Goal: Transaction & Acquisition: Purchase product/service

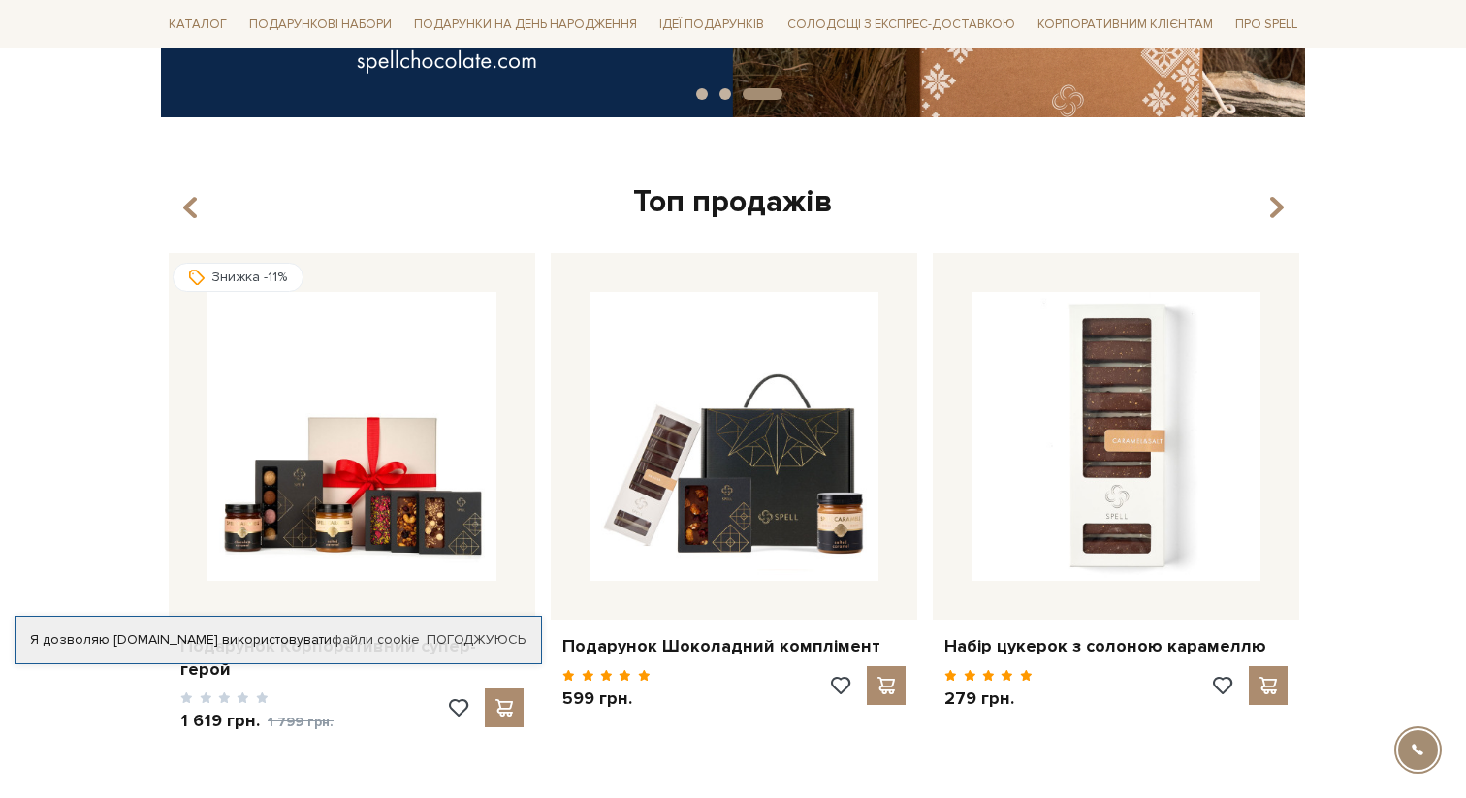
scroll to position [937, 0]
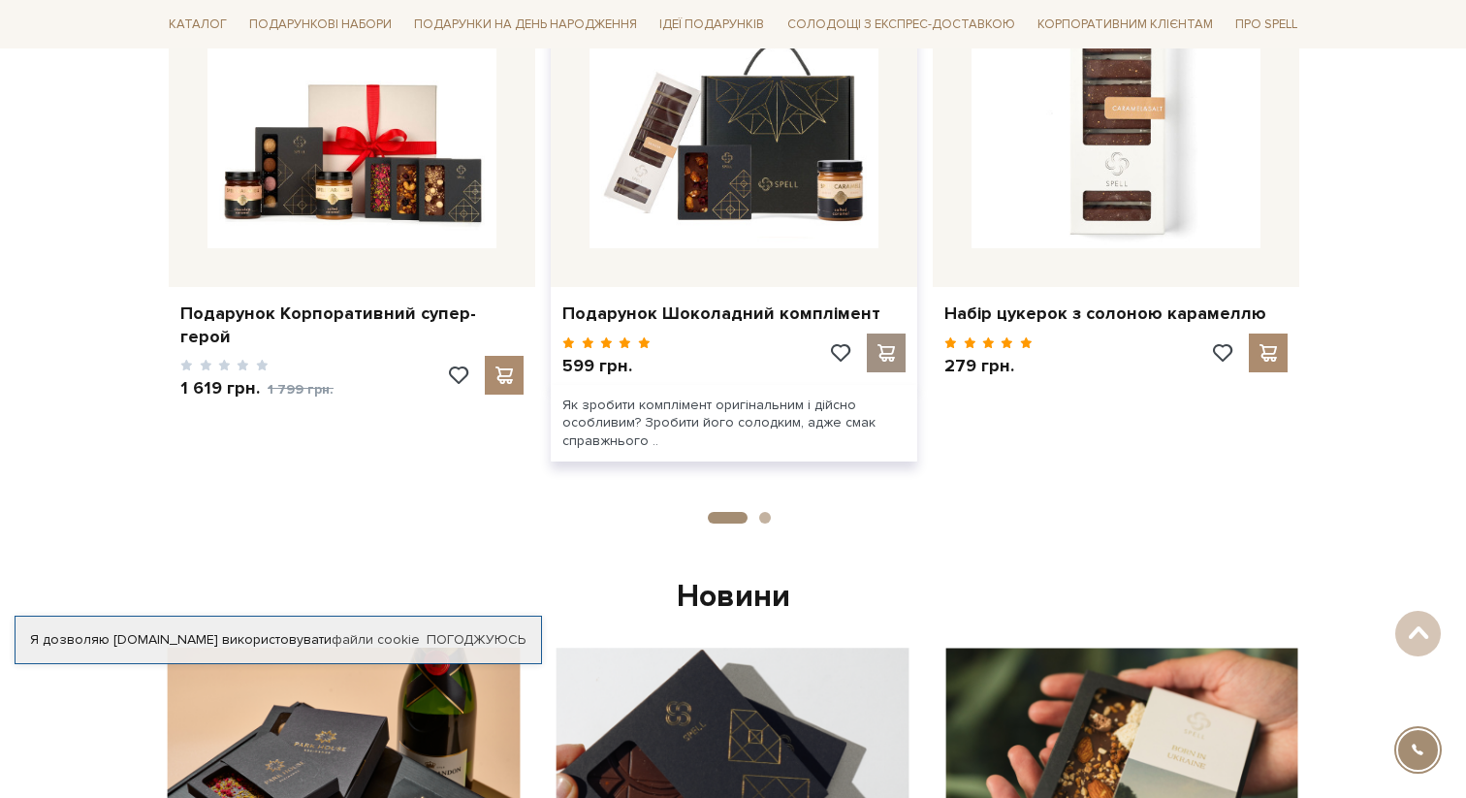
click at [885, 351] on span at bounding box center [886, 352] width 24 height 17
click at [885, 361] on span at bounding box center [886, 352] width 24 height 17
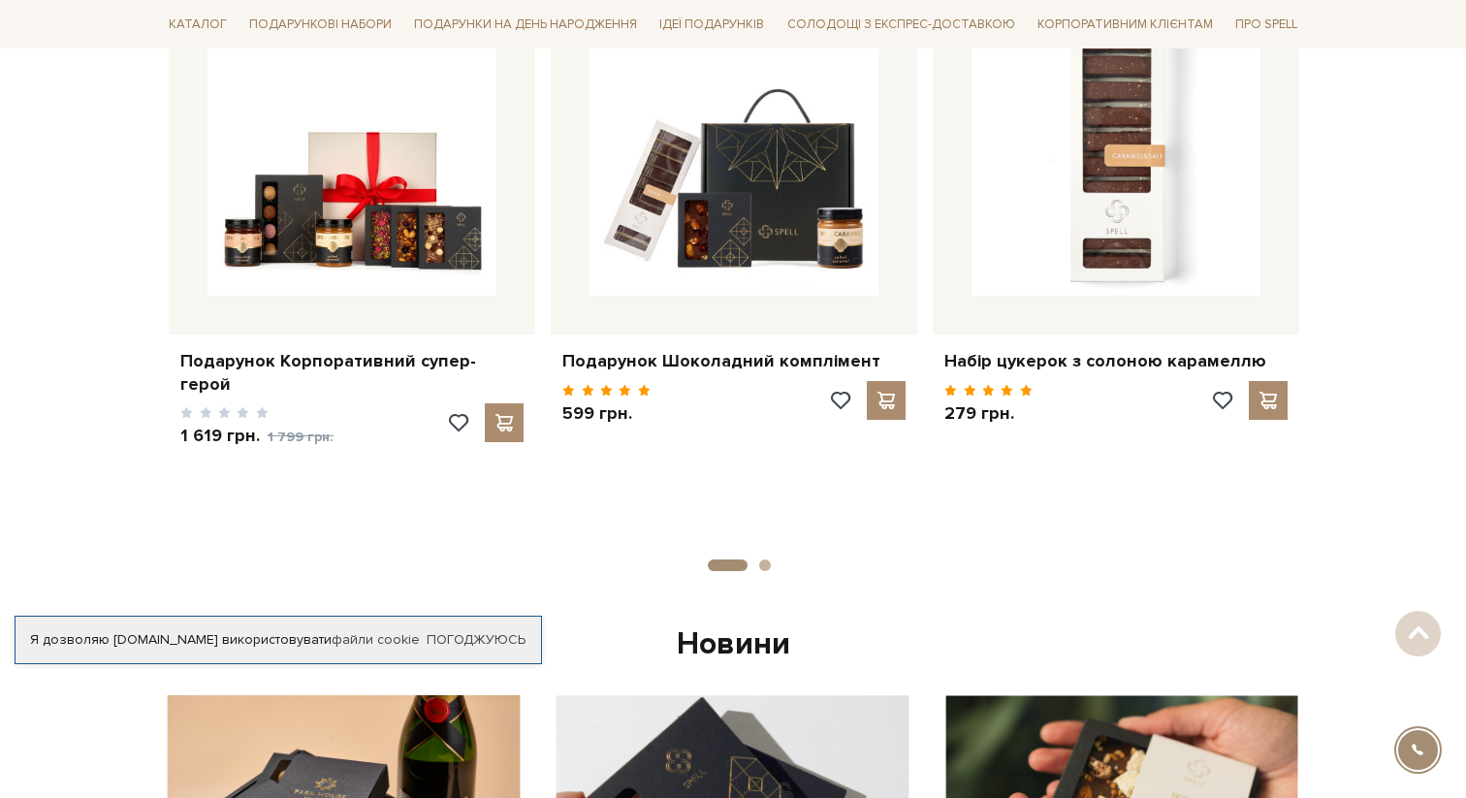
scroll to position [951, 0]
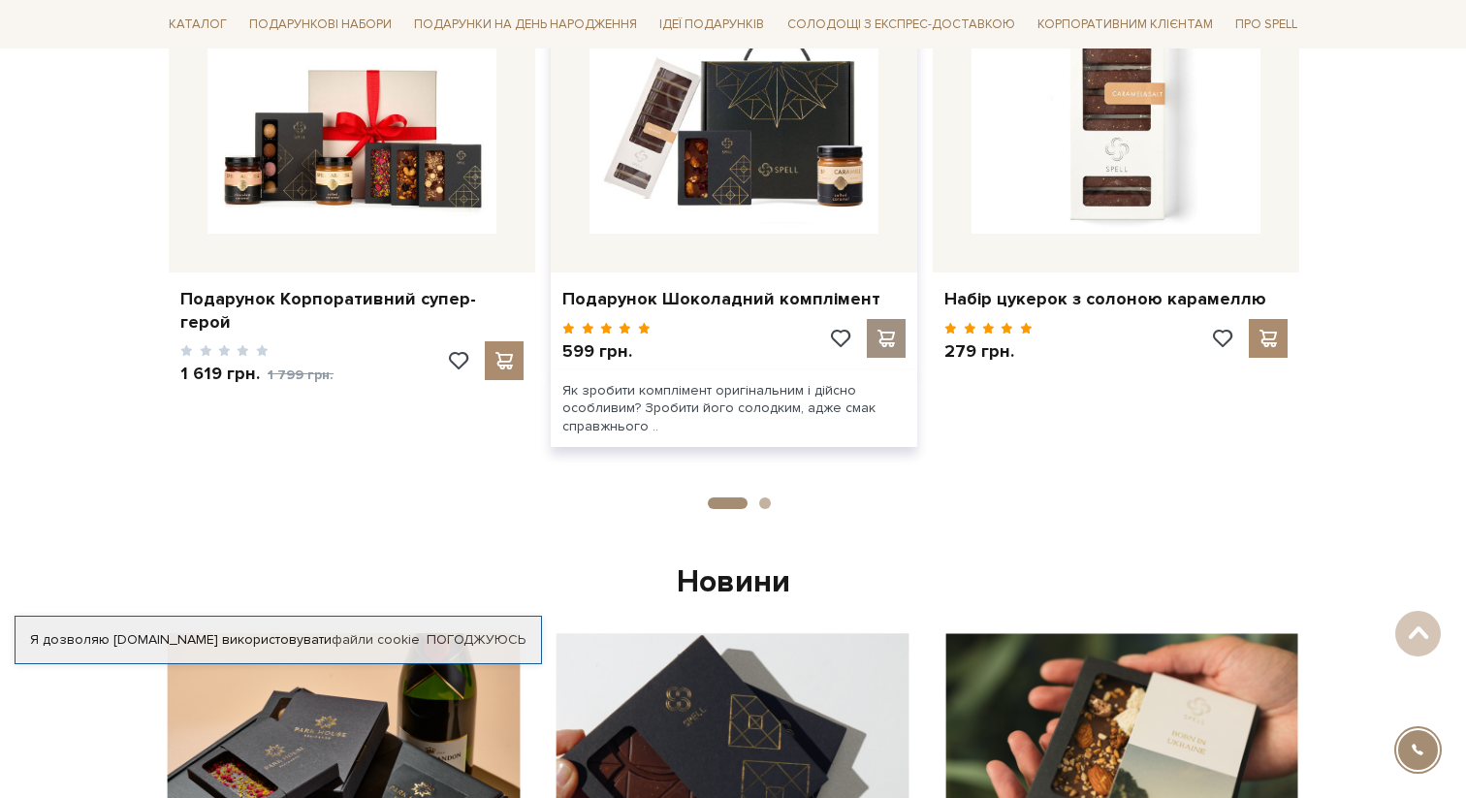
click at [873, 355] on div at bounding box center [886, 338] width 39 height 39
click at [887, 332] on span at bounding box center [886, 338] width 24 height 17
click at [884, 335] on span at bounding box center [886, 338] width 24 height 17
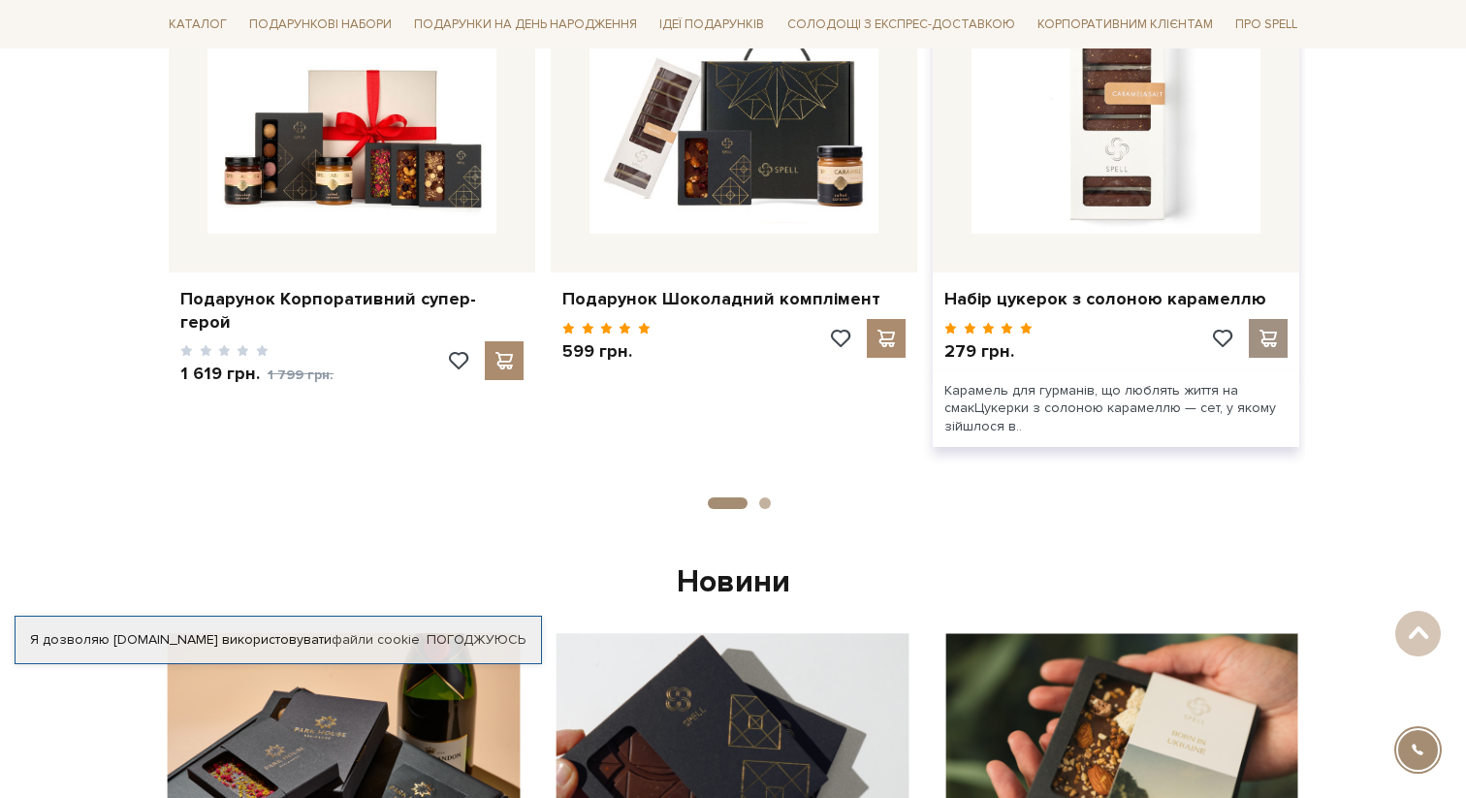
click at [1275, 336] on span at bounding box center [1268, 338] width 24 height 17
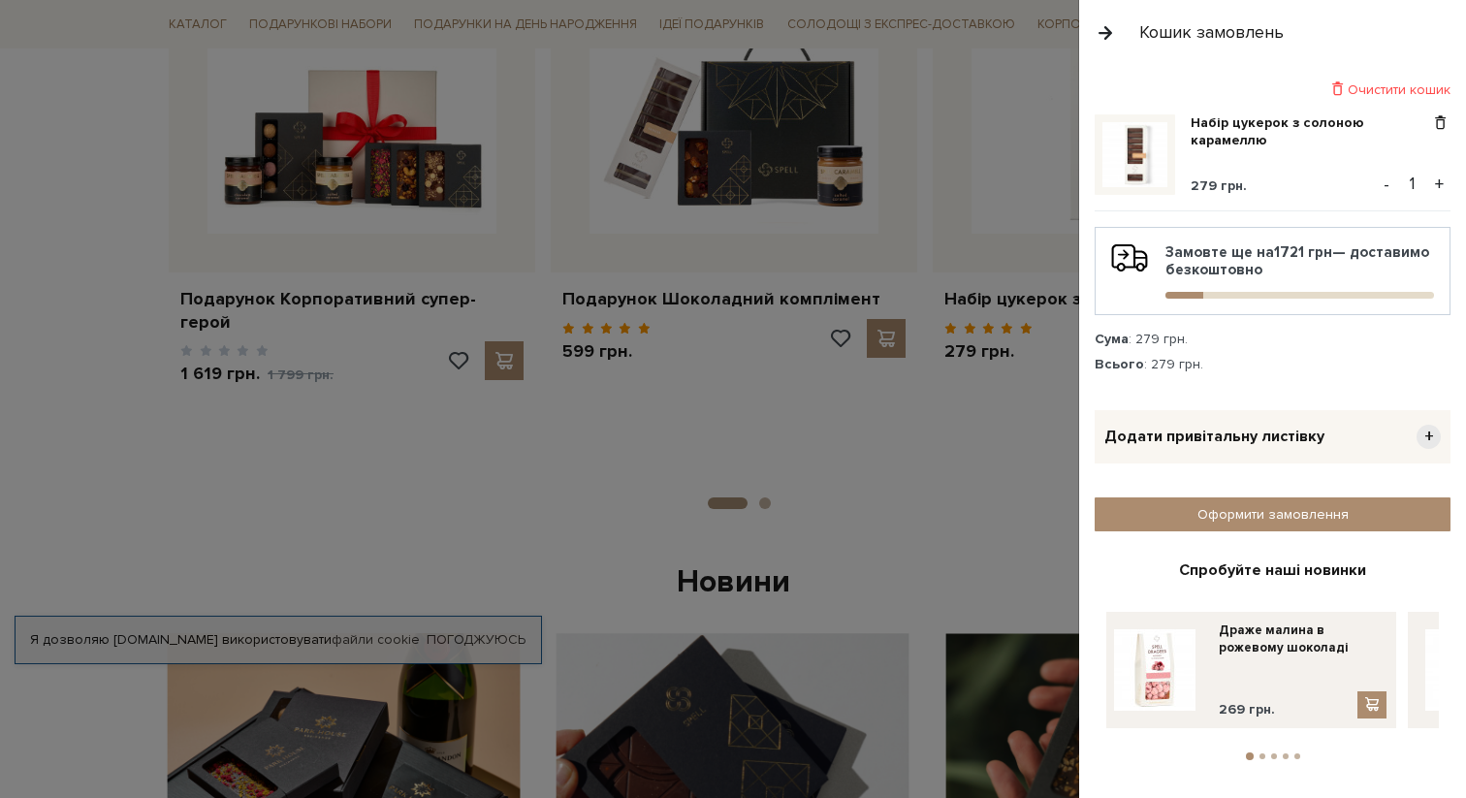
click at [1101, 32] on button "button" at bounding box center [1105, 33] width 21 height 34
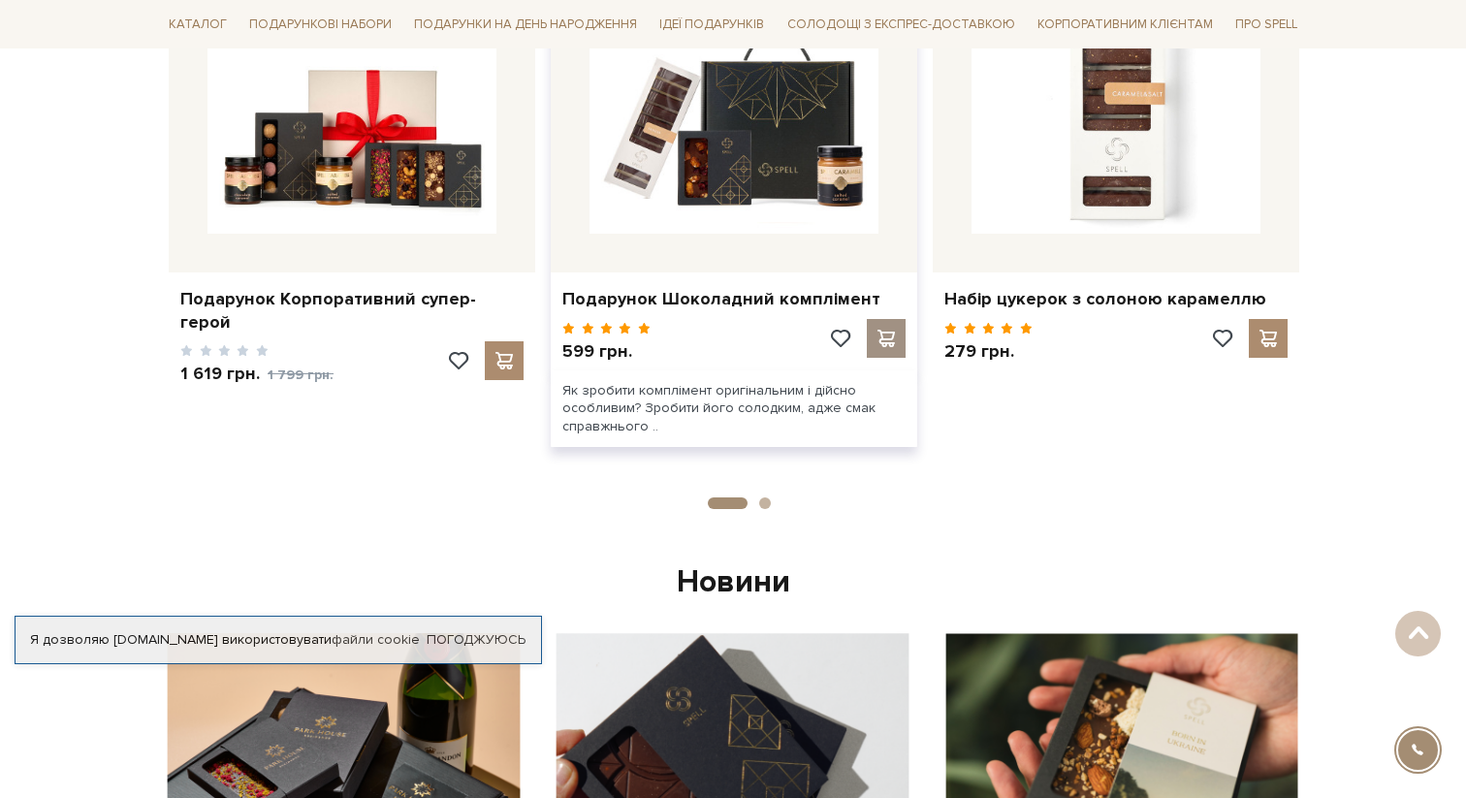
click at [892, 331] on span at bounding box center [886, 338] width 24 height 17
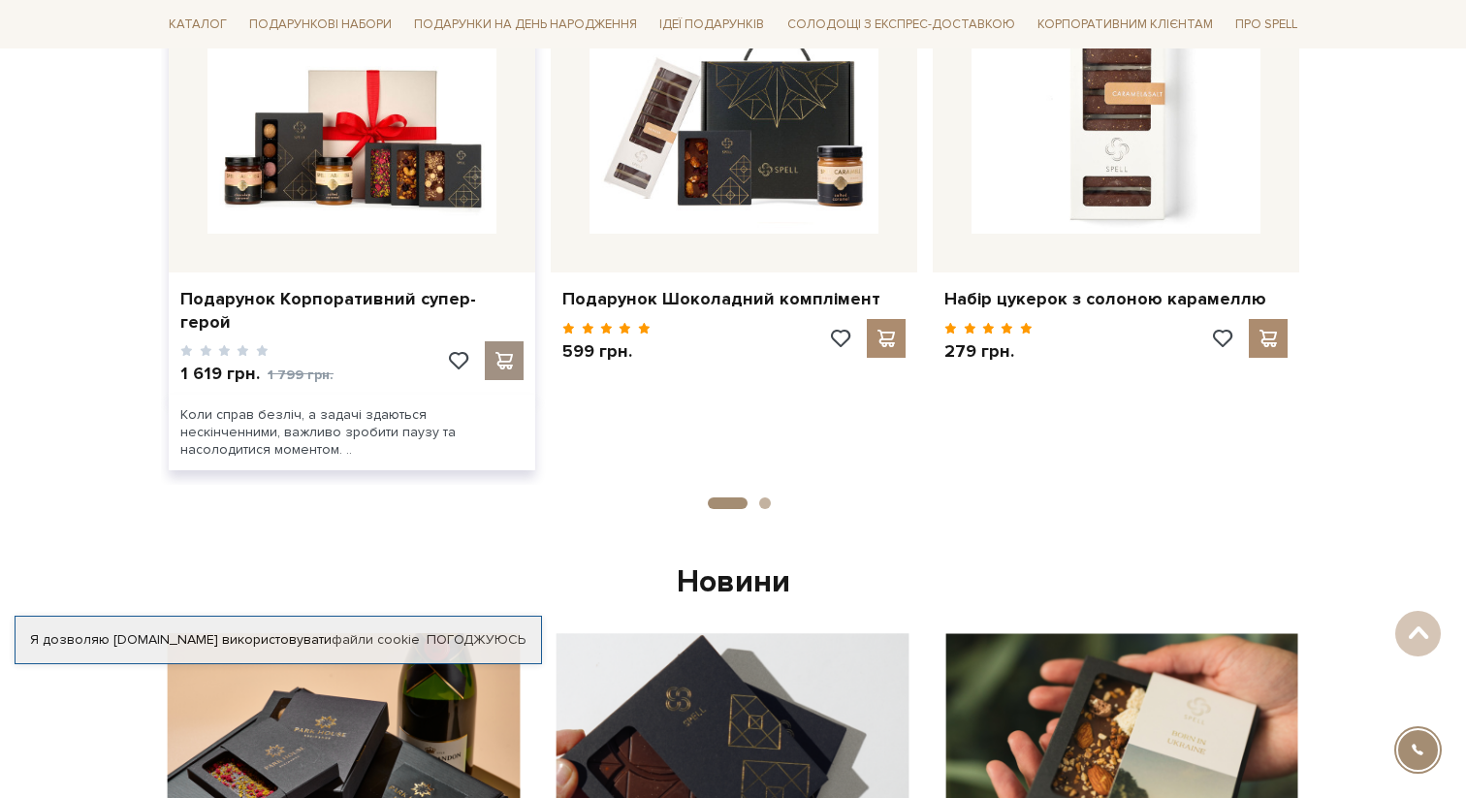
click at [496, 352] on span at bounding box center [504, 360] width 24 height 17
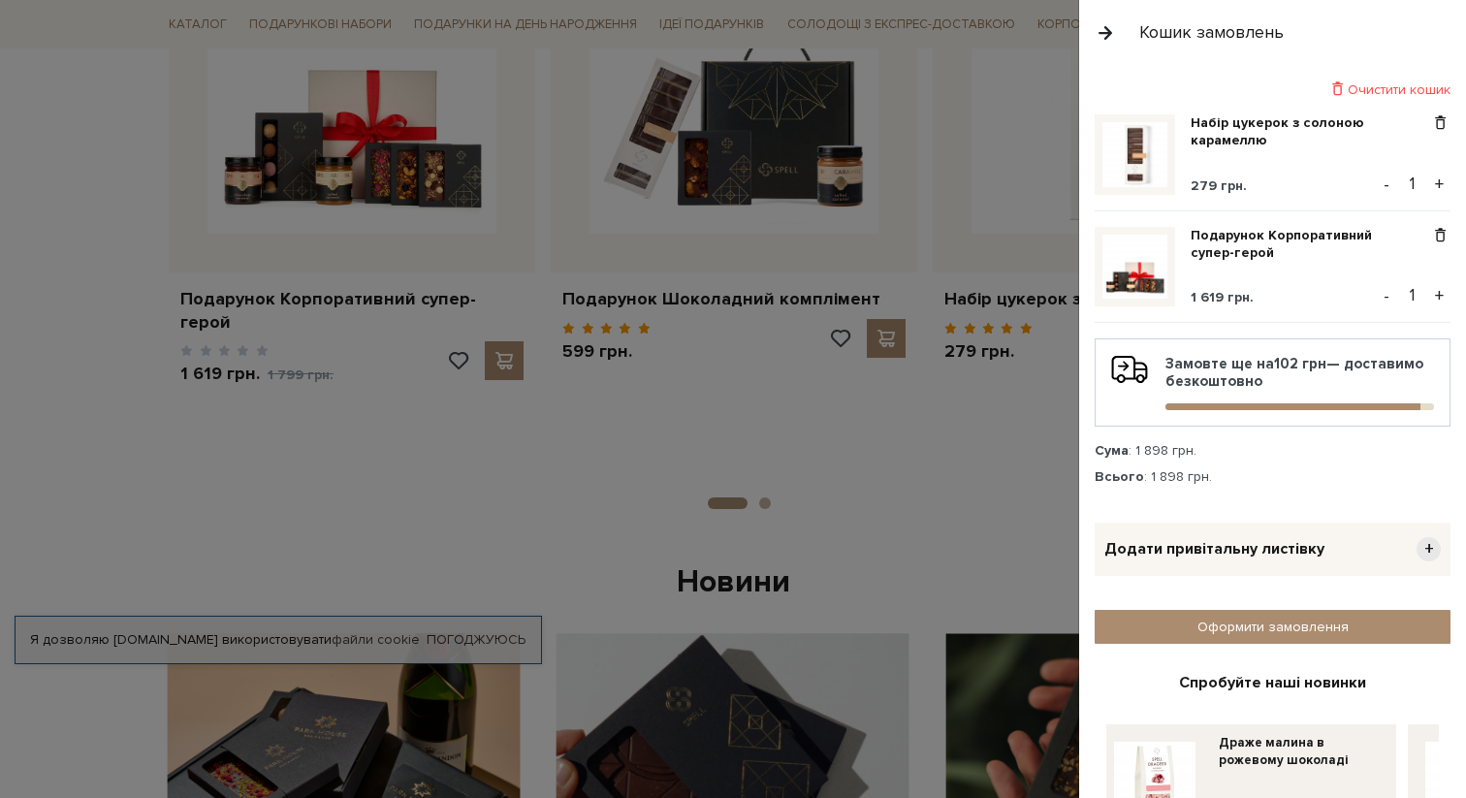
click at [1101, 24] on button "button" at bounding box center [1105, 33] width 21 height 34
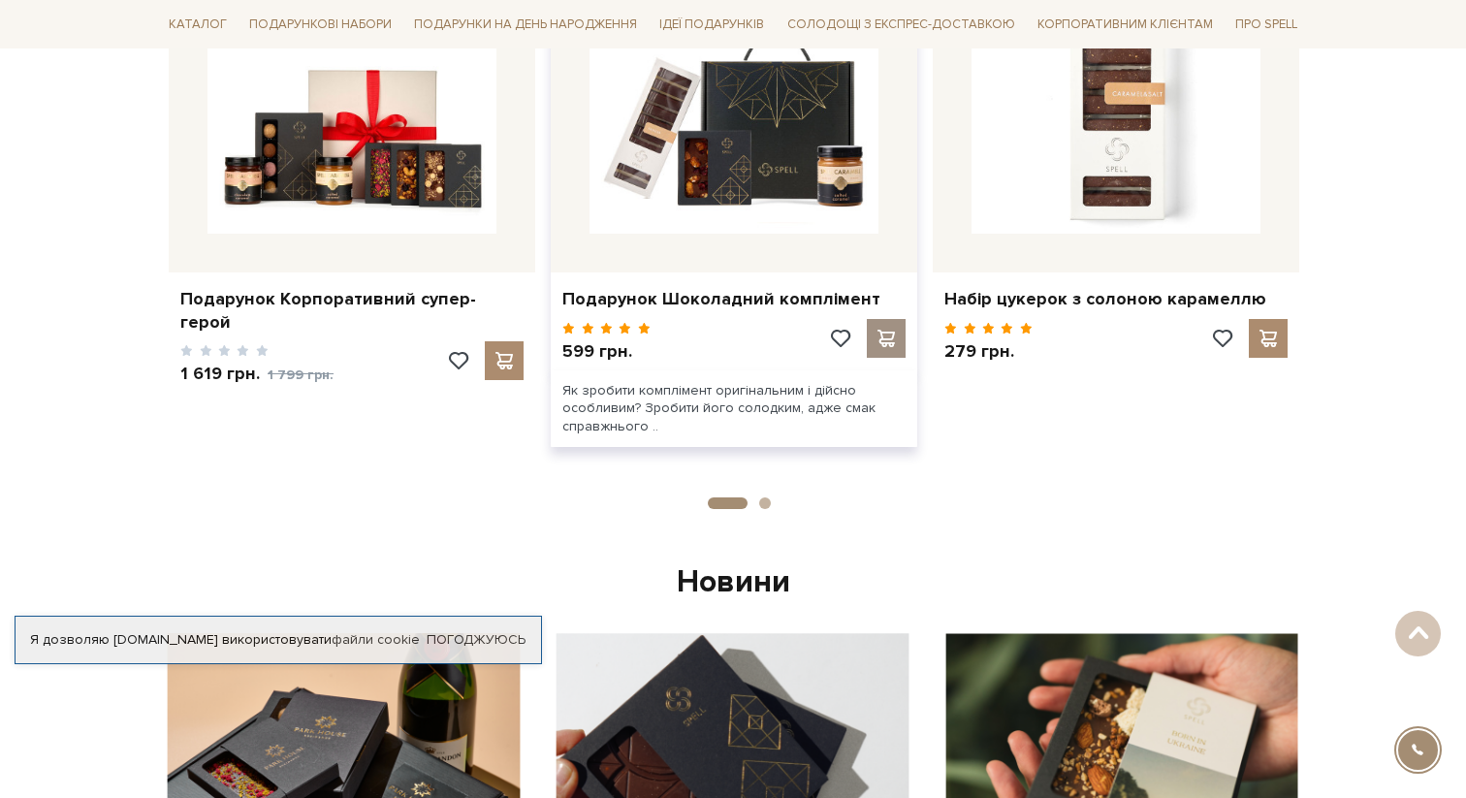
click at [899, 330] on div at bounding box center [886, 338] width 39 height 39
click at [891, 325] on div at bounding box center [886, 338] width 39 height 39
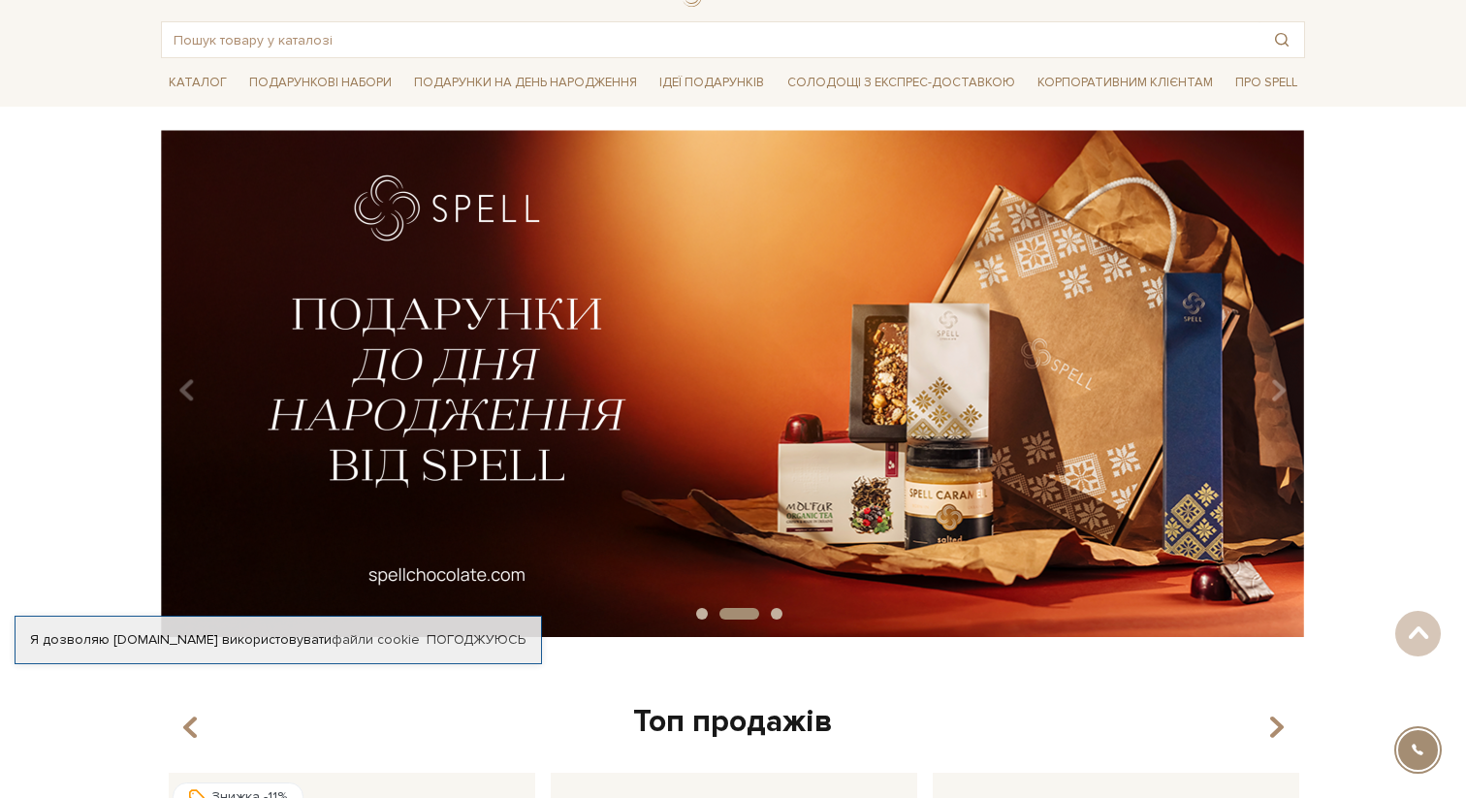
scroll to position [0, 0]
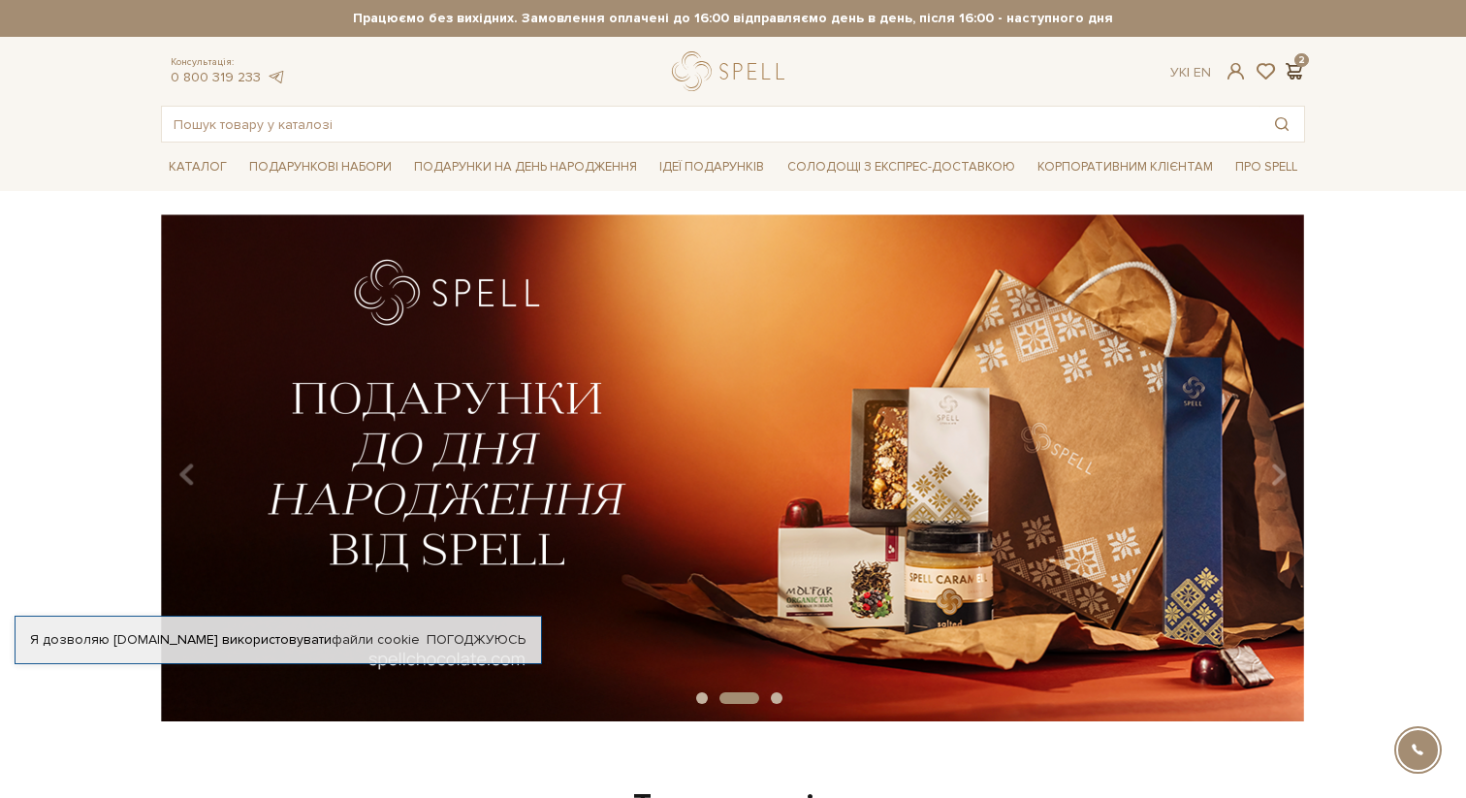
click at [1298, 71] on span at bounding box center [1293, 71] width 23 height 20
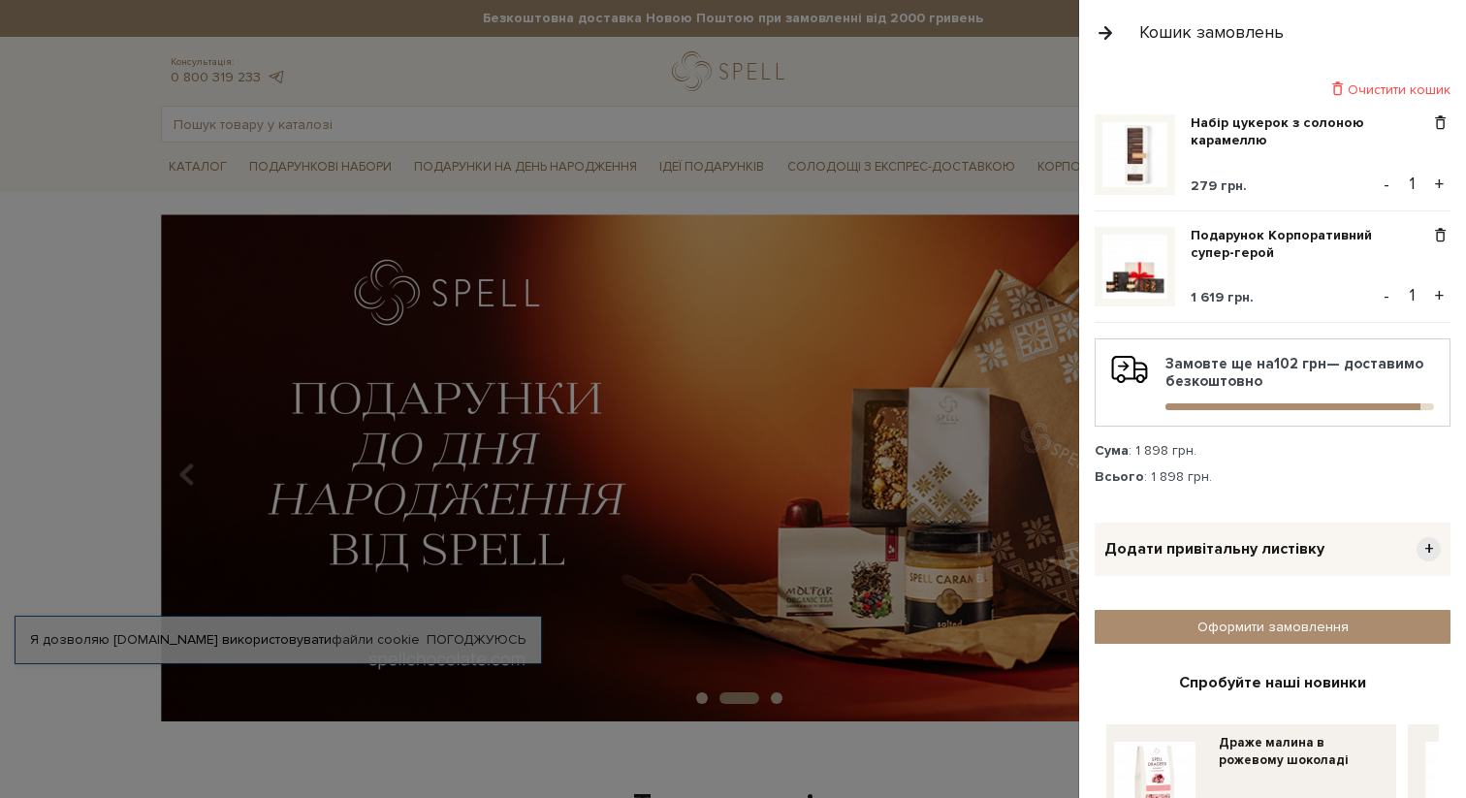
click at [1392, 299] on button "-" at bounding box center [1386, 295] width 19 height 29
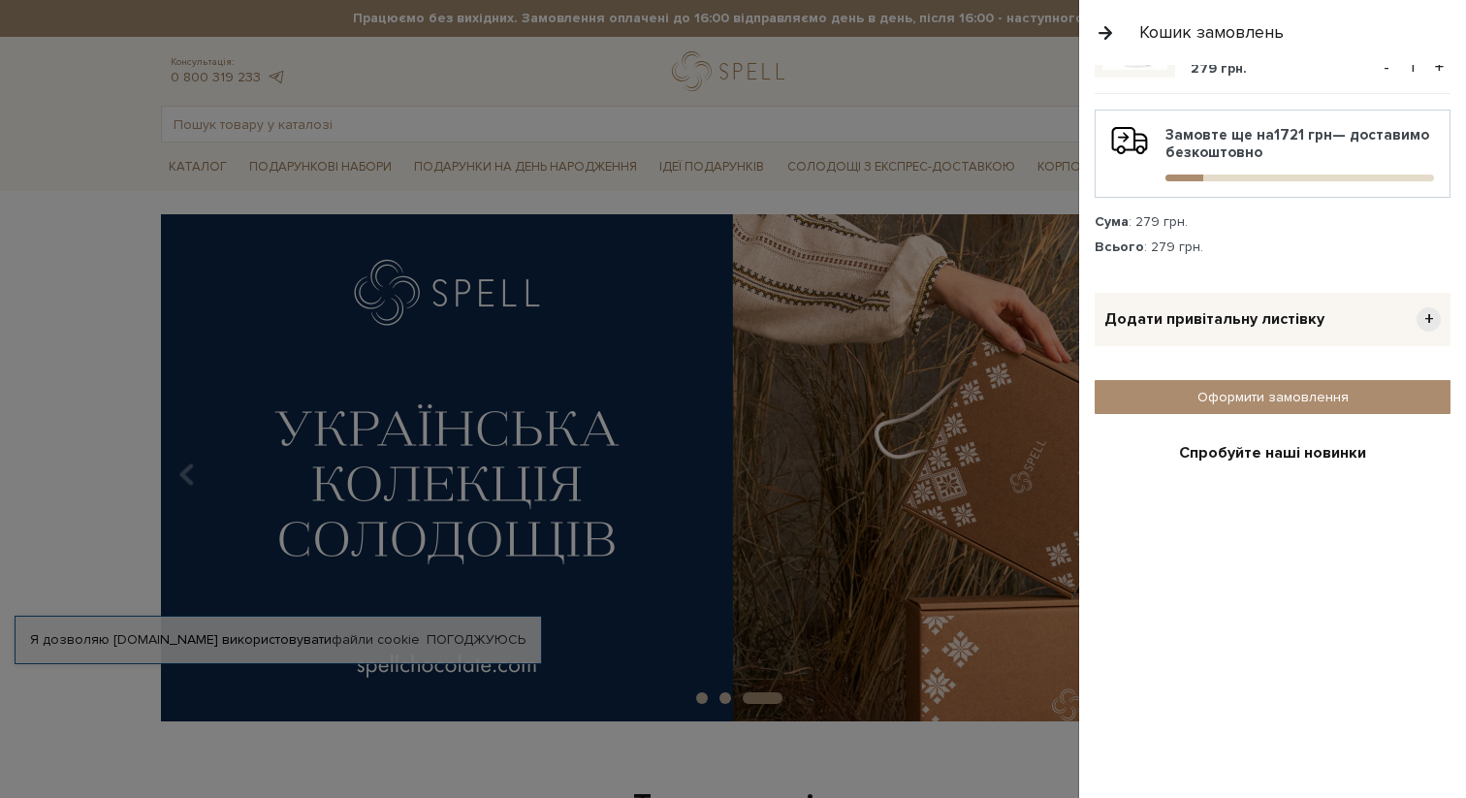
scroll to position [121, 0]
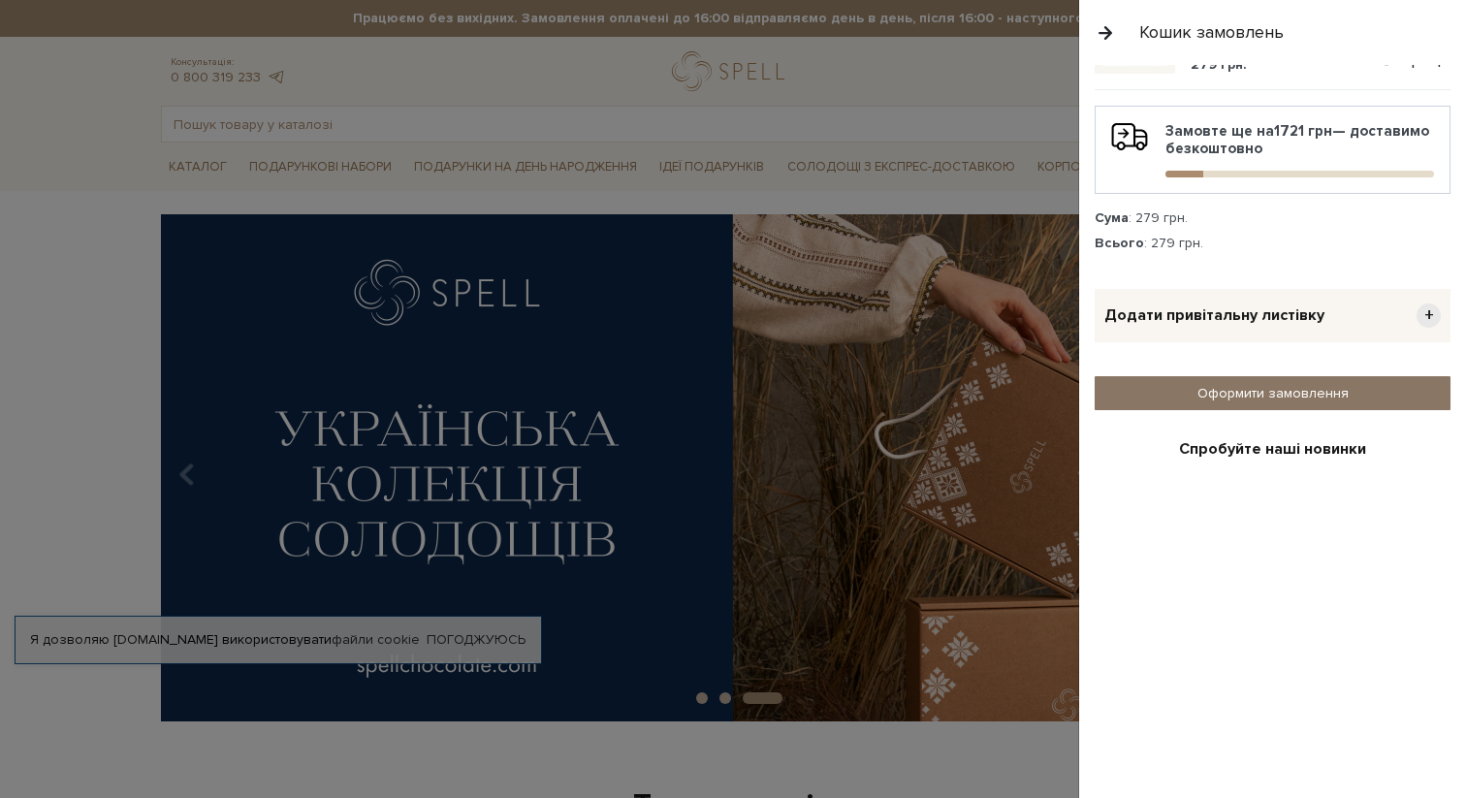
click at [1277, 393] on link "Оформити замовлення" at bounding box center [1273, 393] width 356 height 34
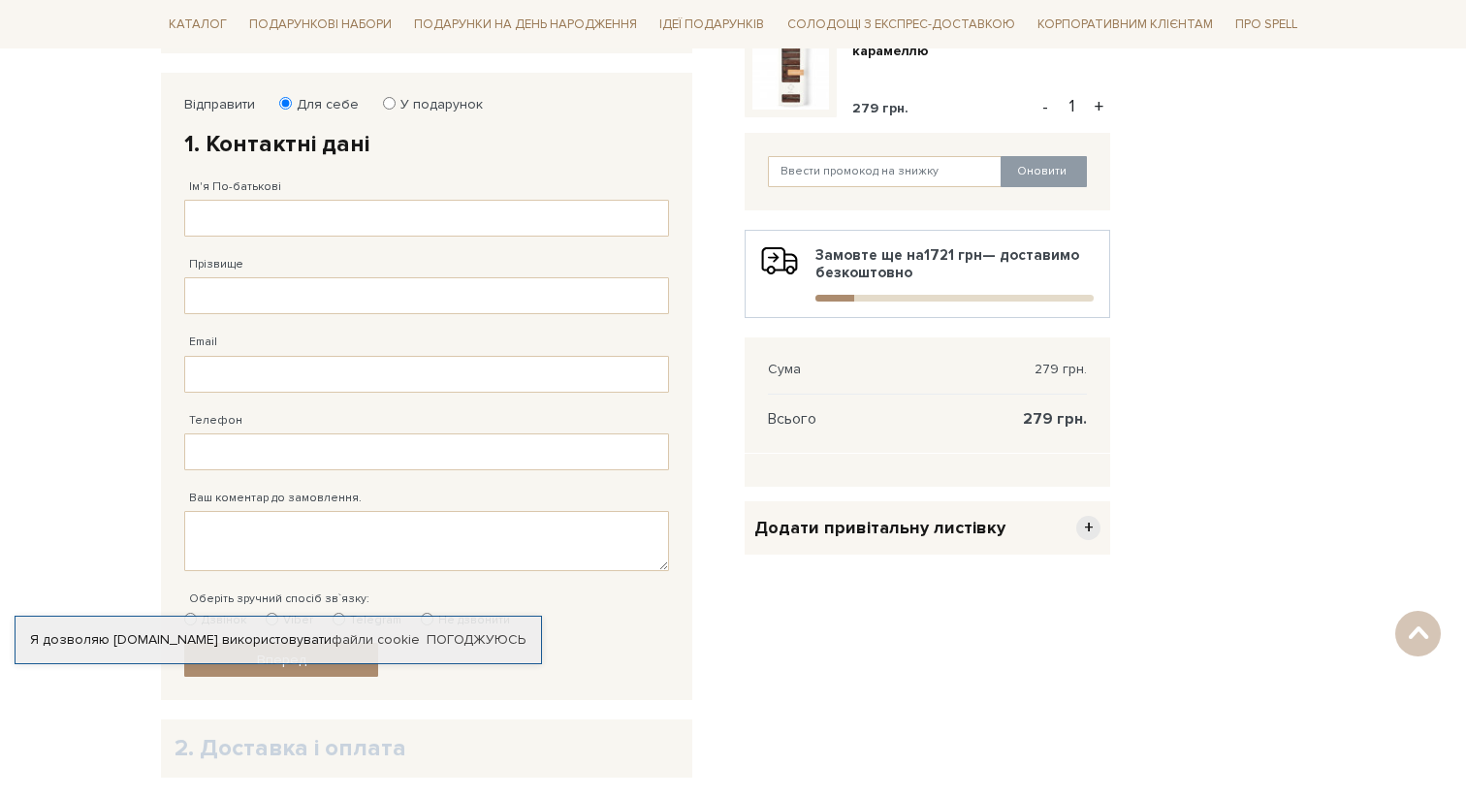
scroll to position [287, 0]
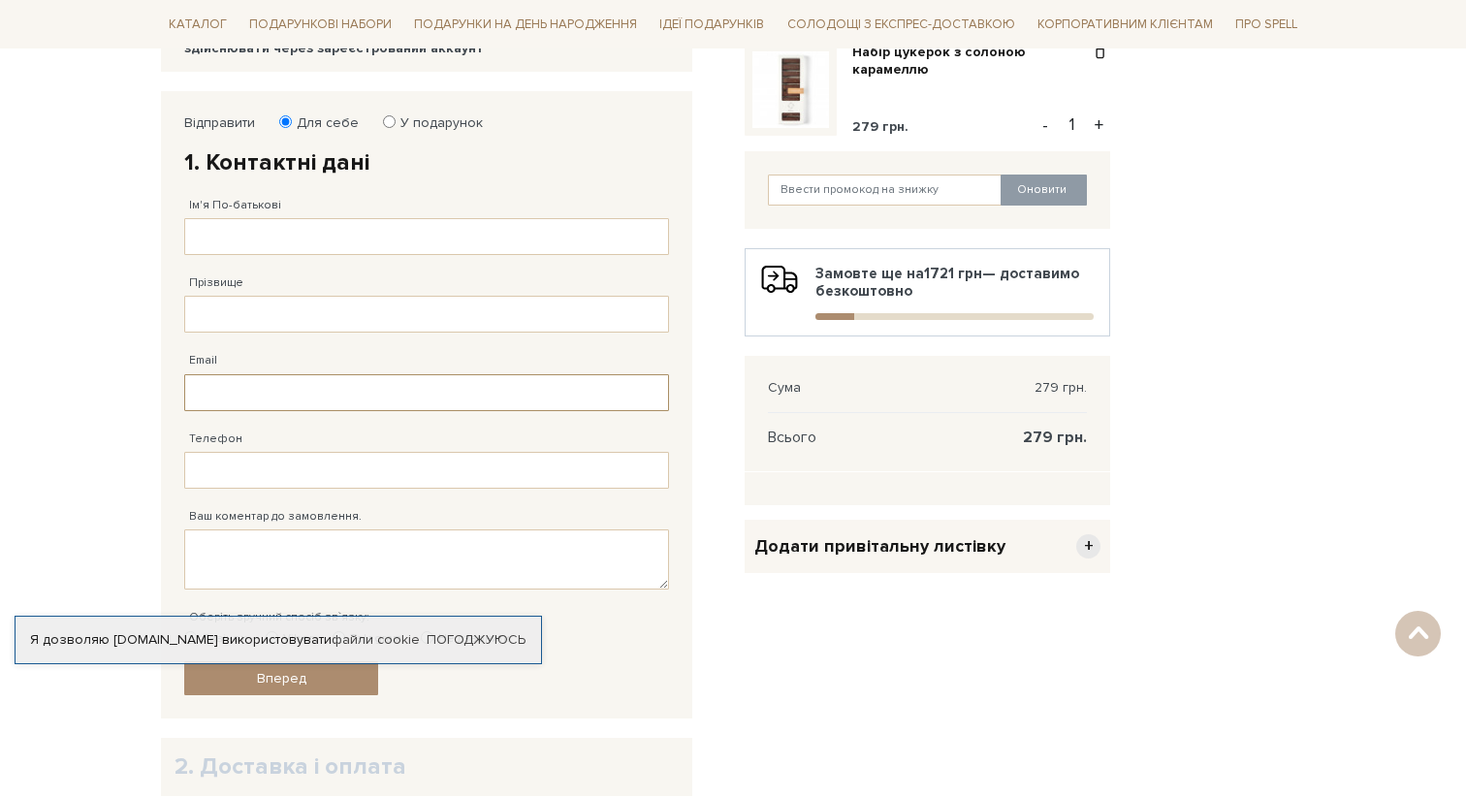
click at [542, 395] on input "Email" at bounding box center [426, 392] width 485 height 37
click at [622, 468] on input "Телефон" at bounding box center [426, 470] width 485 height 37
click at [415, 115] on label "У подарунок" at bounding box center [435, 122] width 95 height 17
click at [396, 115] on input "У подарунок" at bounding box center [389, 121] width 13 height 13
radio input "true"
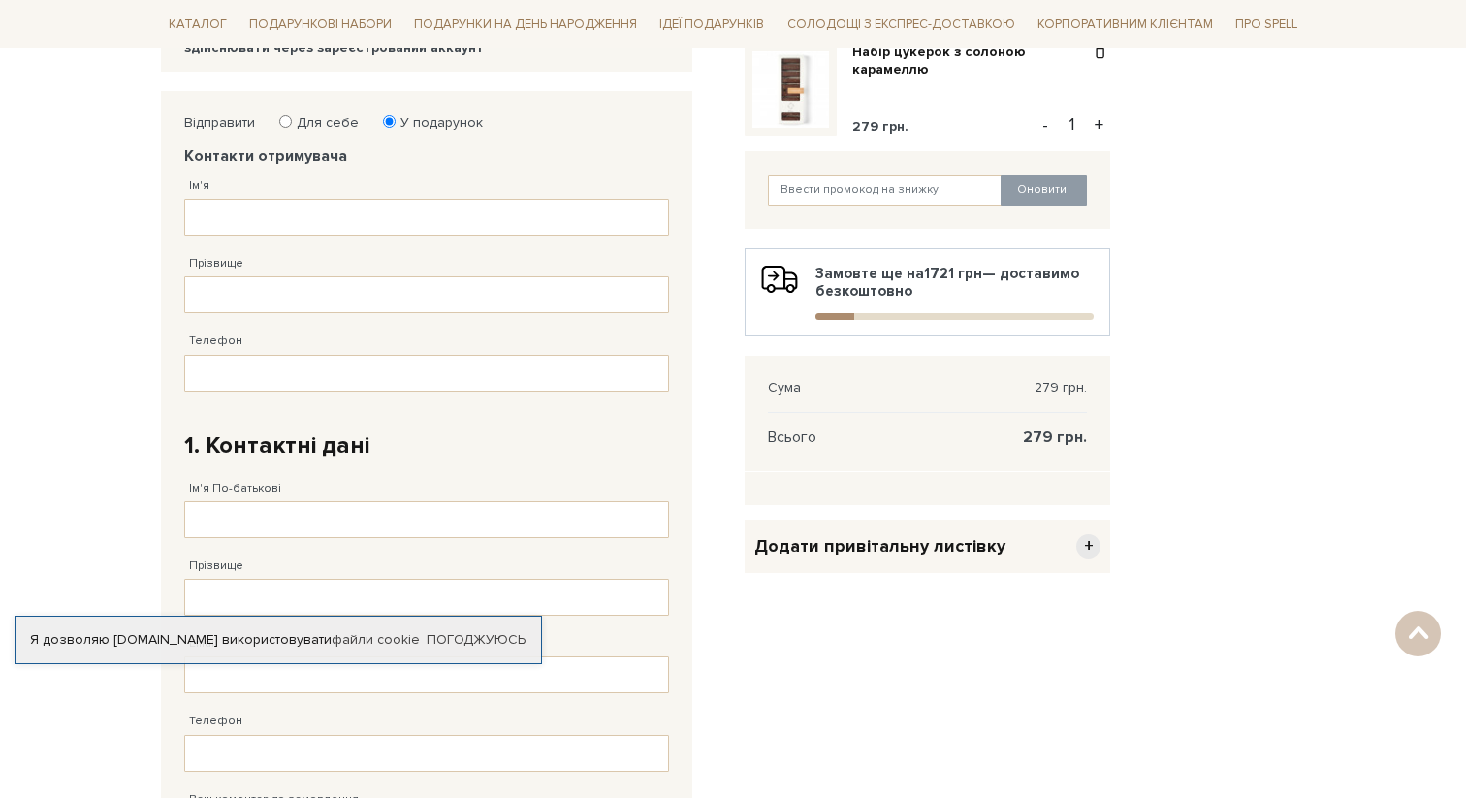
click at [316, 119] on label "Для себе" at bounding box center [321, 122] width 75 height 17
click at [292, 119] on input "Для себе" at bounding box center [285, 121] width 13 height 13
radio input "true"
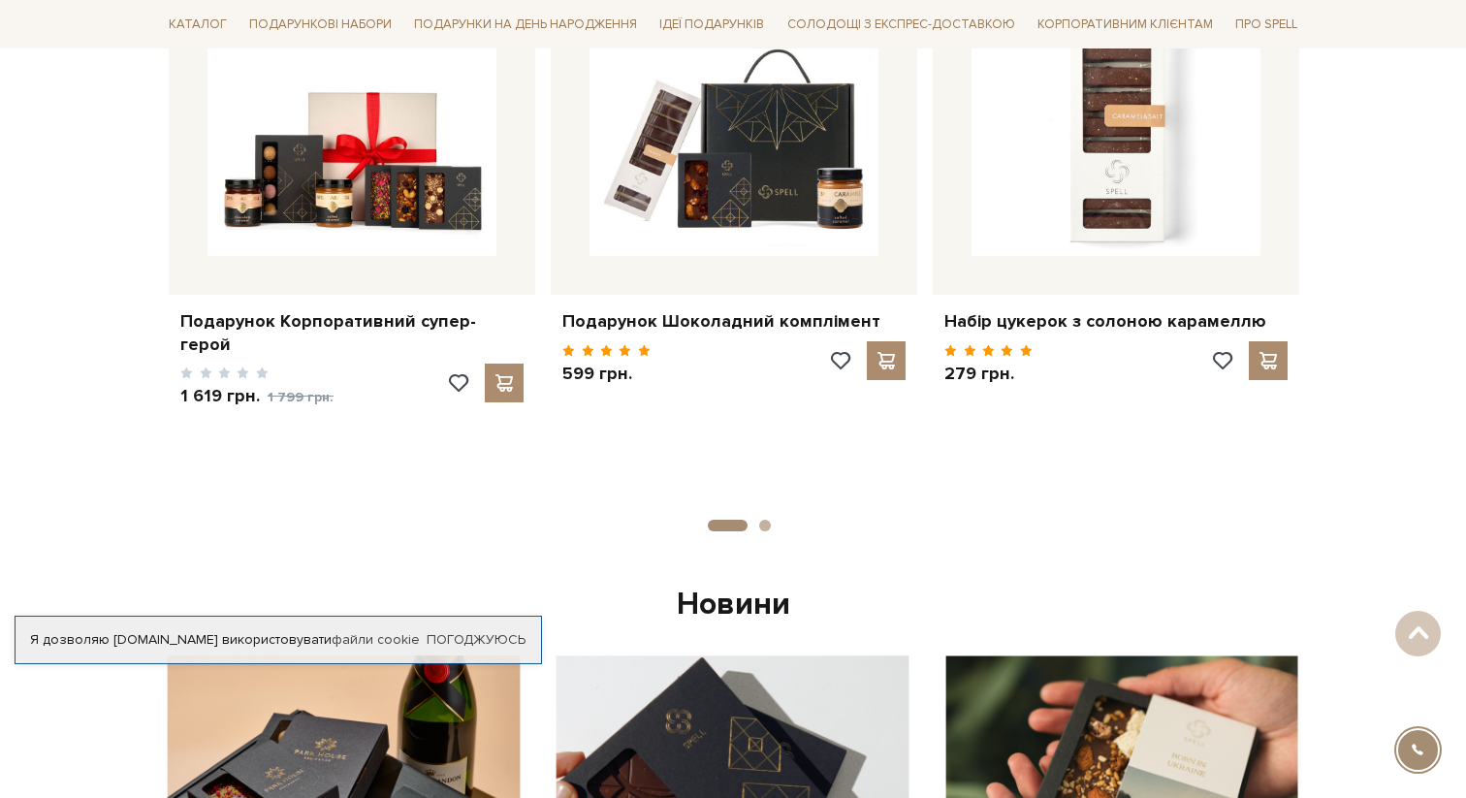
scroll to position [843, 0]
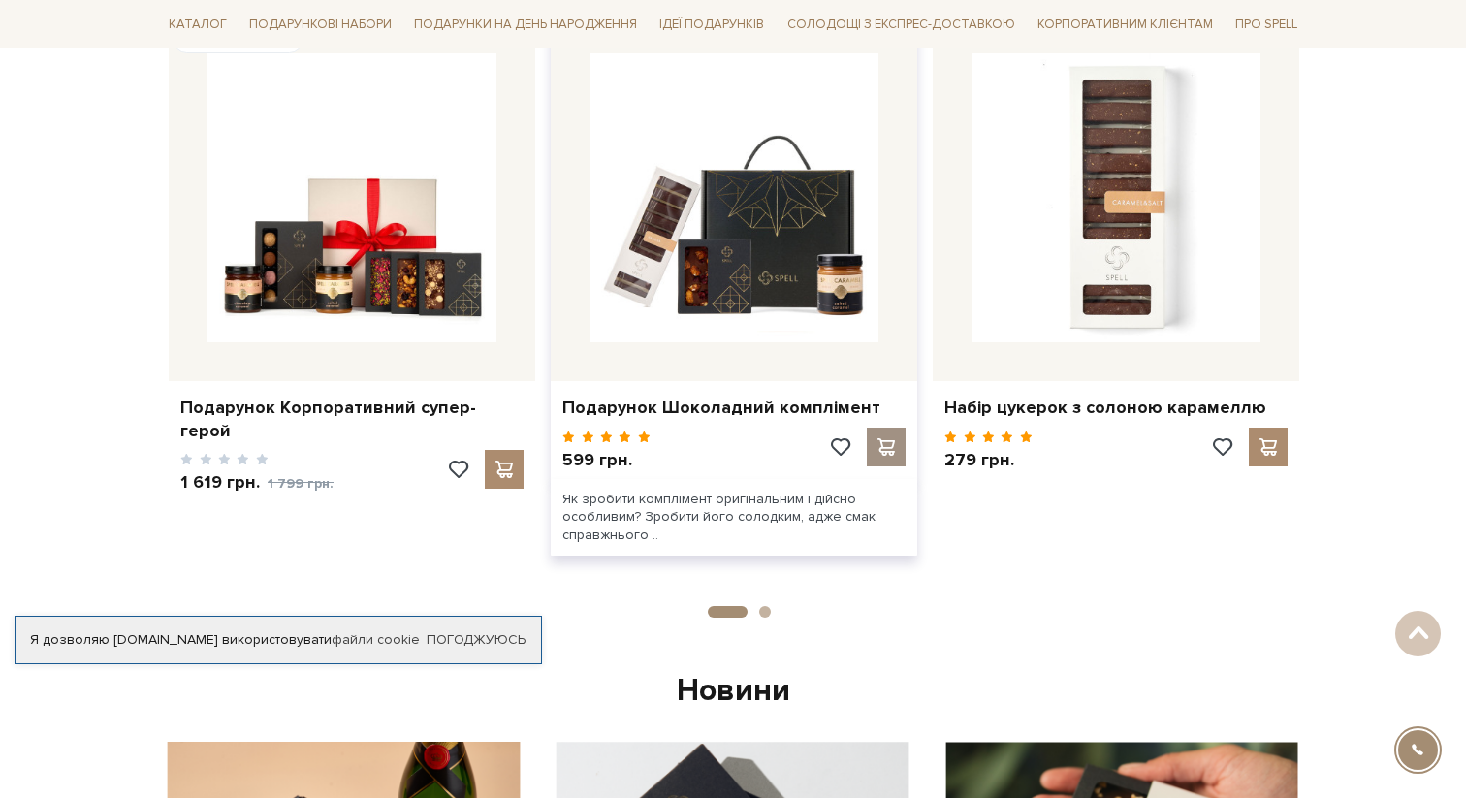
click at [883, 432] on div at bounding box center [886, 447] width 39 height 39
click at [884, 446] on span at bounding box center [886, 446] width 24 height 17
click at [879, 446] on span at bounding box center [886, 446] width 24 height 17
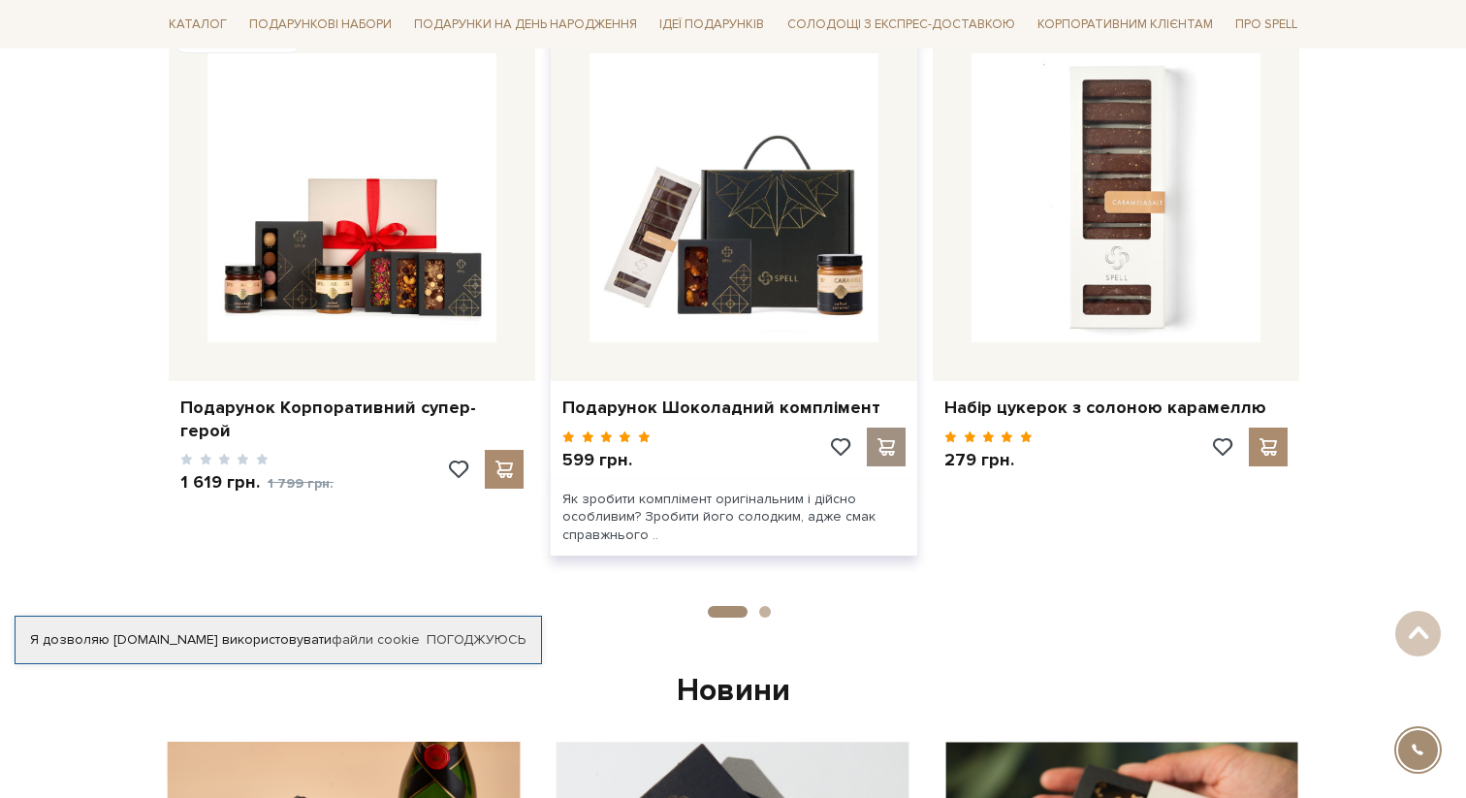
click at [884, 439] on span at bounding box center [886, 446] width 24 height 17
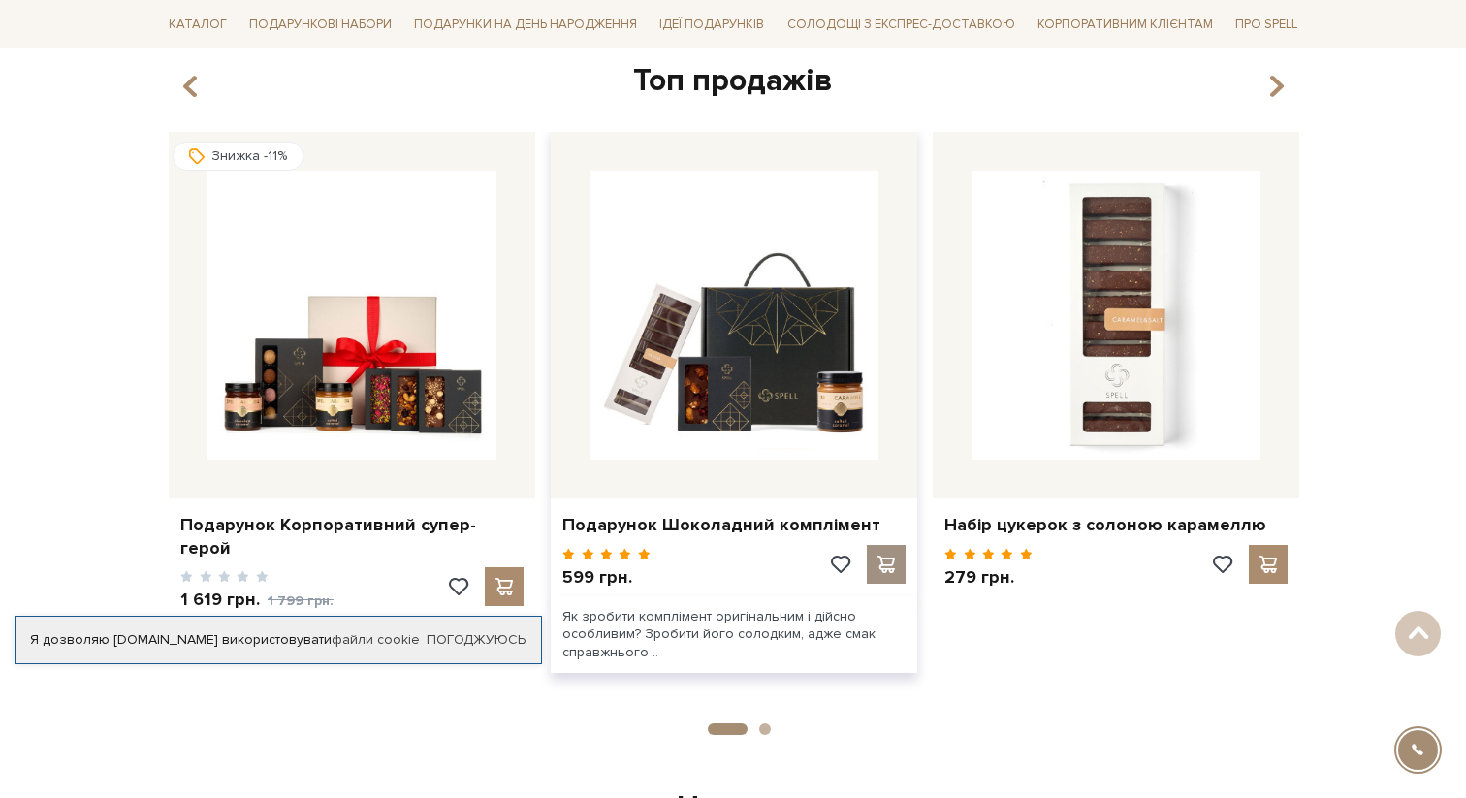
scroll to position [723, 0]
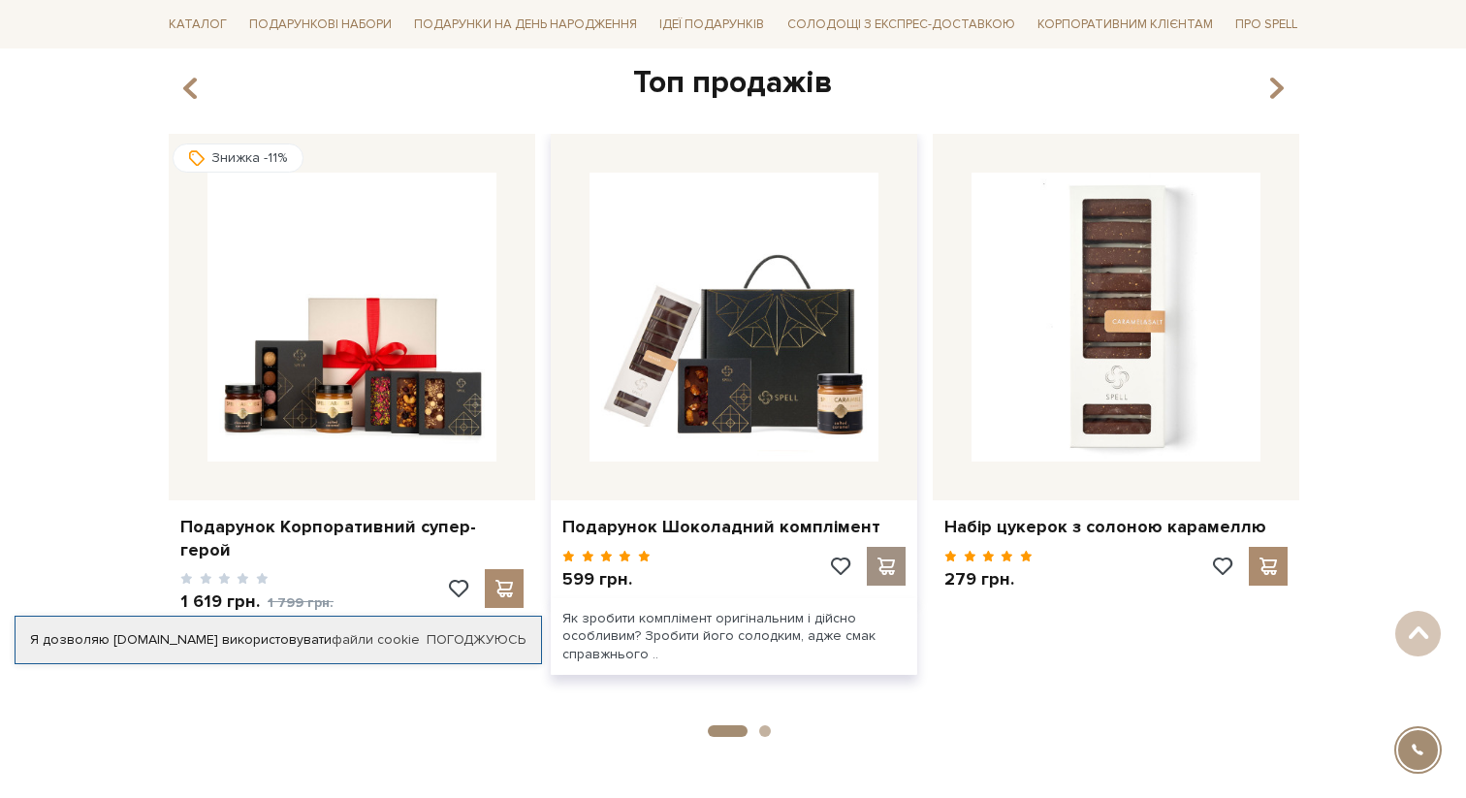
click at [877, 579] on div at bounding box center [886, 566] width 39 height 39
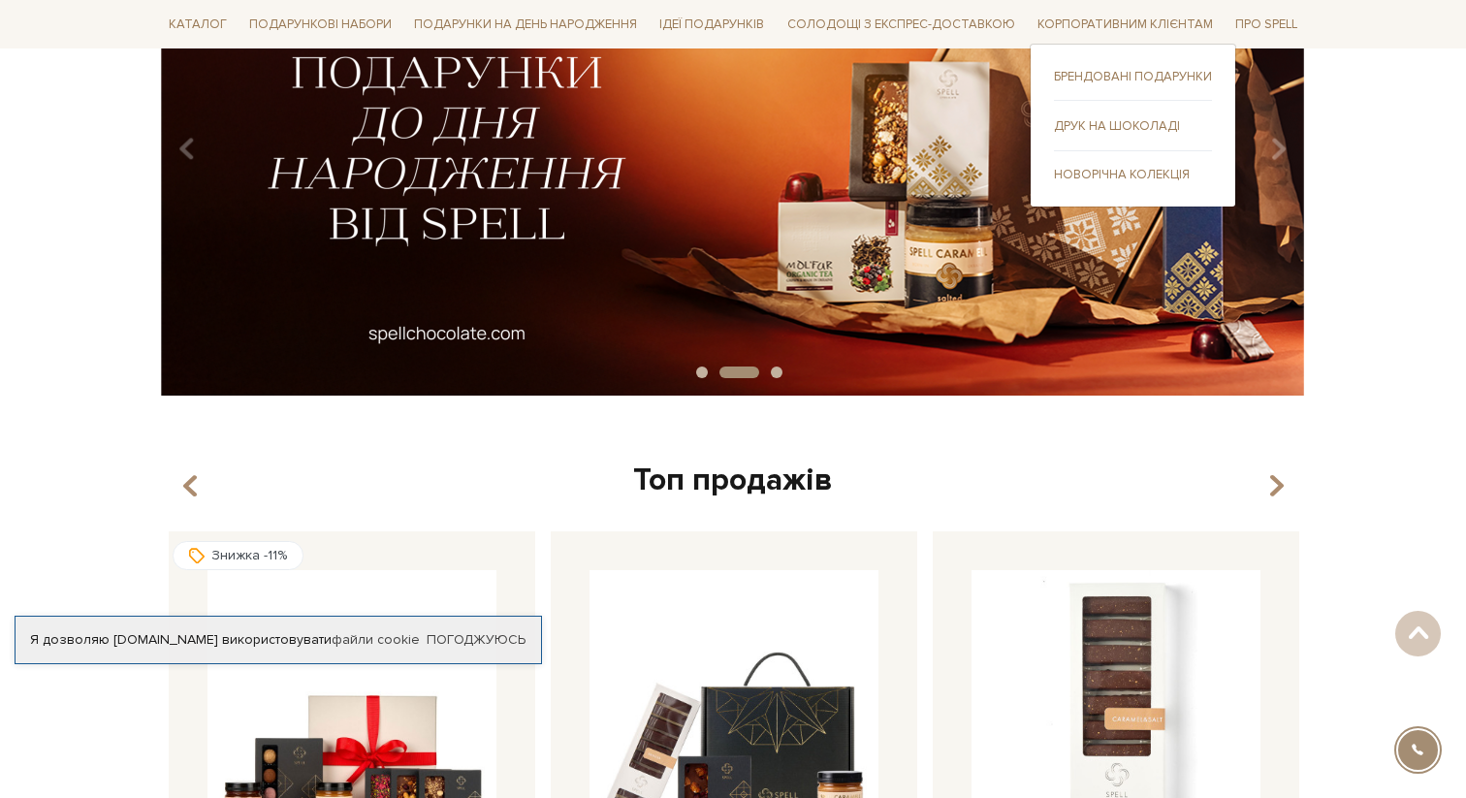
scroll to position [0, 0]
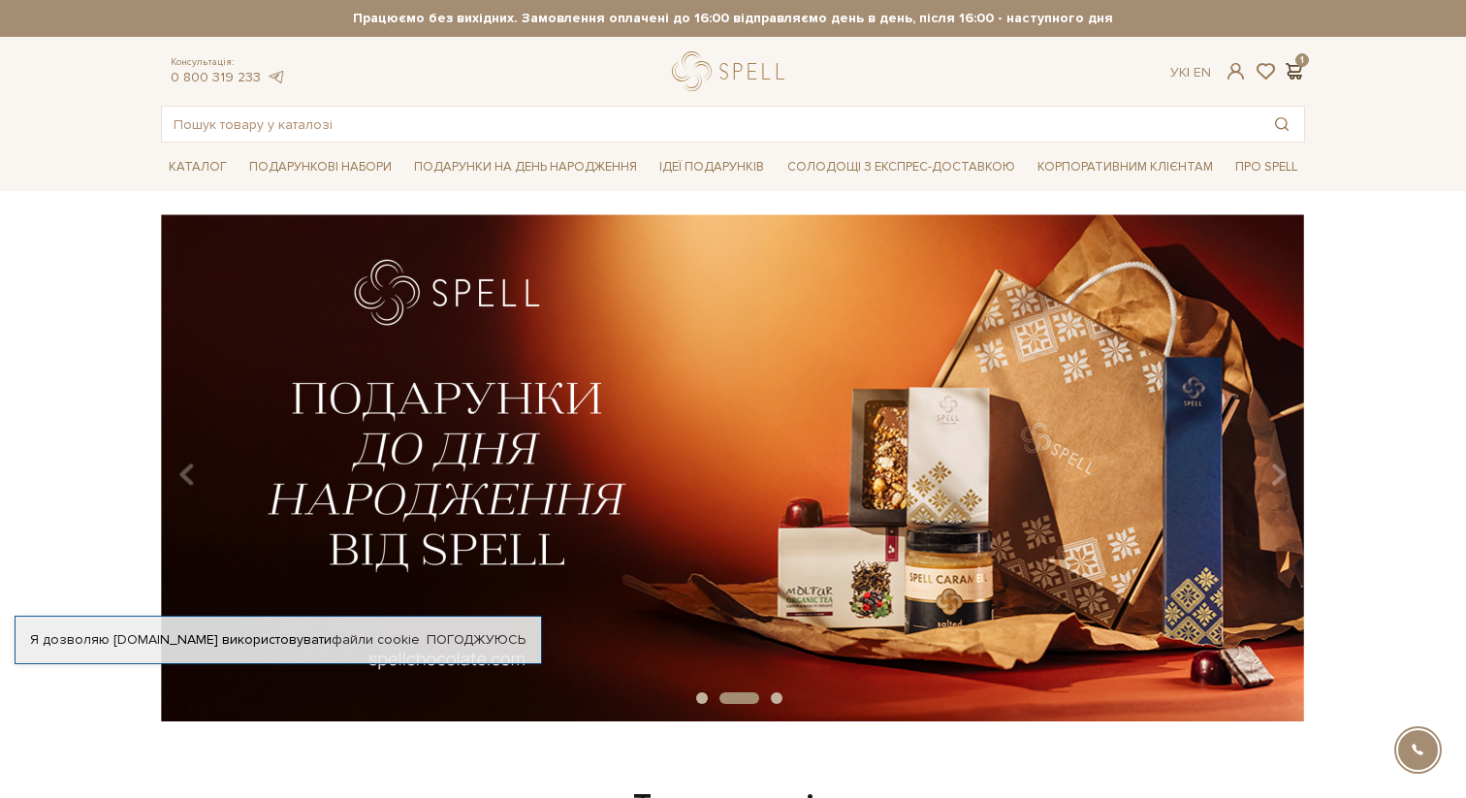
click at [1292, 71] on span at bounding box center [1293, 71] width 23 height 20
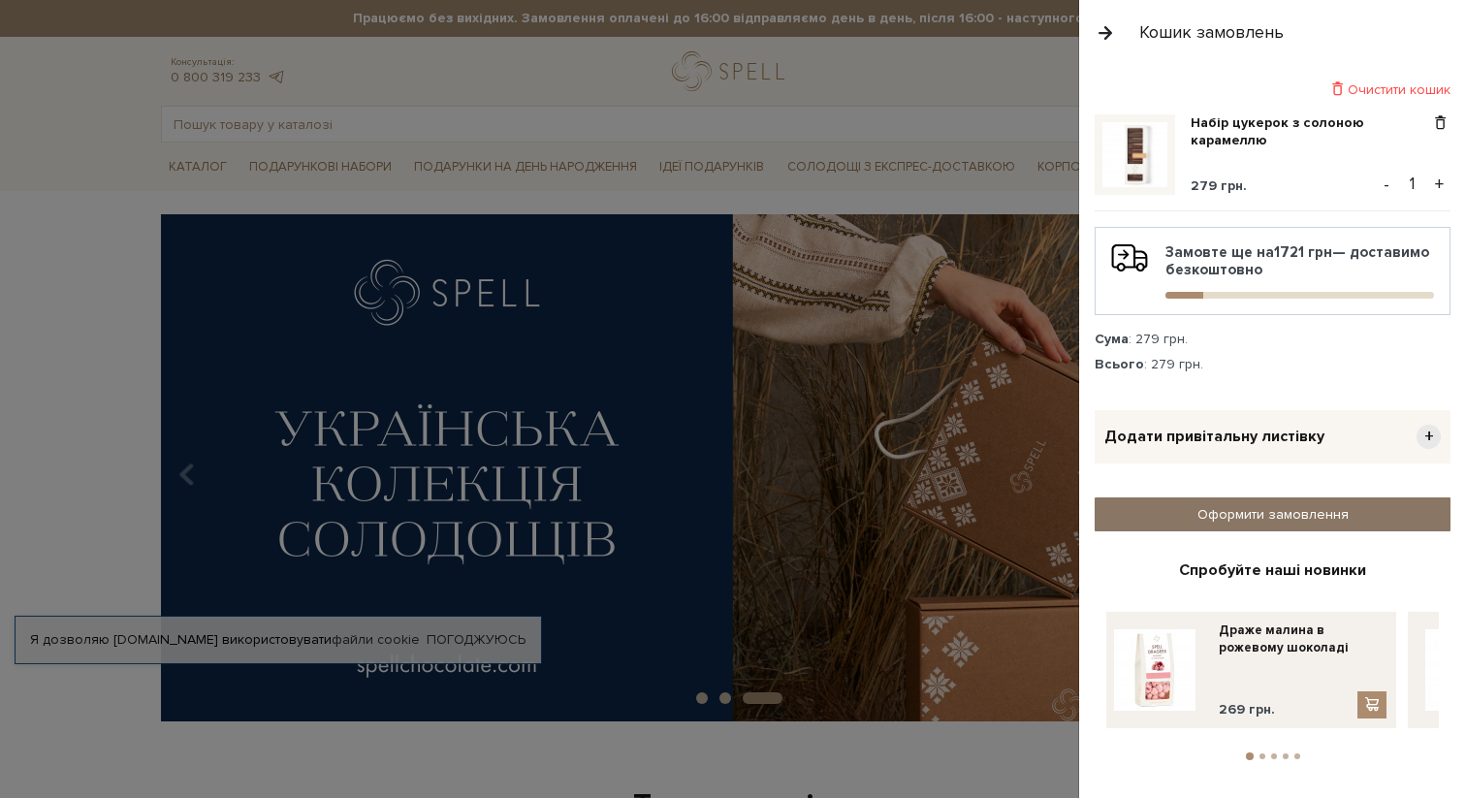
click at [1288, 509] on link "Оформити замовлення" at bounding box center [1273, 514] width 356 height 34
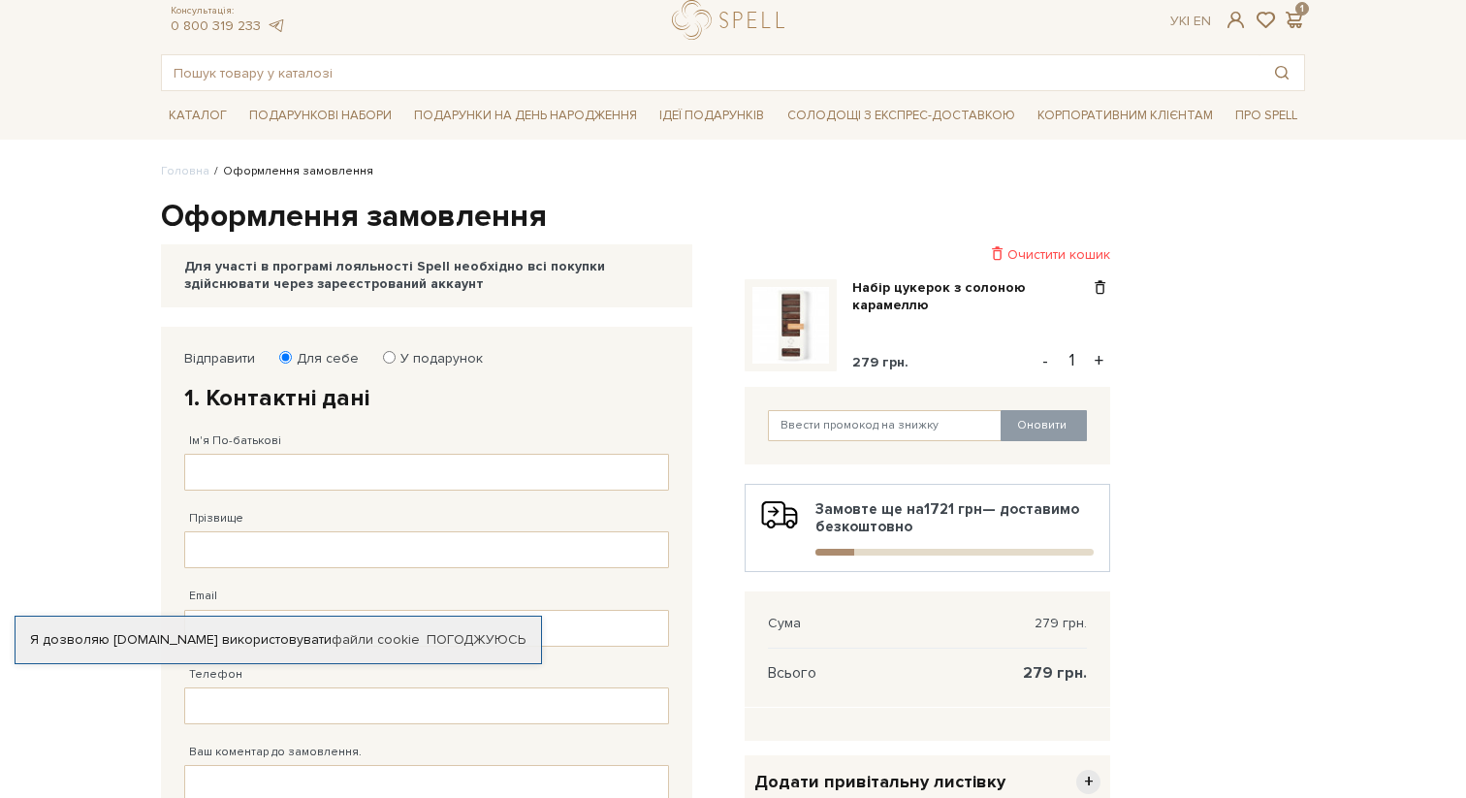
scroll to position [146, 0]
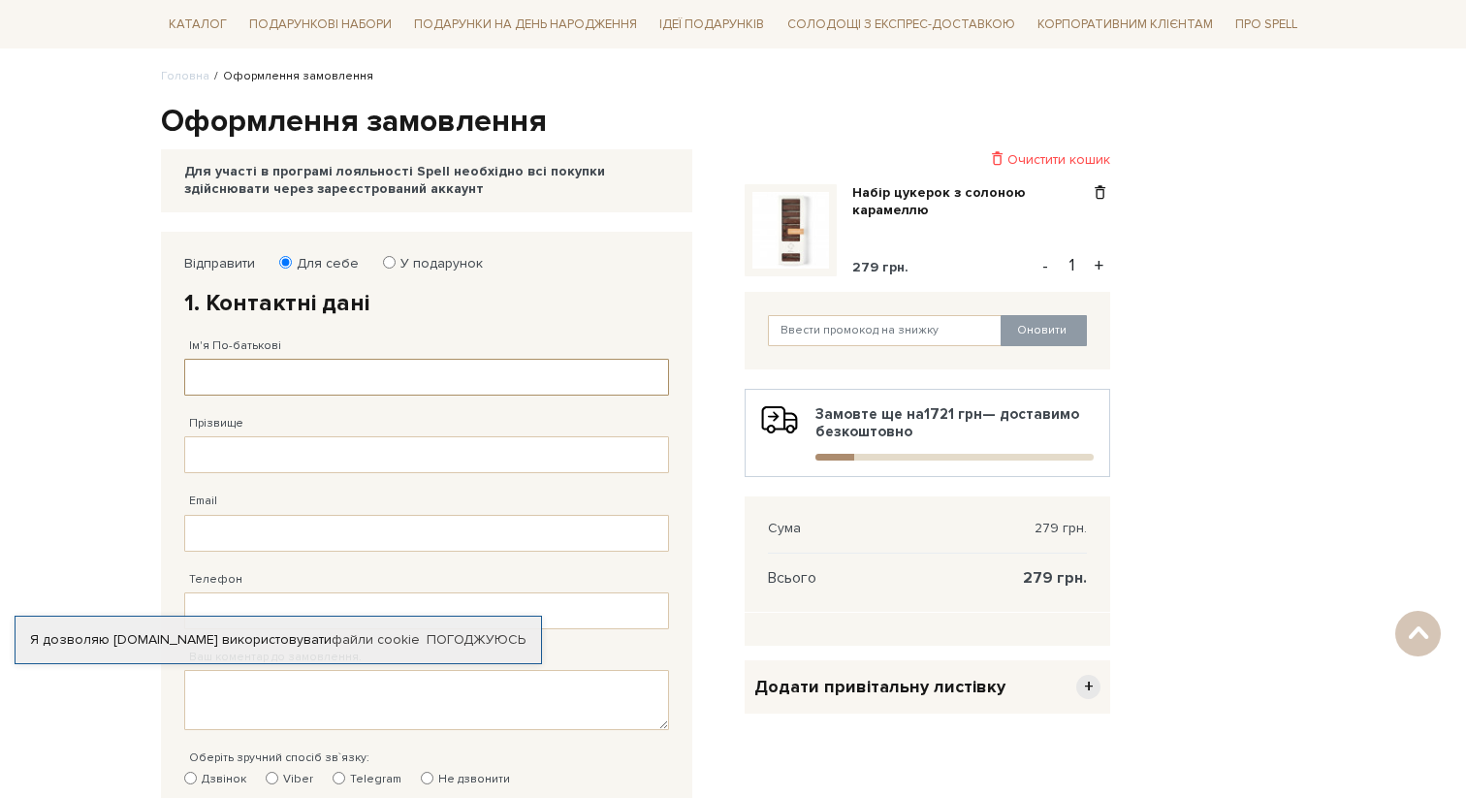
click at [246, 381] on input "Ім'я По-батькові" at bounding box center [426, 377] width 485 height 37
type input "Тест"
click at [237, 444] on input "Прізвище" at bounding box center [426, 454] width 485 height 37
type input "Тест"
click at [220, 535] on input "Email" at bounding box center [426, 533] width 485 height 37
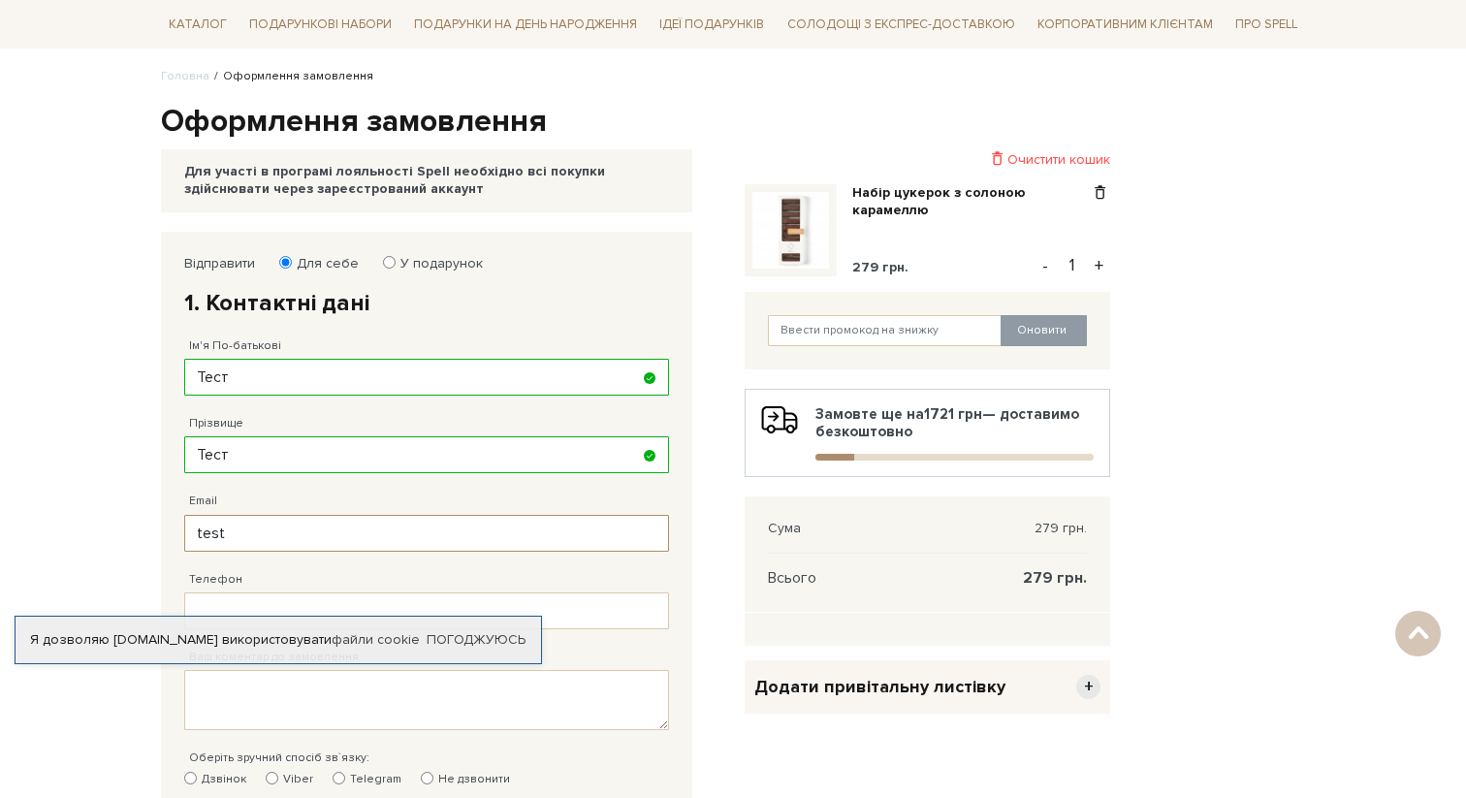
type input "test@gmail.com"
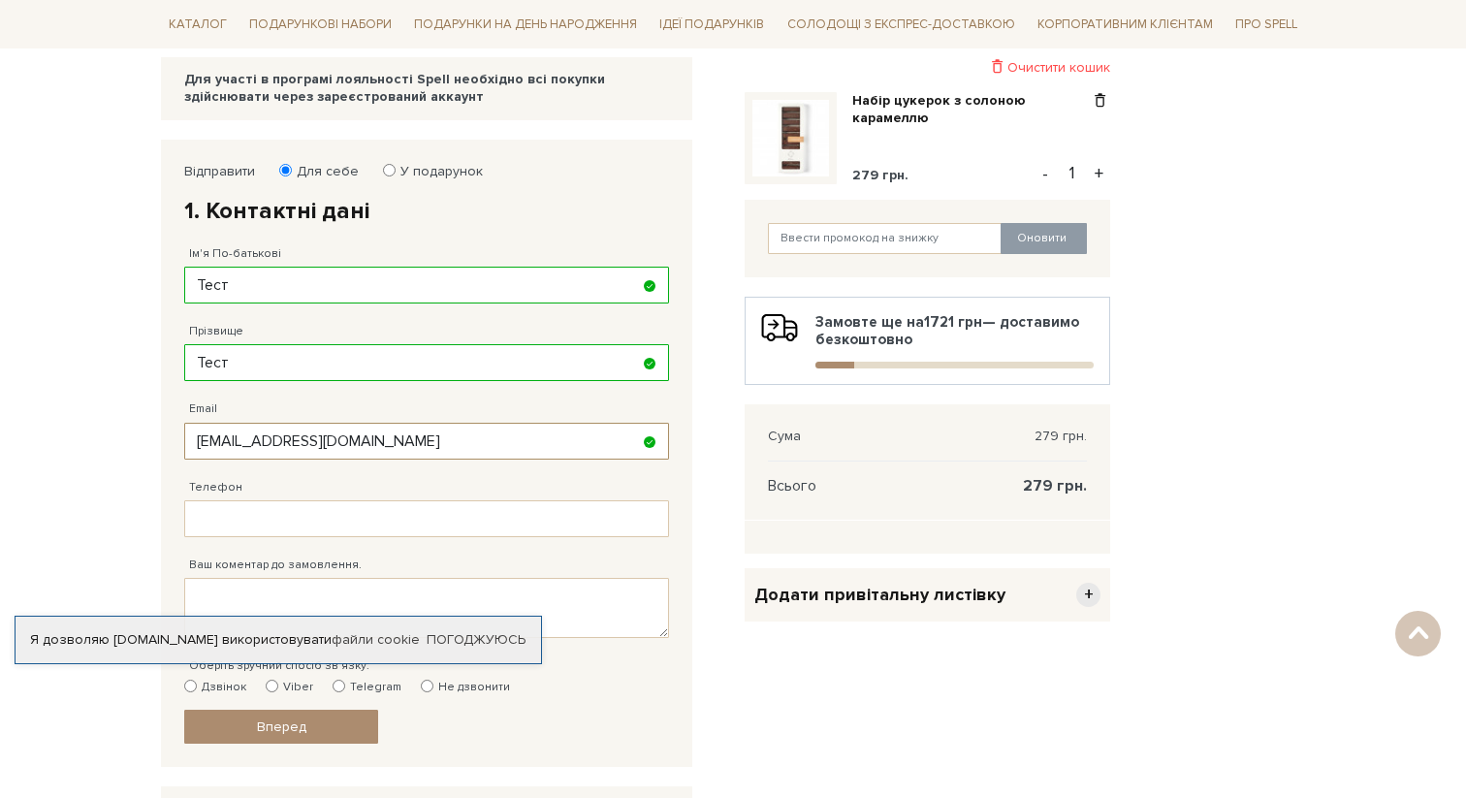
scroll to position [248, 0]
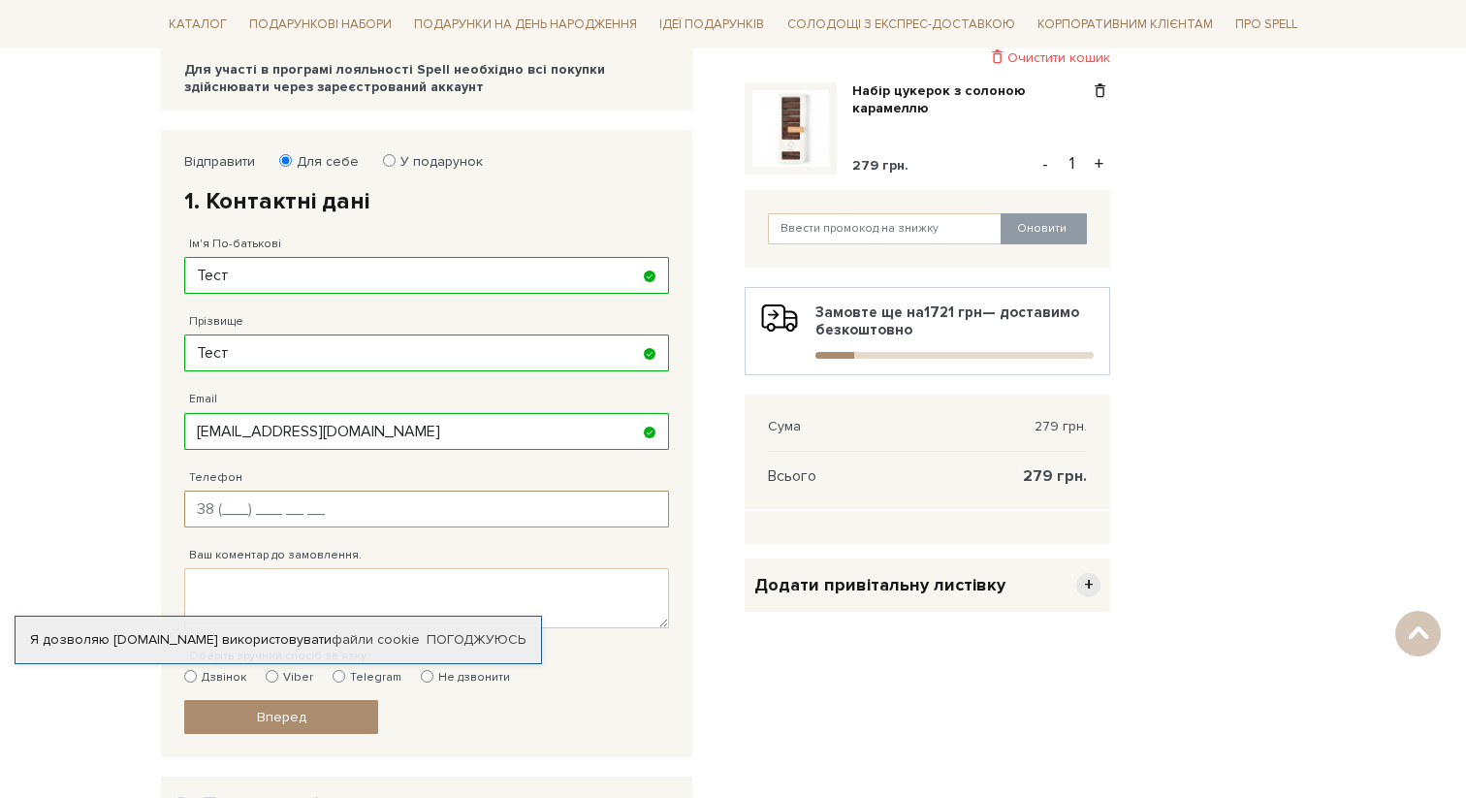
click at [343, 510] on input "Телефон" at bounding box center [426, 509] width 485 height 37
drag, startPoint x: 323, startPoint y: 432, endPoint x: 176, endPoint y: 430, distance: 146.4
click at [176, 430] on div "Відправити Для себе У подарунок 1. Контактні дані Ім'я По-батькові Тест Заповні…" at bounding box center [427, 444] width 504 height 601
click at [234, 518] on input "Телефон" at bounding box center [426, 509] width 485 height 37
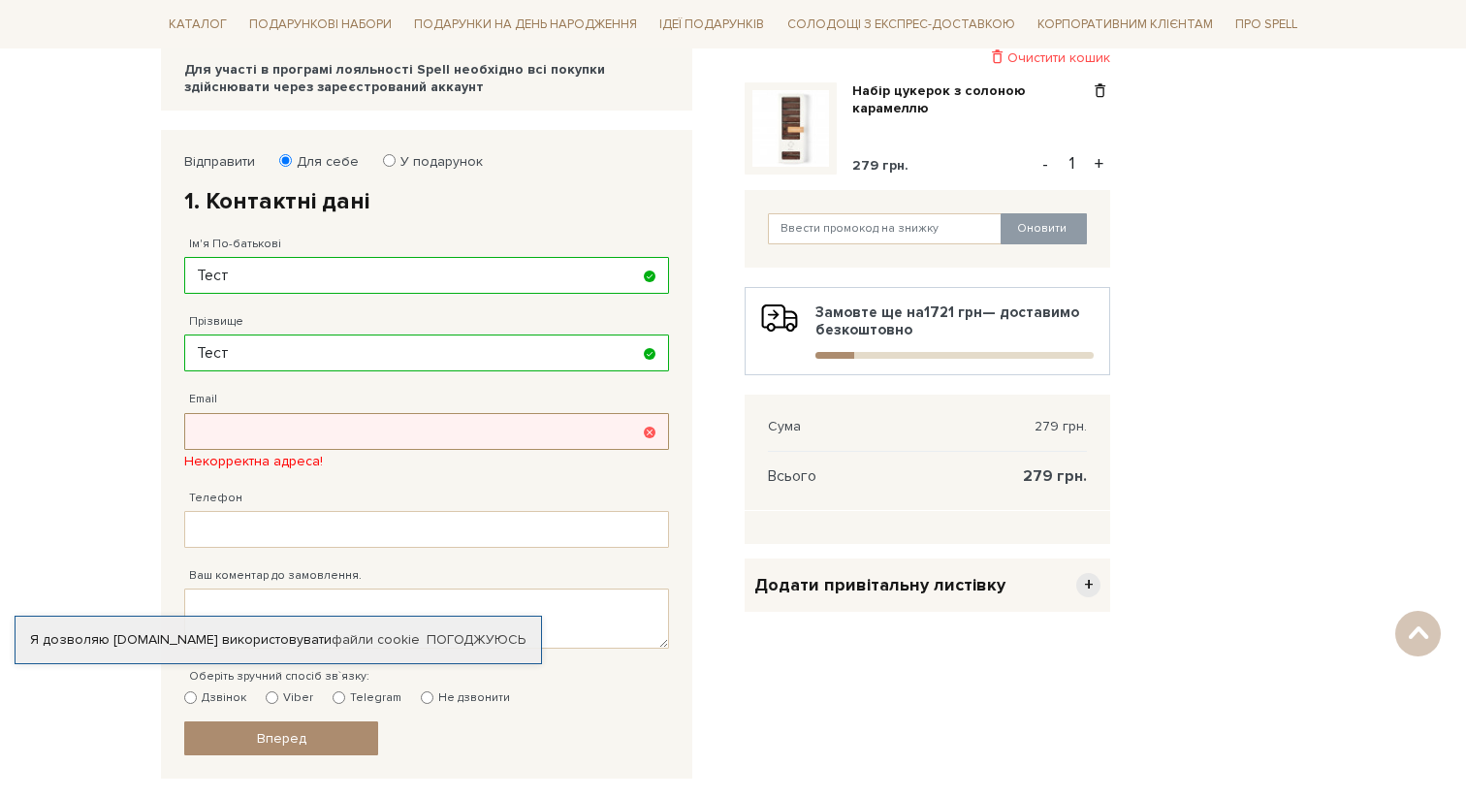
click at [300, 441] on input "Email" at bounding box center [426, 431] width 485 height 37
click at [176, 517] on div "Відправити Для себе У подарунок 1. Контактні дані Ім'я По-батькові Тест Заповні…" at bounding box center [427, 455] width 504 height 622
click at [242, 492] on div "Телефон Заповніть поле!" at bounding box center [426, 509] width 485 height 78
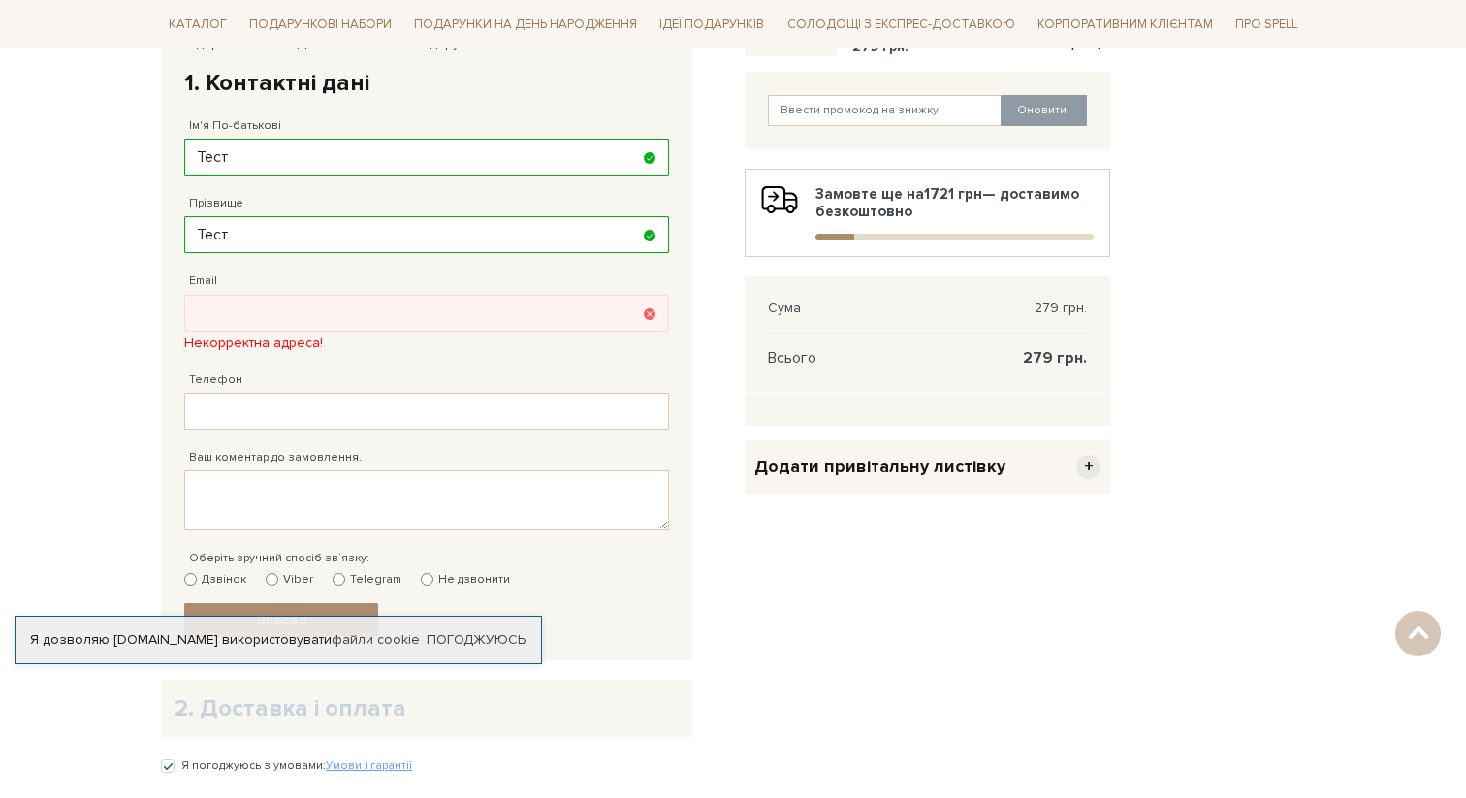
scroll to position [372, 0]
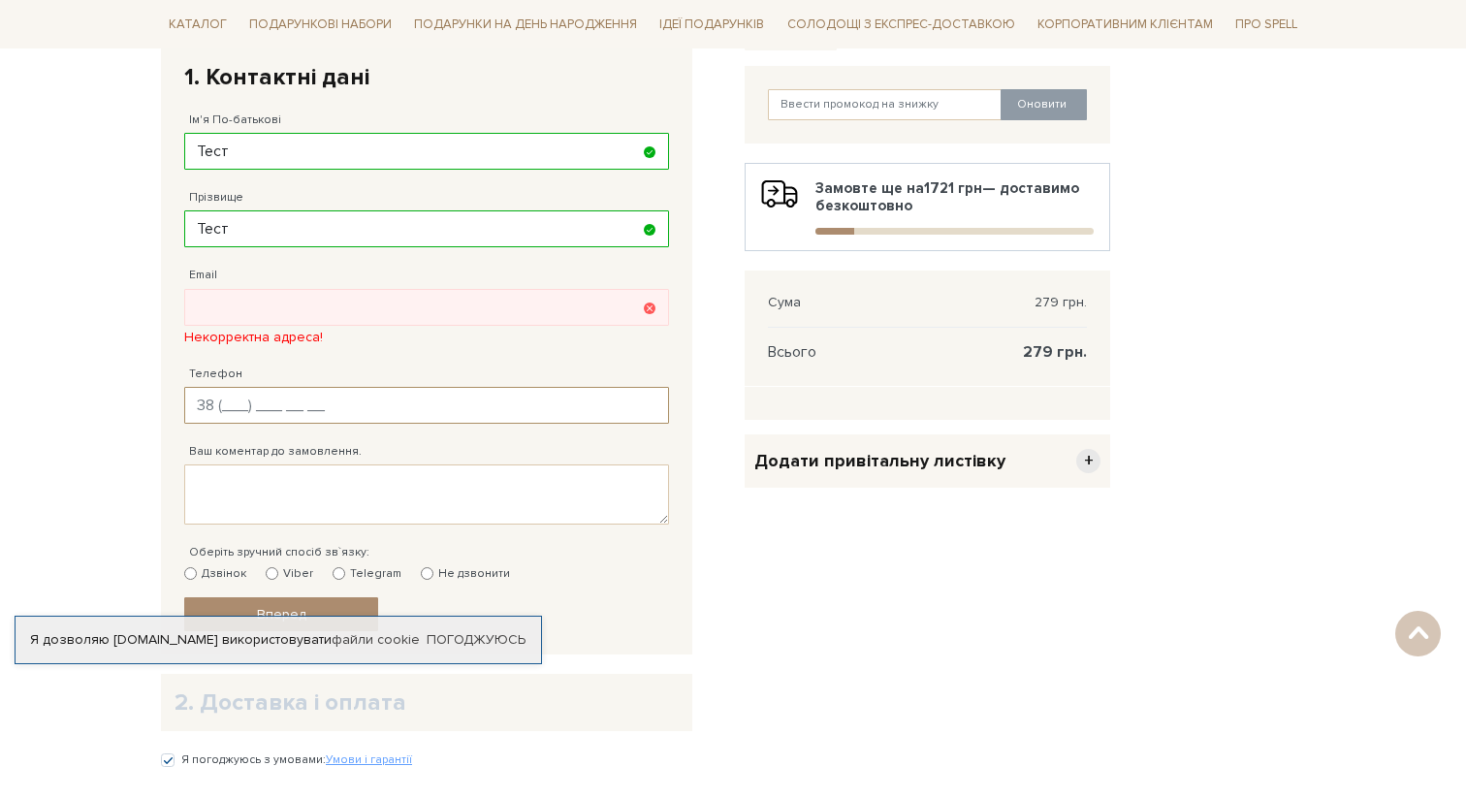
click at [242, 412] on input "Телефон" at bounding box center [426, 405] width 485 height 37
type input "38 (093) 111 11 11"
click at [217, 489] on textarea "Ваш коментар до замовлення." at bounding box center [426, 494] width 485 height 60
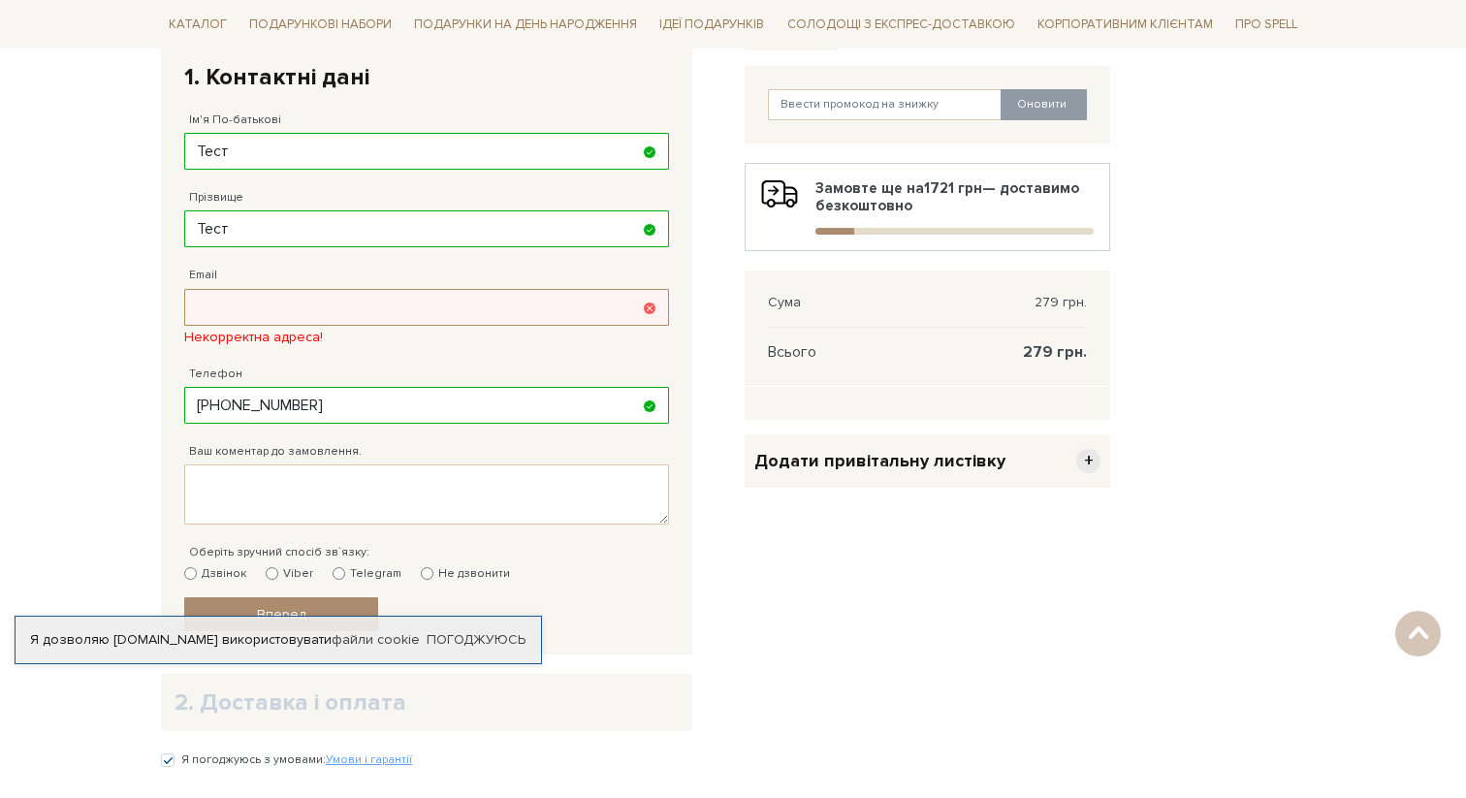
click at [293, 293] on input "Email" at bounding box center [426, 307] width 485 height 37
paste input "[EMAIL_ADDRESS][DOMAIN_NAME]"
type input "[EMAIL_ADDRESS][DOMAIN_NAME]"
click at [337, 264] on div "Email test@gmail.com Адрес уже зареєстровано! Некорректна адреса!" at bounding box center [426, 296] width 485 height 98
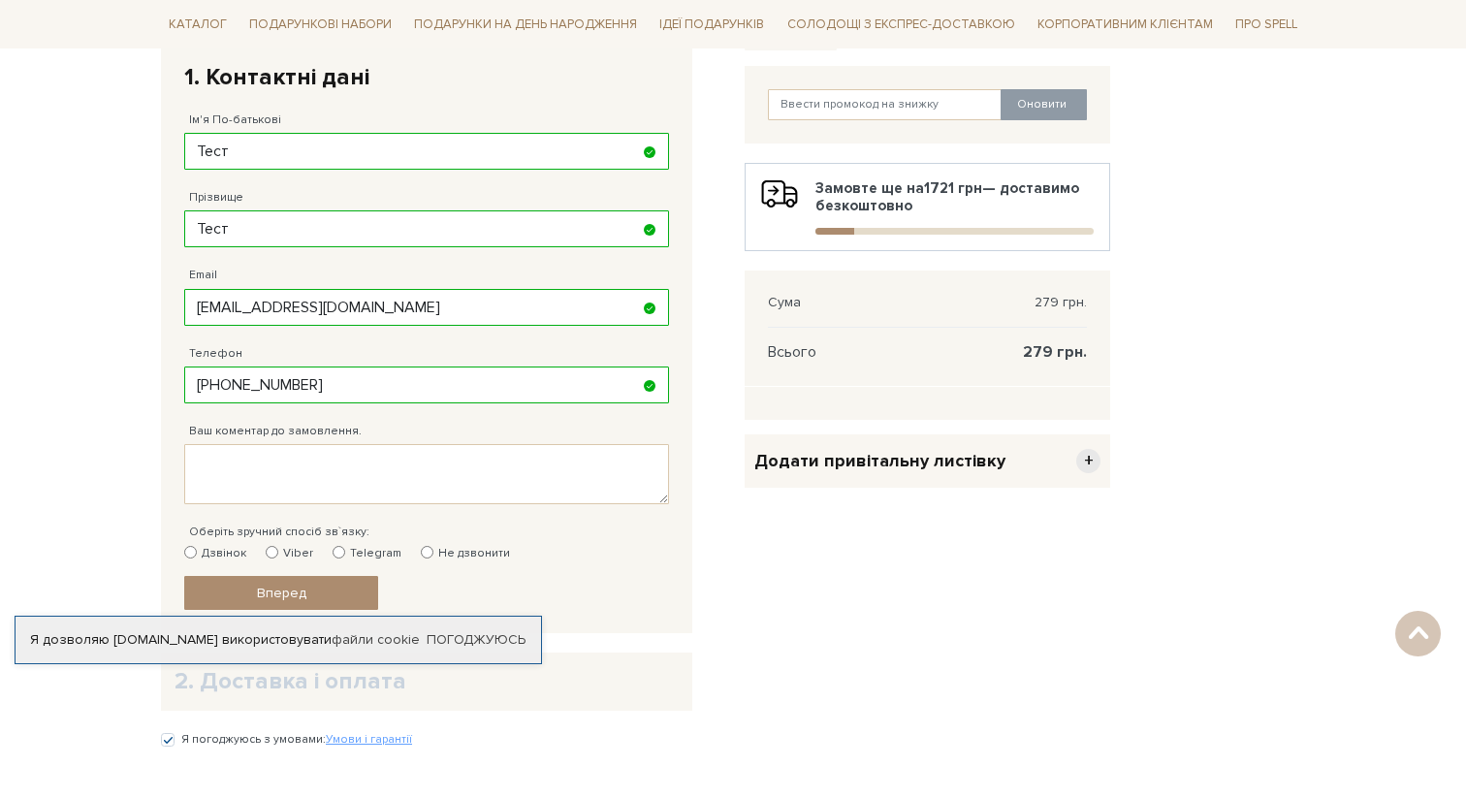
click at [421, 554] on input "Не дзвонити" at bounding box center [427, 552] width 13 height 13
radio input "true"
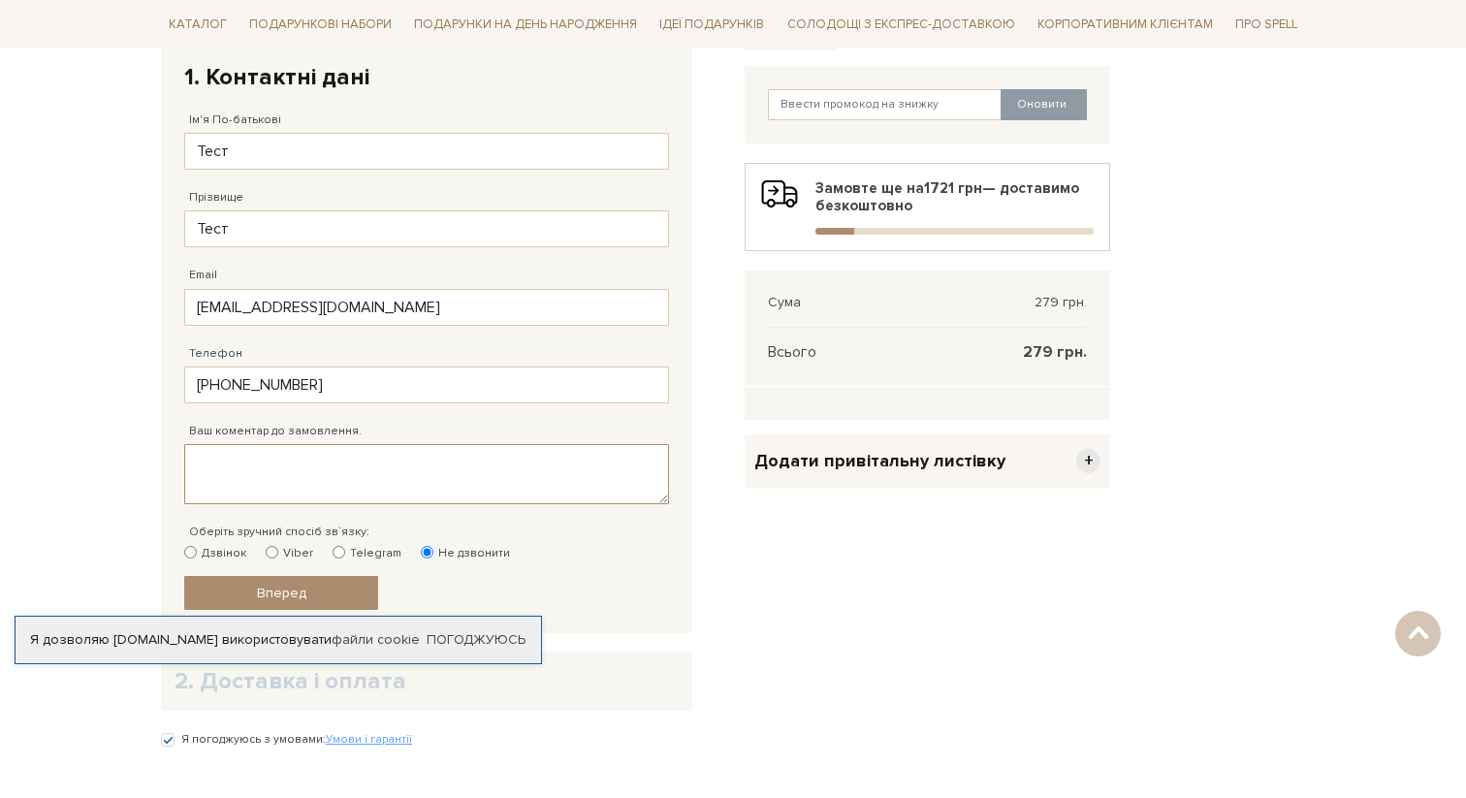
click at [326, 473] on textarea "Ваш коментар до замовлення." at bounding box center [426, 474] width 485 height 60
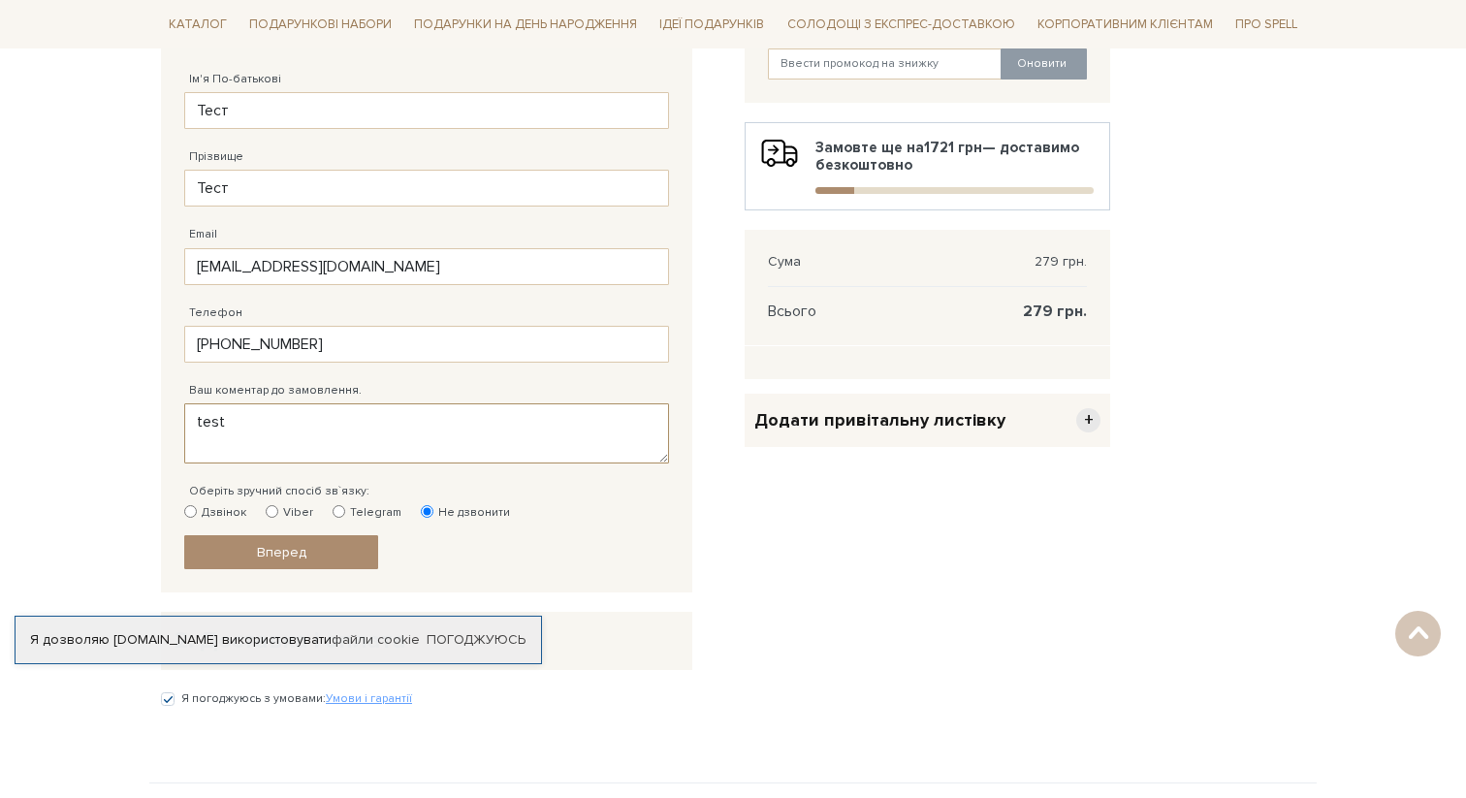
scroll to position [406, 0]
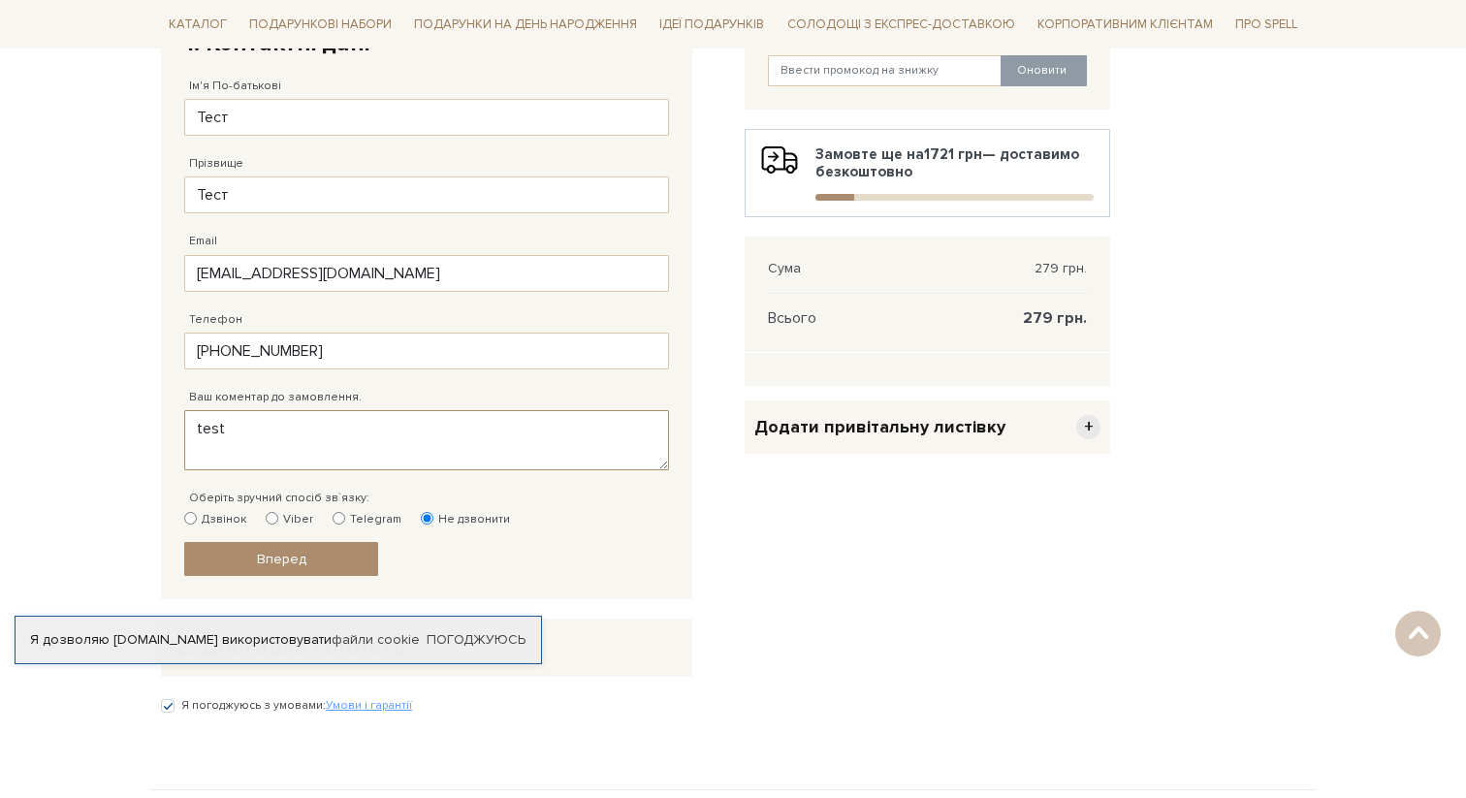
type textarea "test"
click at [348, 275] on input "[EMAIL_ADDRESS][DOMAIN_NAME]" at bounding box center [426, 273] width 485 height 37
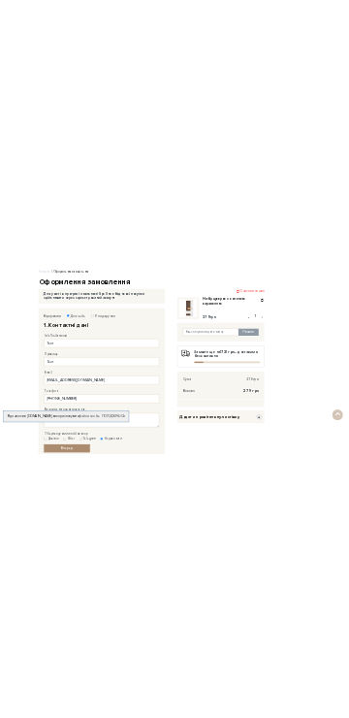
scroll to position [364, 0]
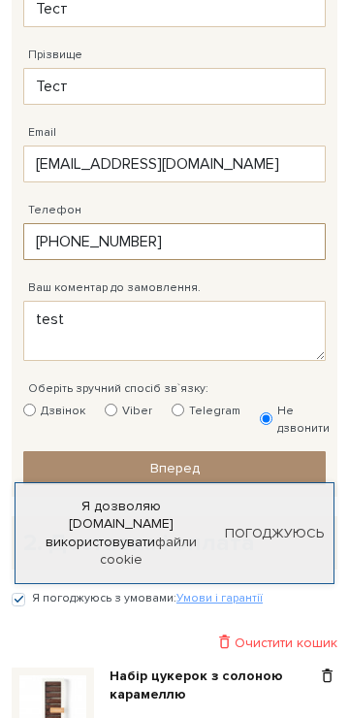
click at [199, 245] on input "[PHONE_NUMBER]" at bounding box center [174, 241] width 303 height 37
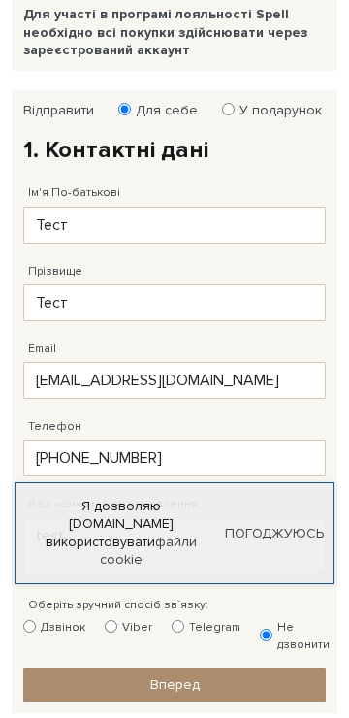
scroll to position [0, 0]
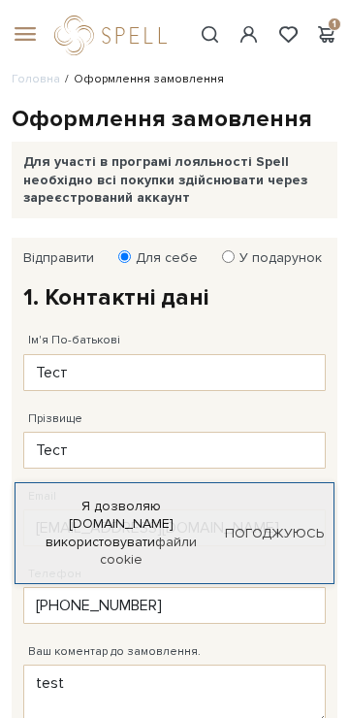
click at [242, 257] on label "У подарунок" at bounding box center [274, 257] width 95 height 17
click at [235, 257] on input "У подарунок" at bounding box center [228, 256] width 13 height 13
radio input "true"
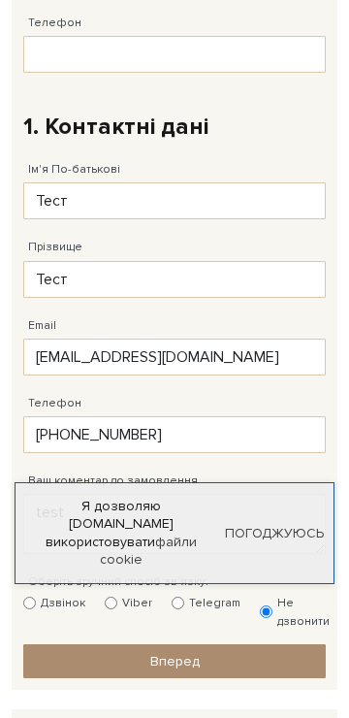
scroll to position [476, 0]
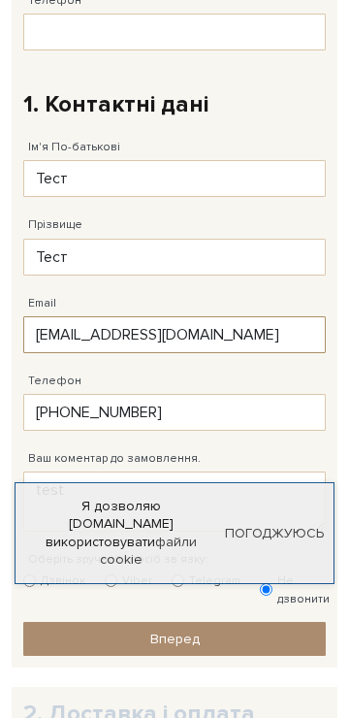
click at [174, 334] on input "[EMAIL_ADDRESS][DOMAIN_NAME]" at bounding box center [174, 334] width 303 height 37
click at [178, 414] on input "[PHONE_NUMBER]" at bounding box center [174, 412] width 303 height 37
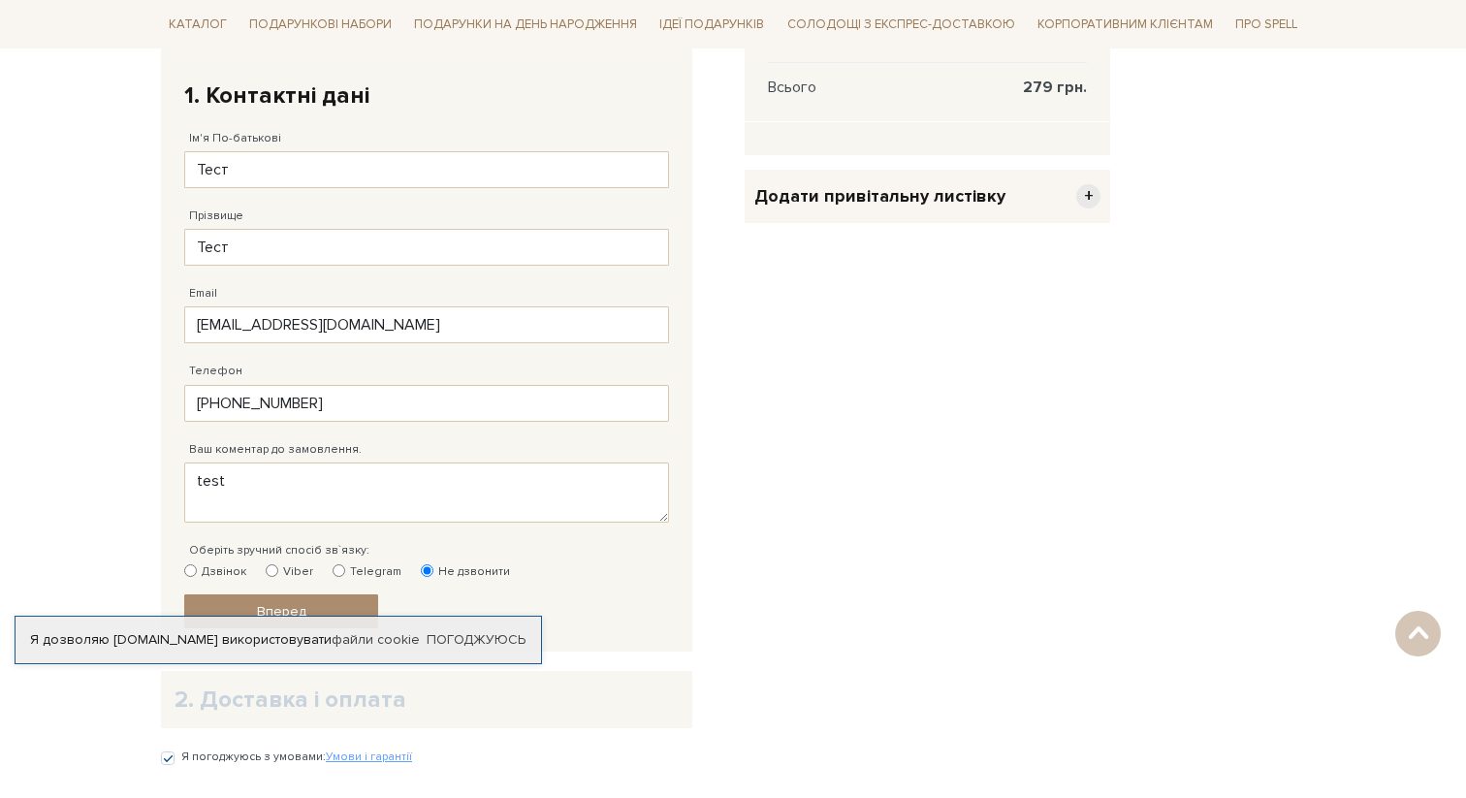
scroll to position [0, 0]
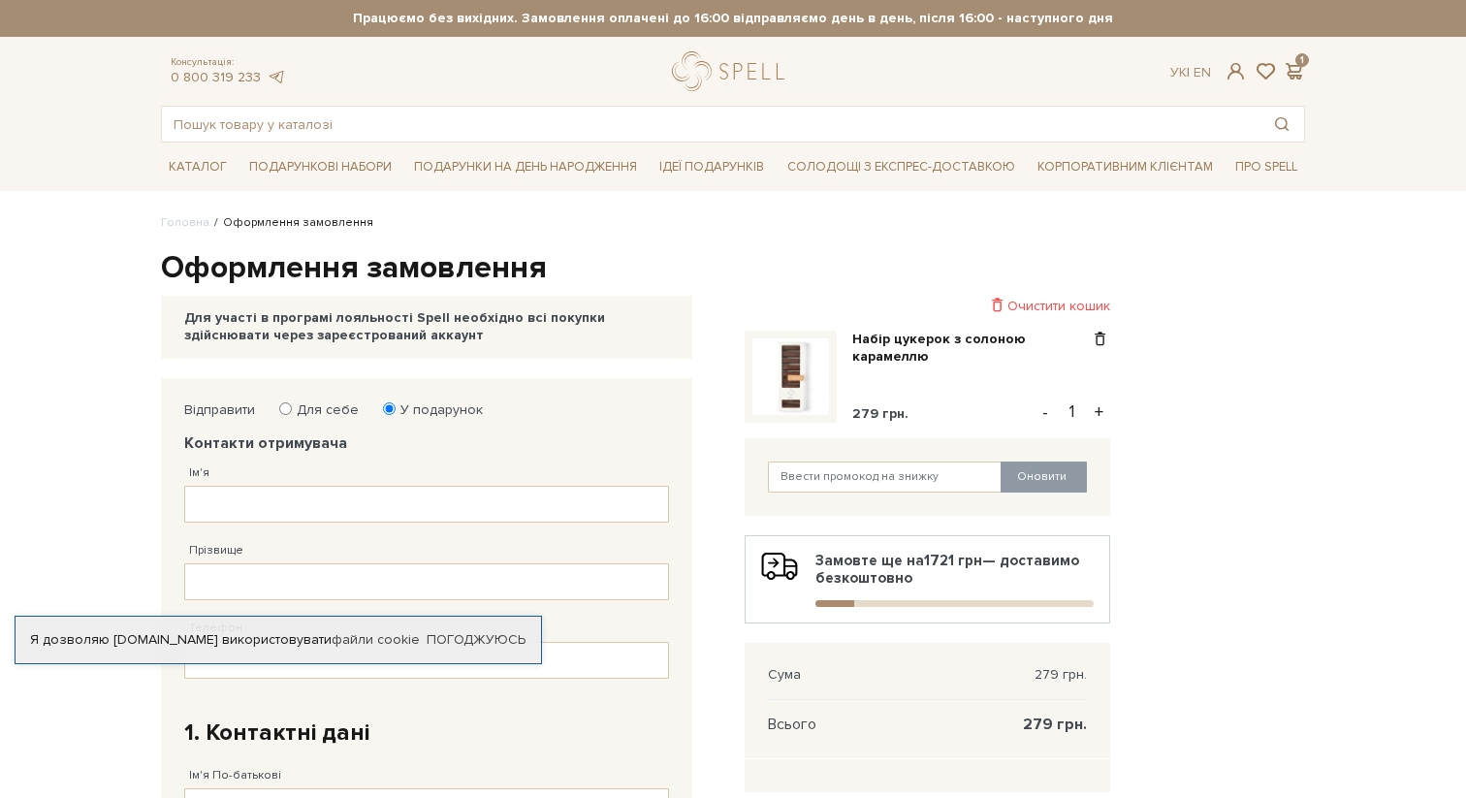
click at [293, 407] on label "Для себе" at bounding box center [321, 409] width 75 height 17
click at [292, 407] on input "Для себе" at bounding box center [285, 408] width 13 height 13
radio input "true"
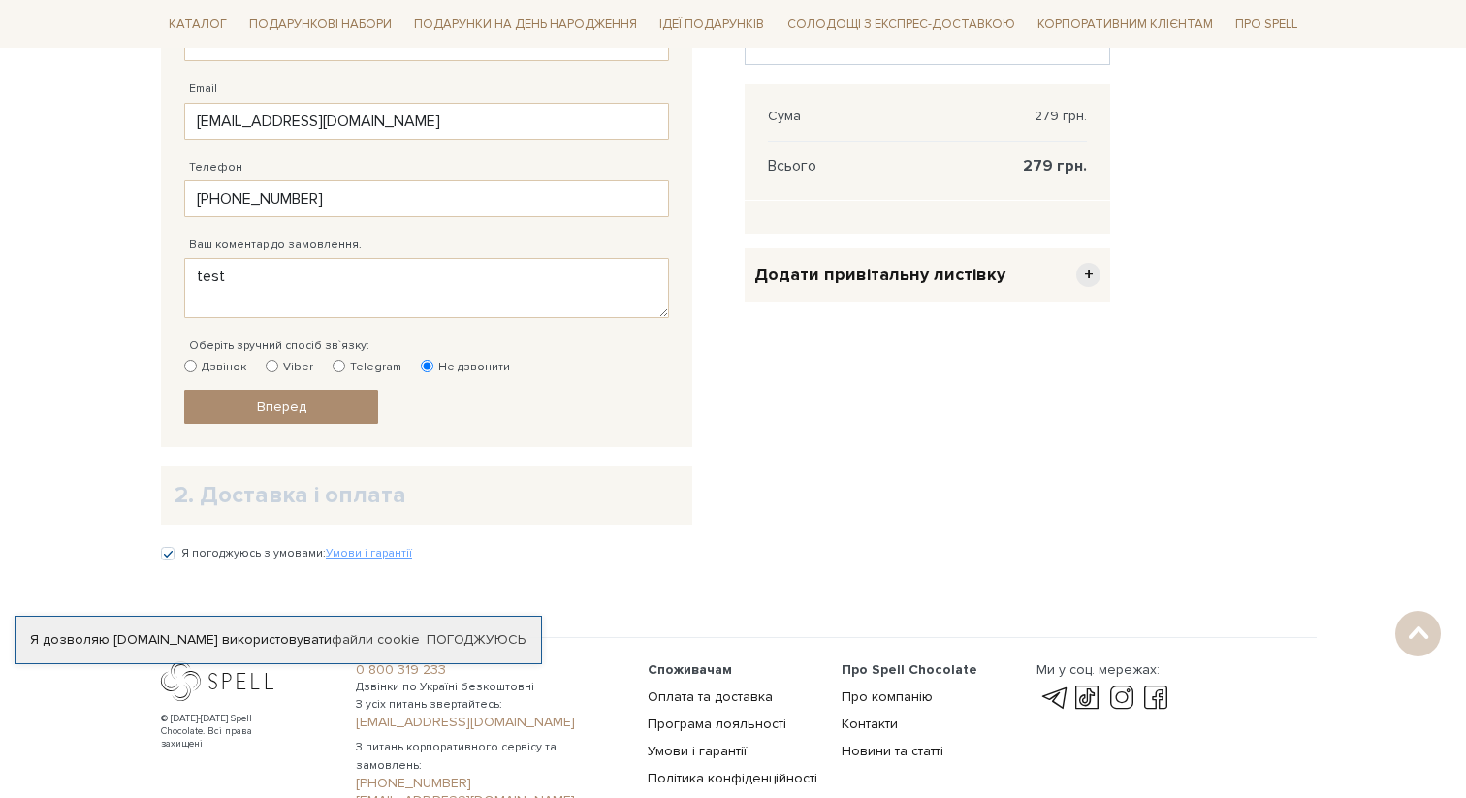
scroll to position [579, 0]
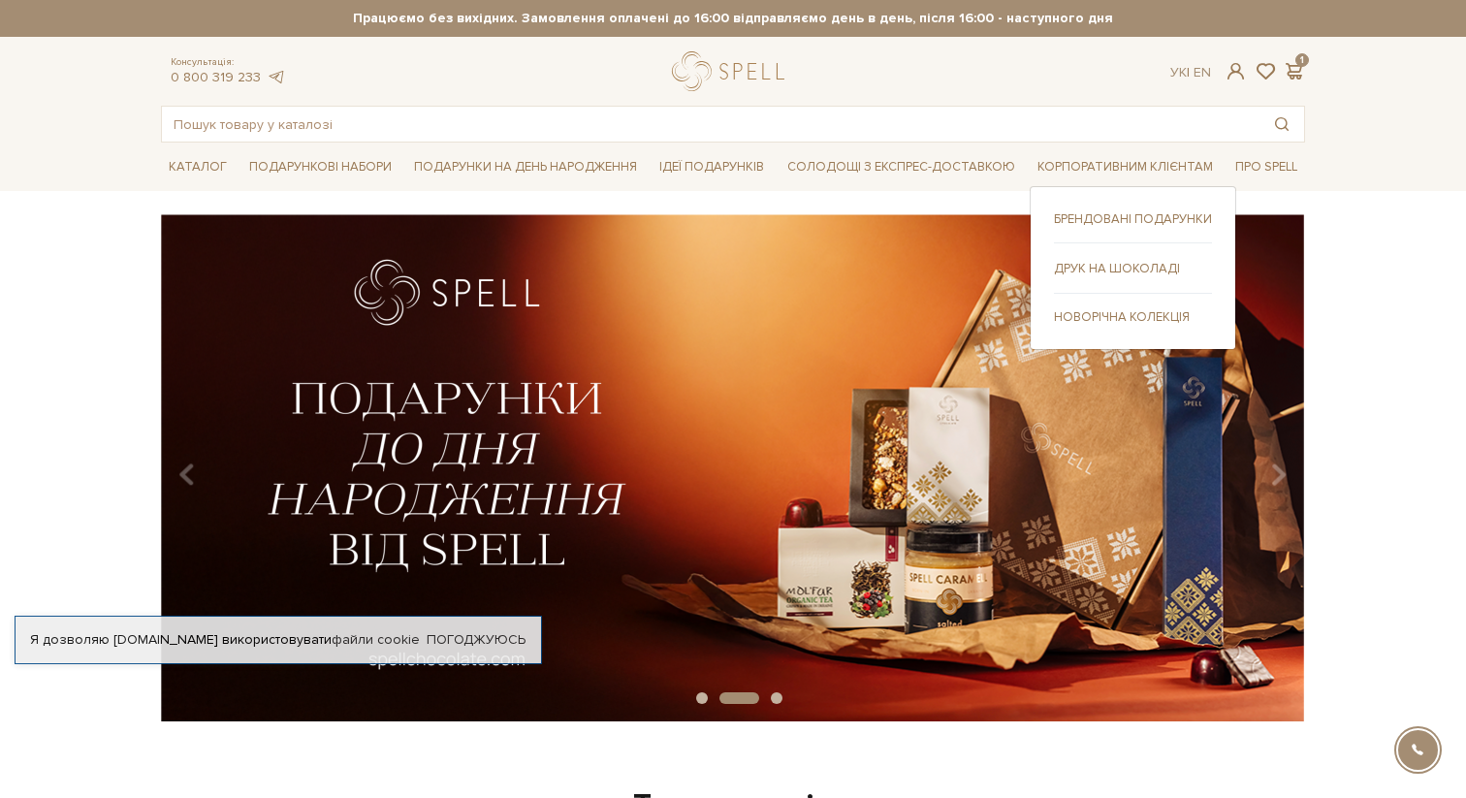
drag, startPoint x: 1062, startPoint y: 156, endPoint x: 1074, endPoint y: 205, distance: 50.1
click at [1062, 157] on link "Корпоративним клієнтам" at bounding box center [1125, 167] width 191 height 30
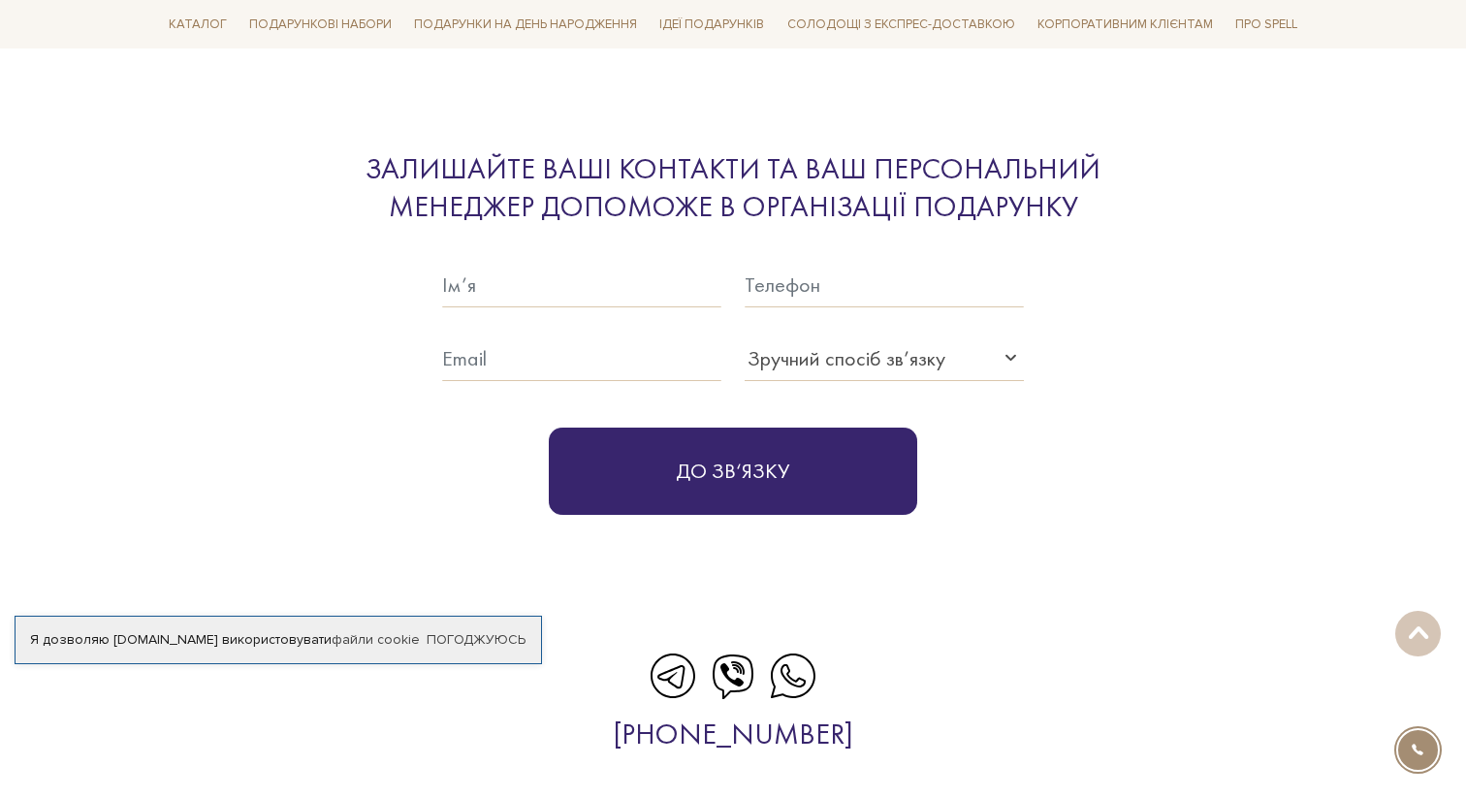
scroll to position [6504, 0]
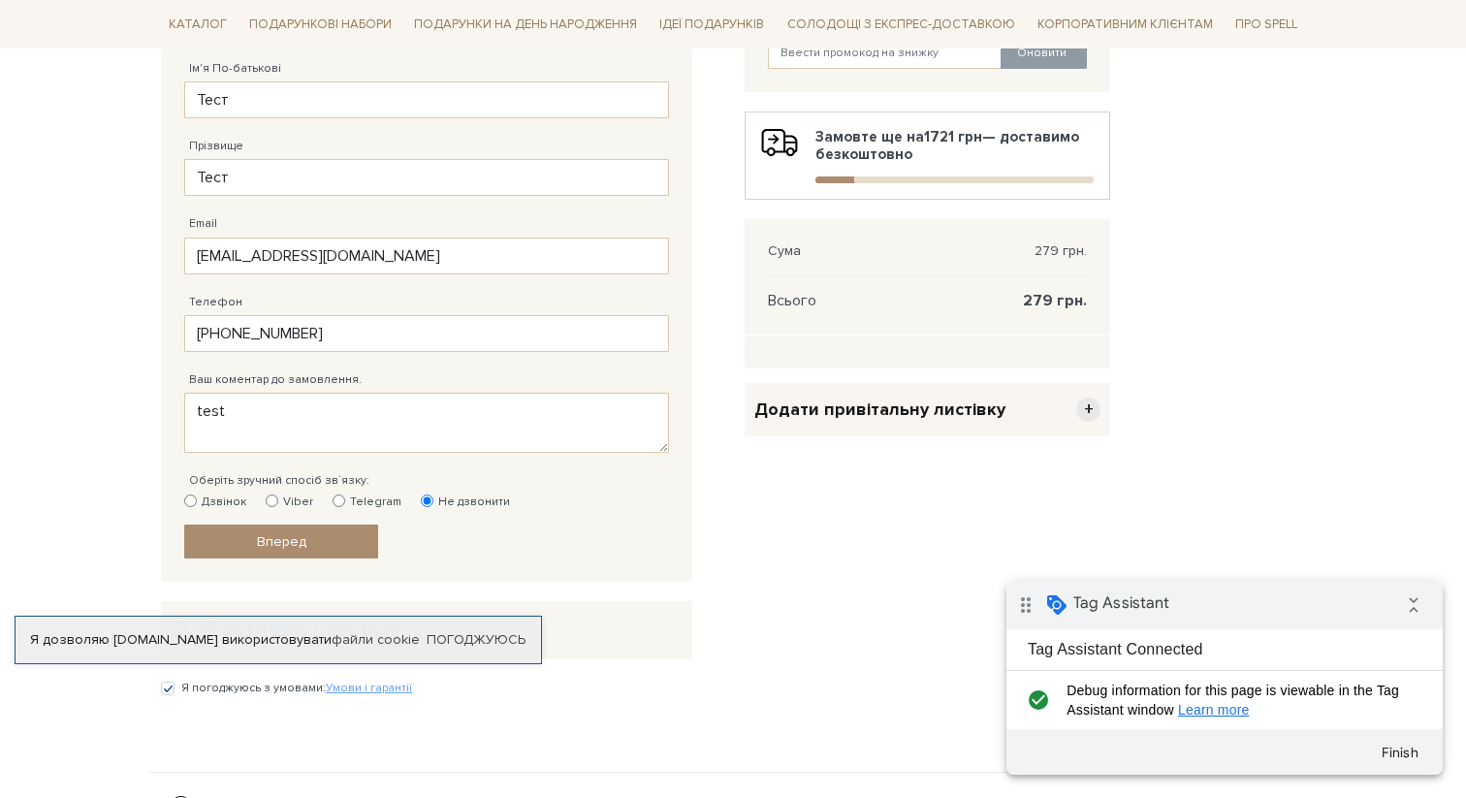
scroll to position [426, 0]
click at [276, 541] on span "Вперед" at bounding box center [281, 539] width 49 height 16
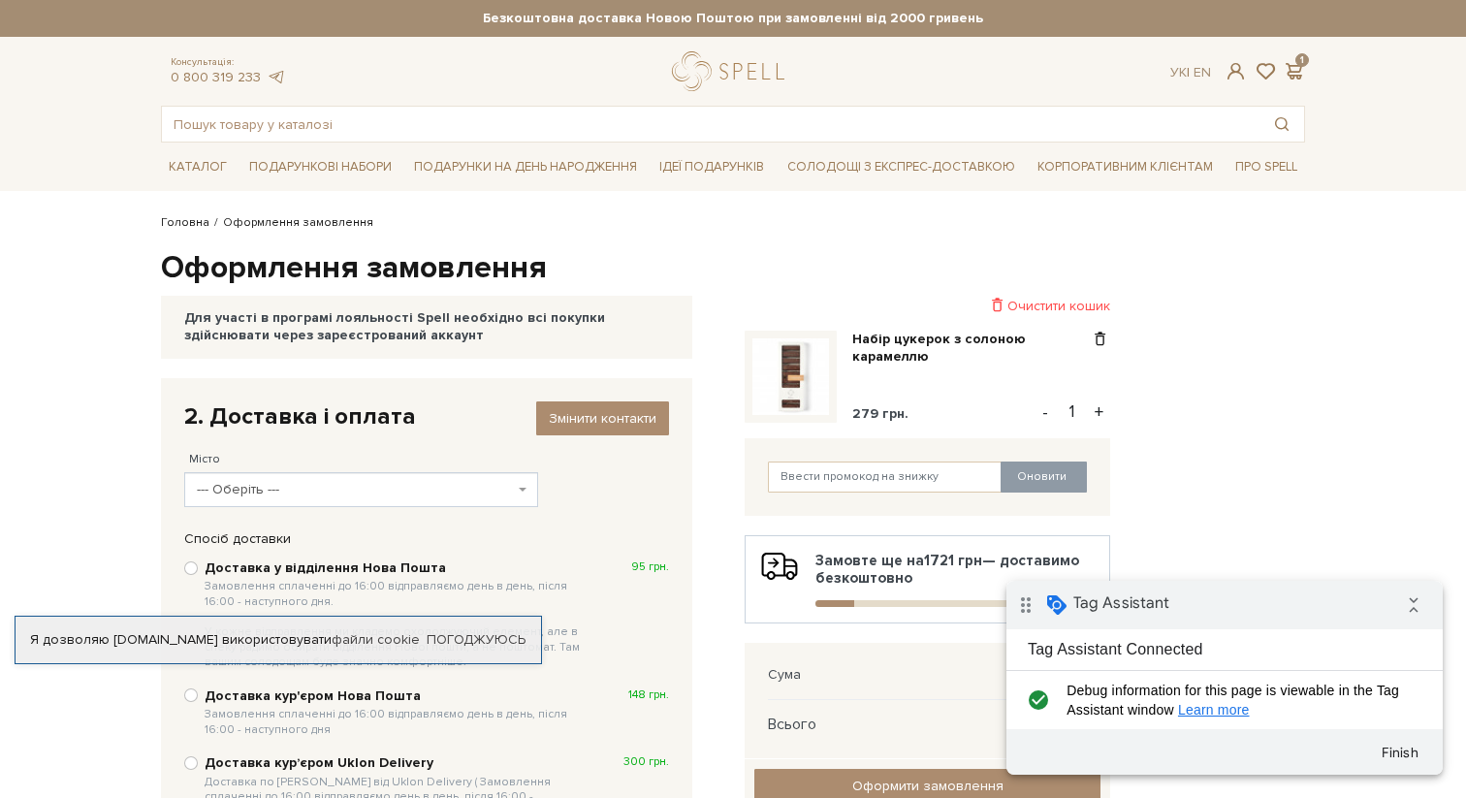
click at [182, 220] on link "Головна" at bounding box center [185, 222] width 48 height 15
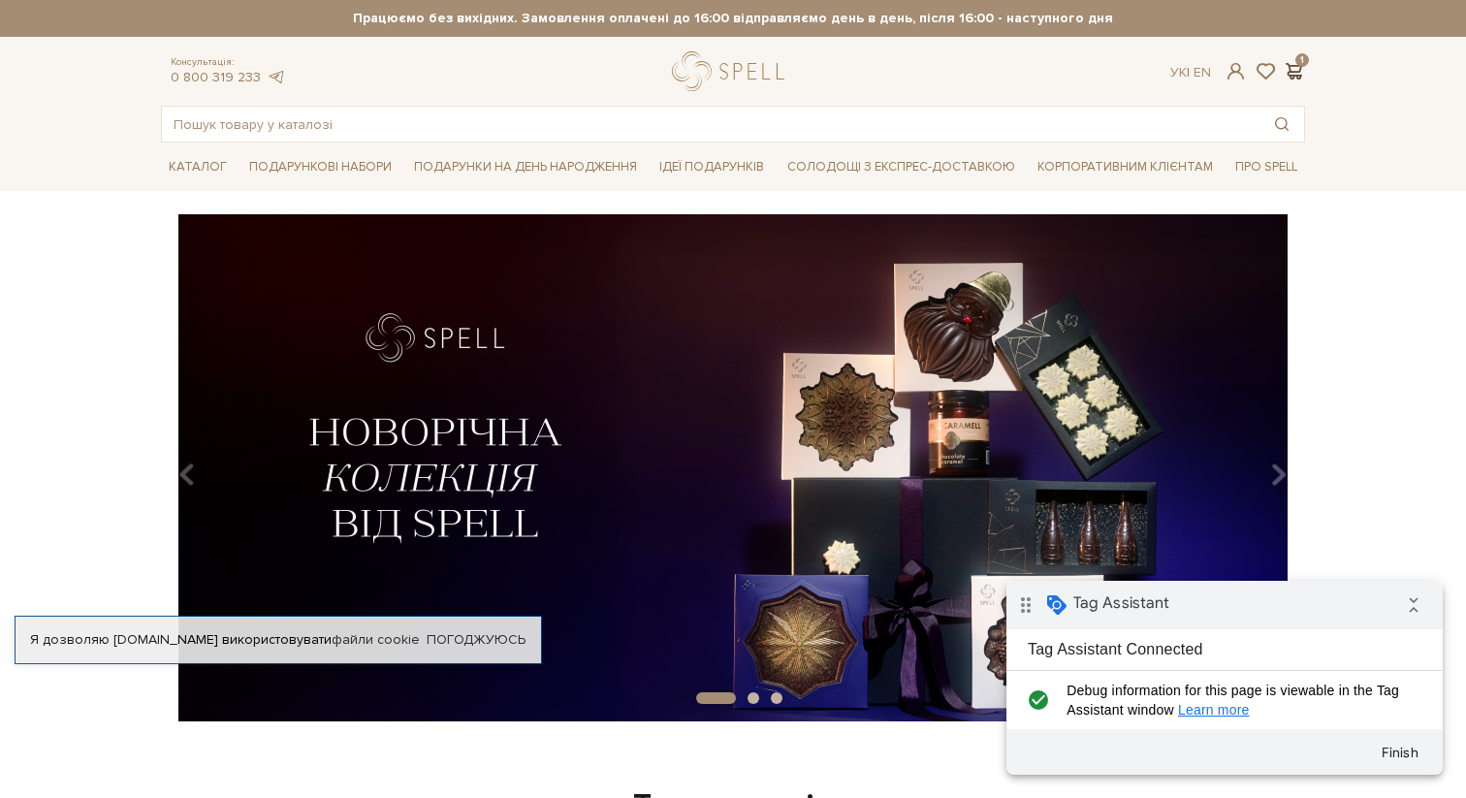
click at [1294, 72] on span at bounding box center [1293, 71] width 23 height 20
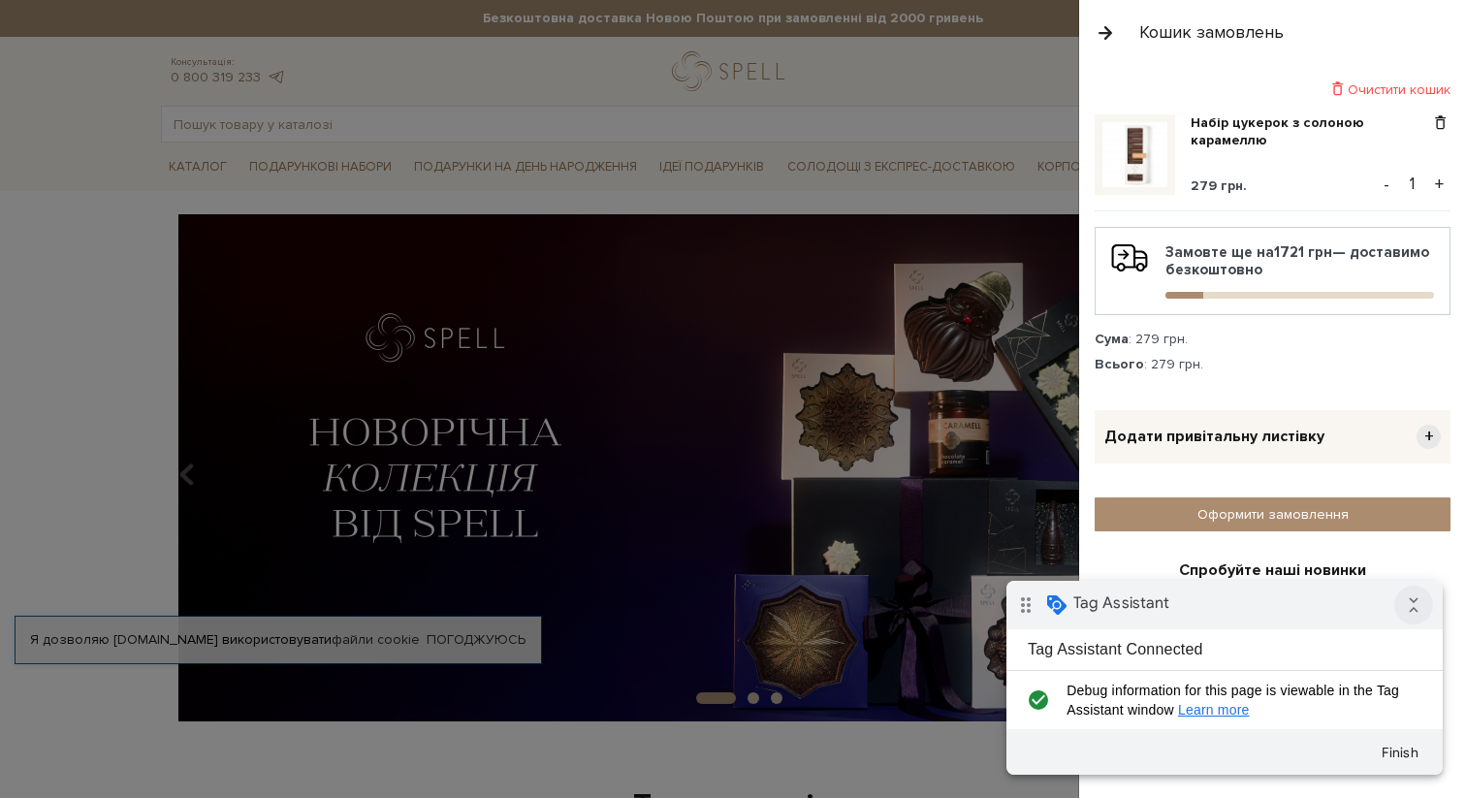
click at [1402, 611] on icon "collapse_all" at bounding box center [1413, 605] width 39 height 39
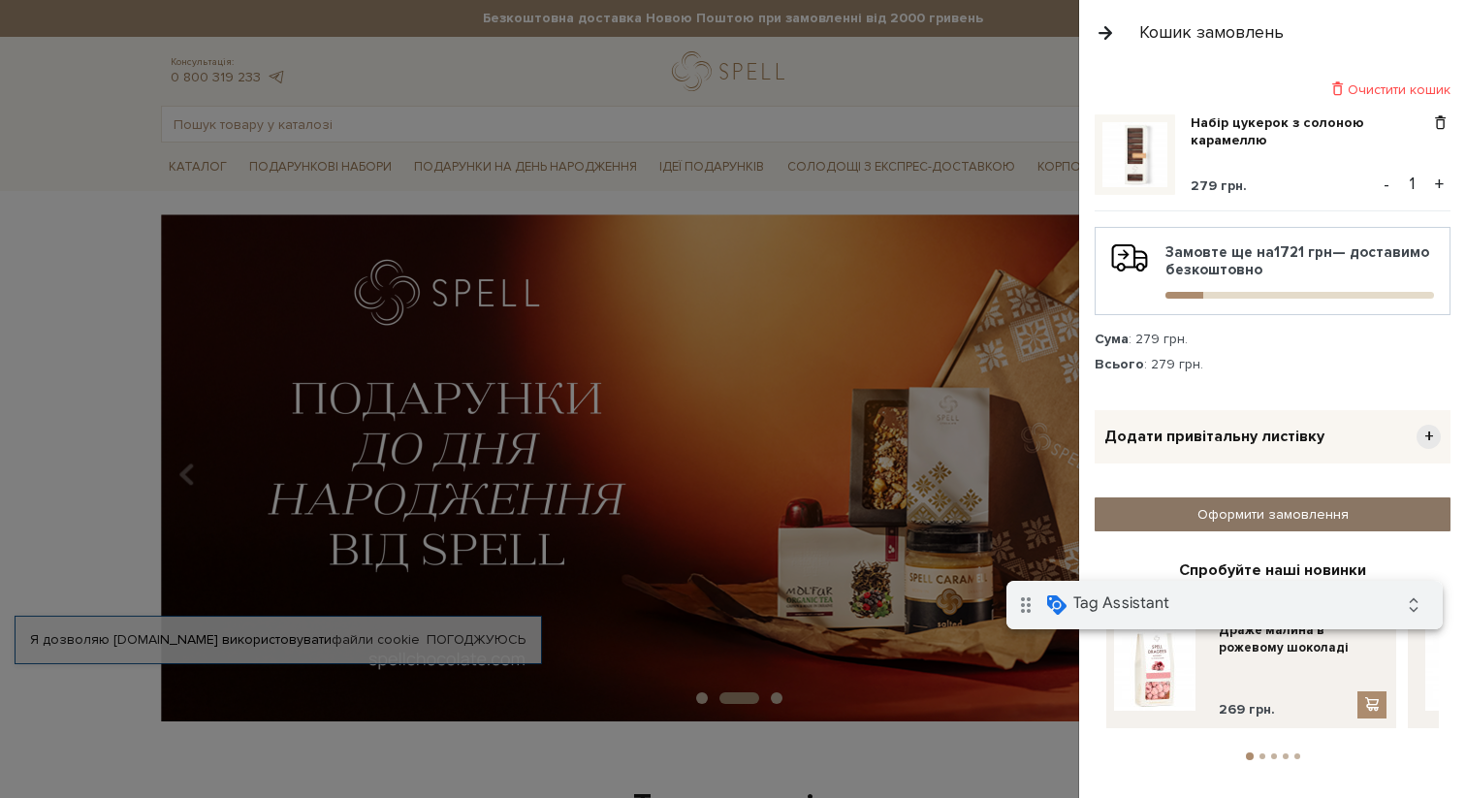
click at [1278, 510] on link "Оформити замовлення" at bounding box center [1273, 514] width 356 height 34
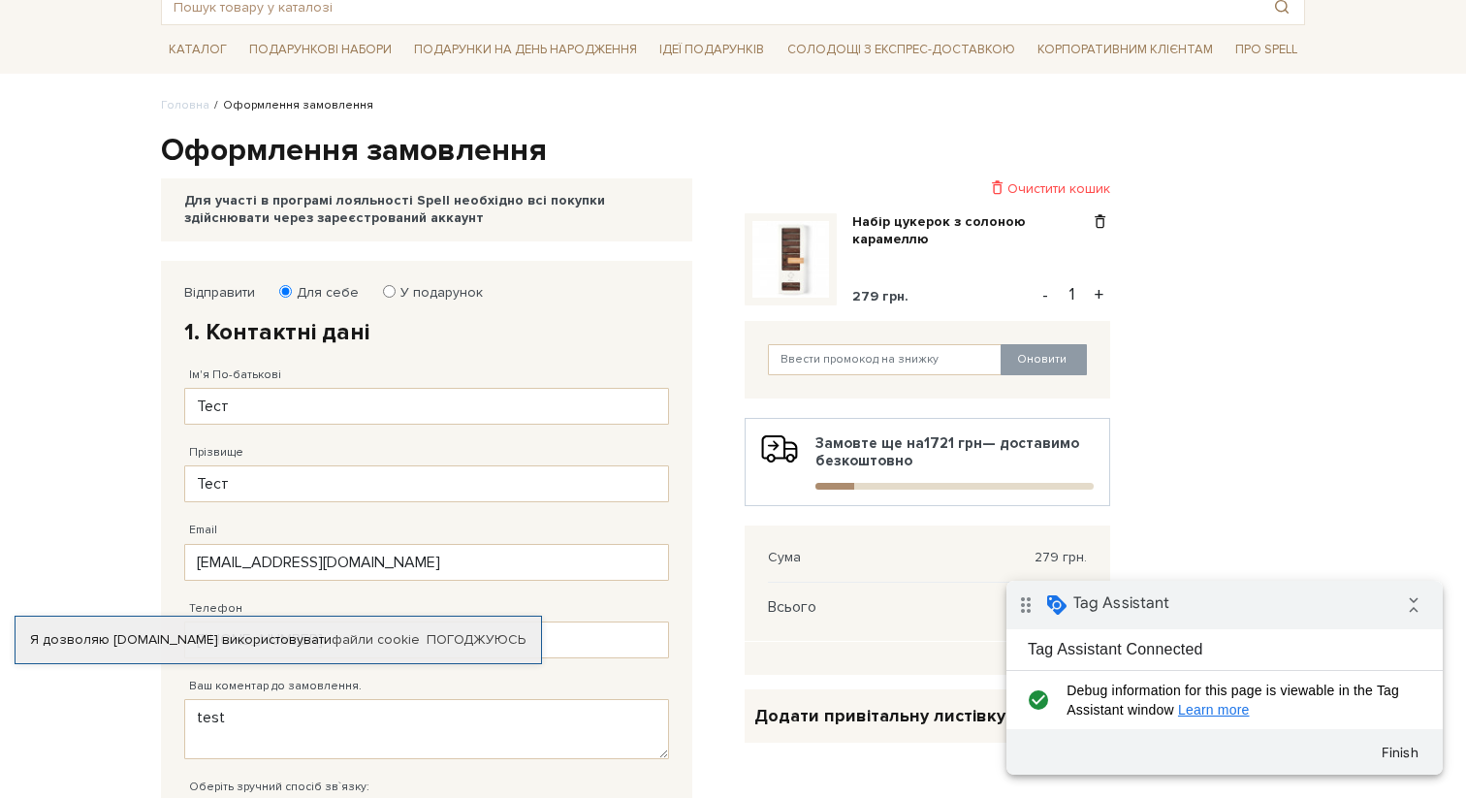
scroll to position [128, 0]
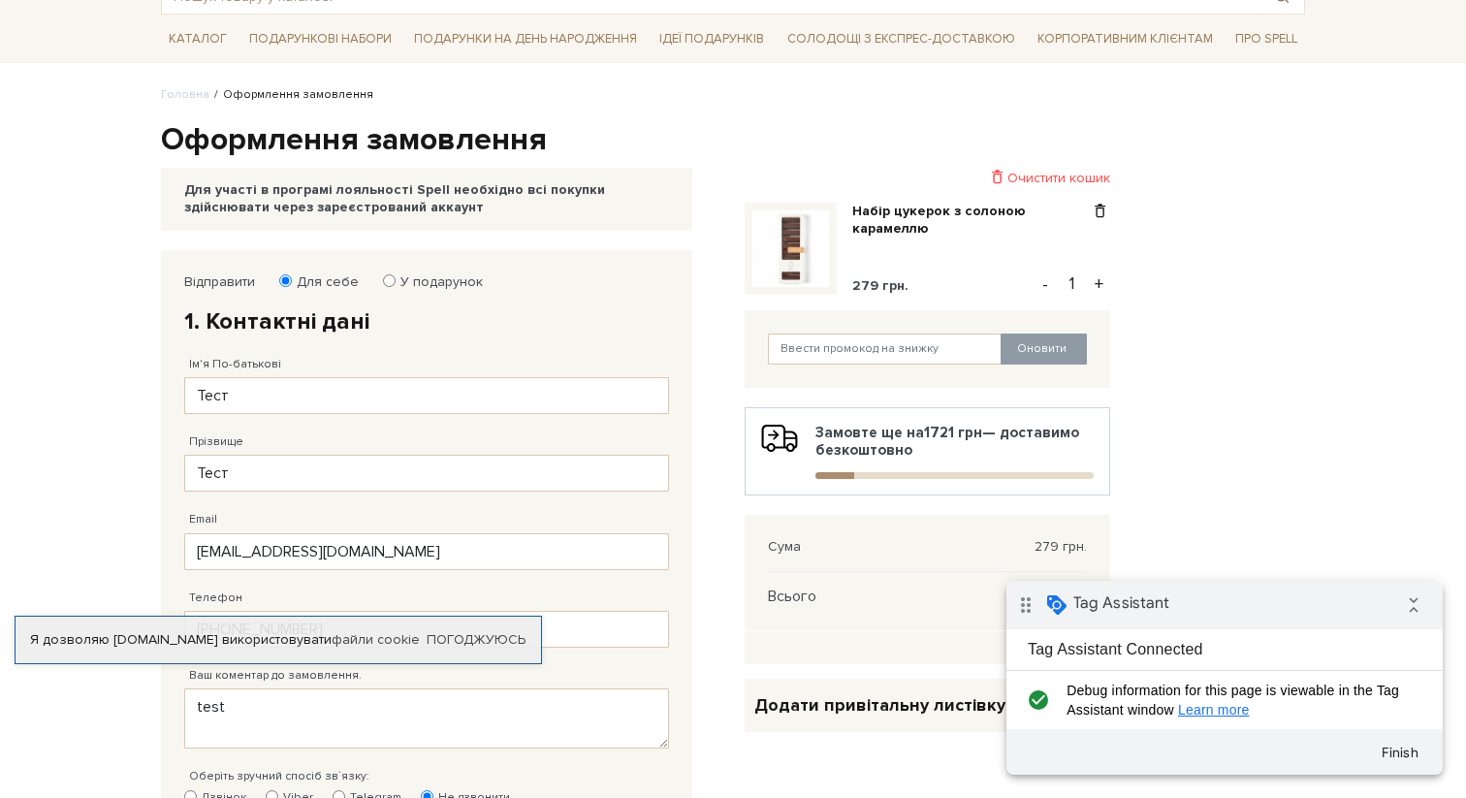
click at [399, 277] on label "У подарунок" at bounding box center [435, 281] width 95 height 17
click at [396, 277] on input "У подарунок" at bounding box center [389, 280] width 13 height 13
radio input "true"
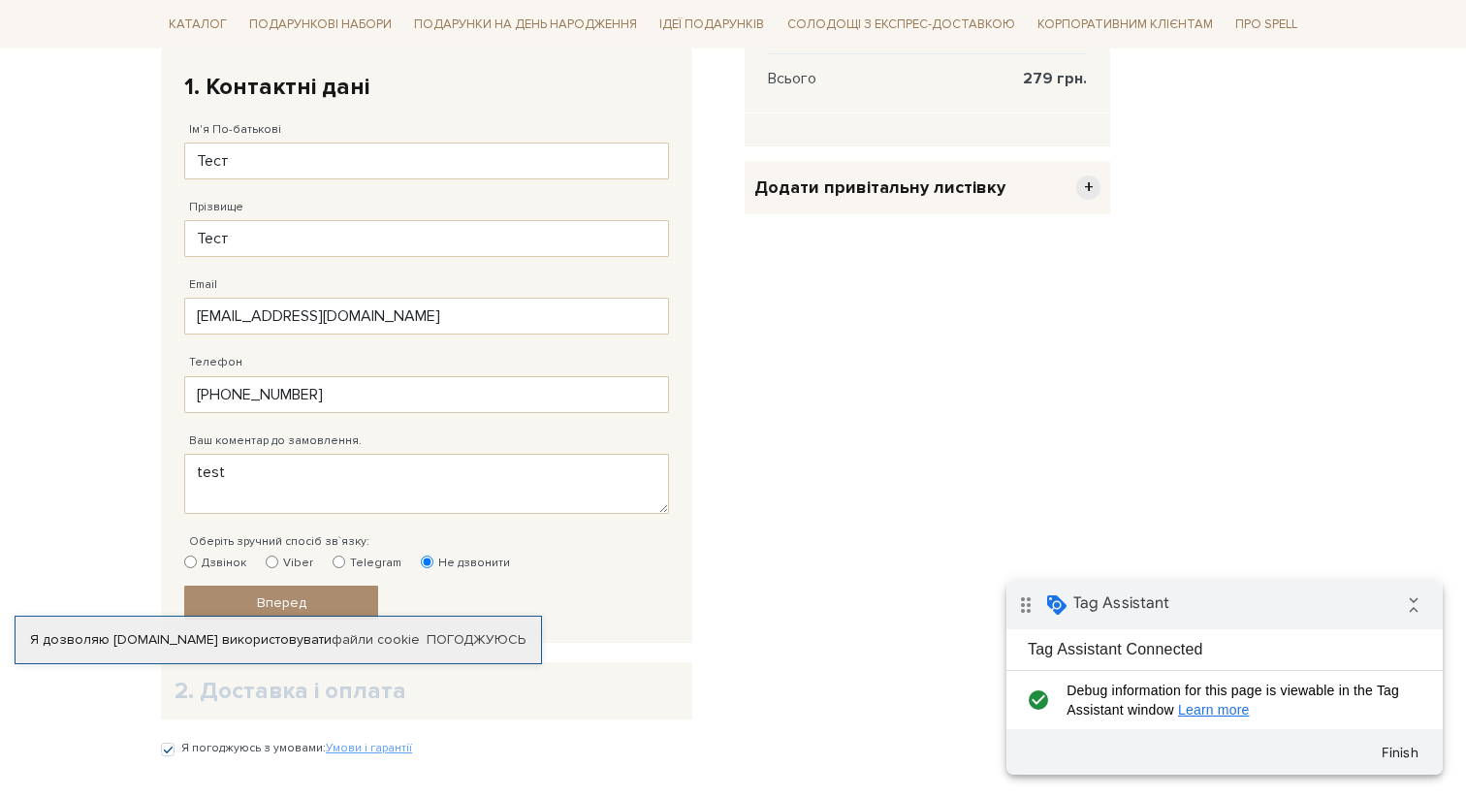
scroll to position [686, 0]
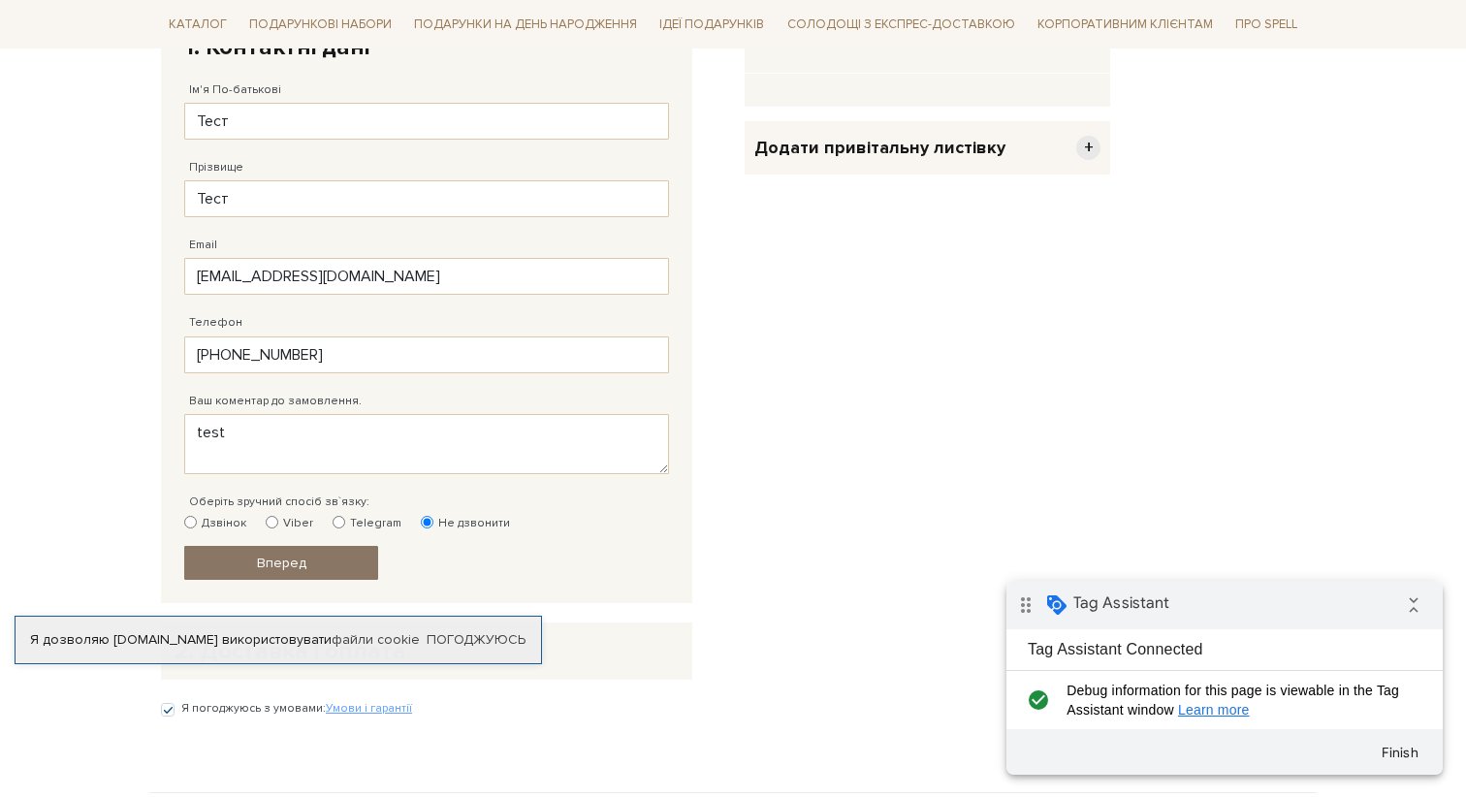
click at [326, 563] on link "Вперед" at bounding box center [281, 563] width 194 height 34
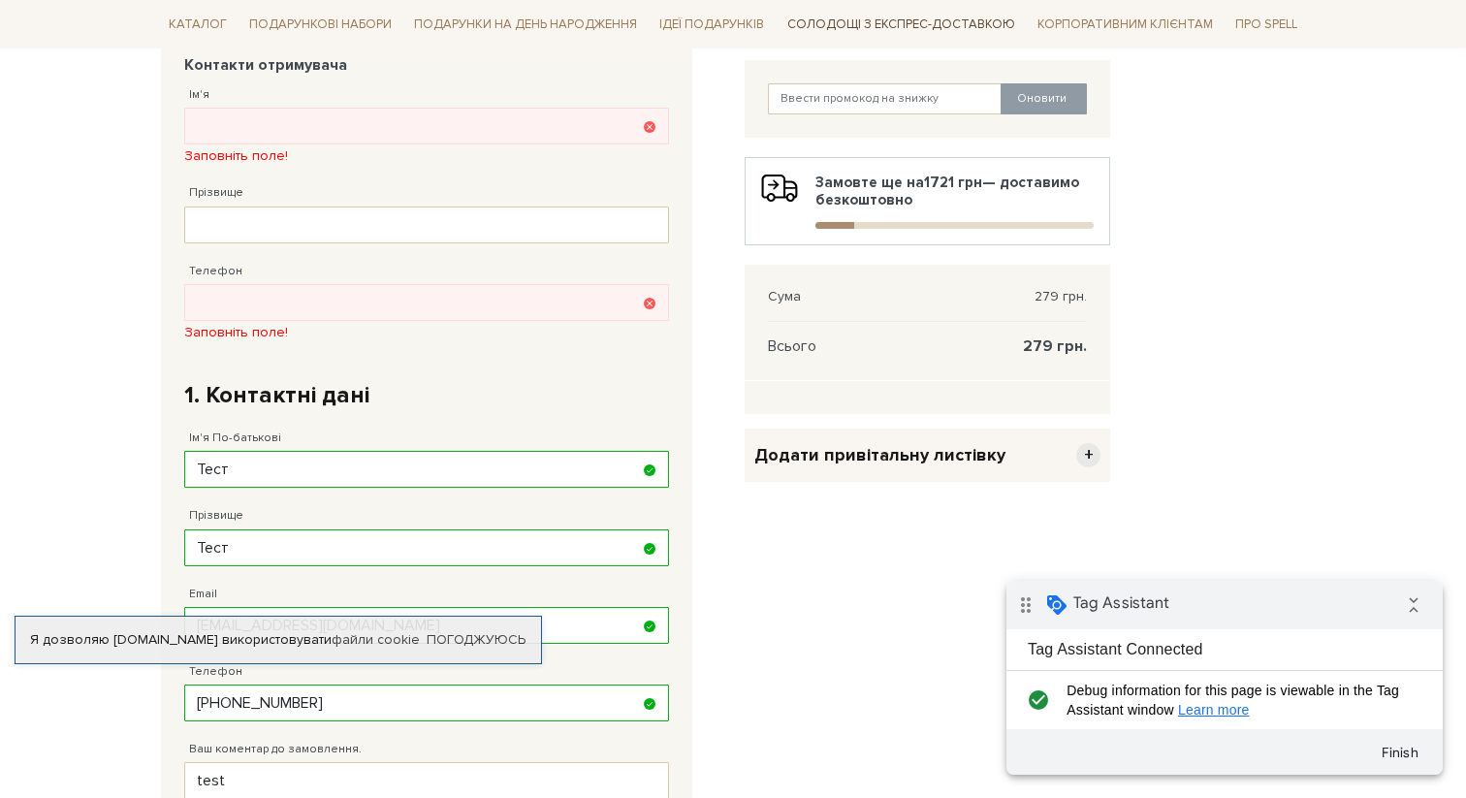
scroll to position [377, 0]
click at [427, 130] on input "Ім'я" at bounding box center [426, 127] width 485 height 37
type input "N"
type input "Test"
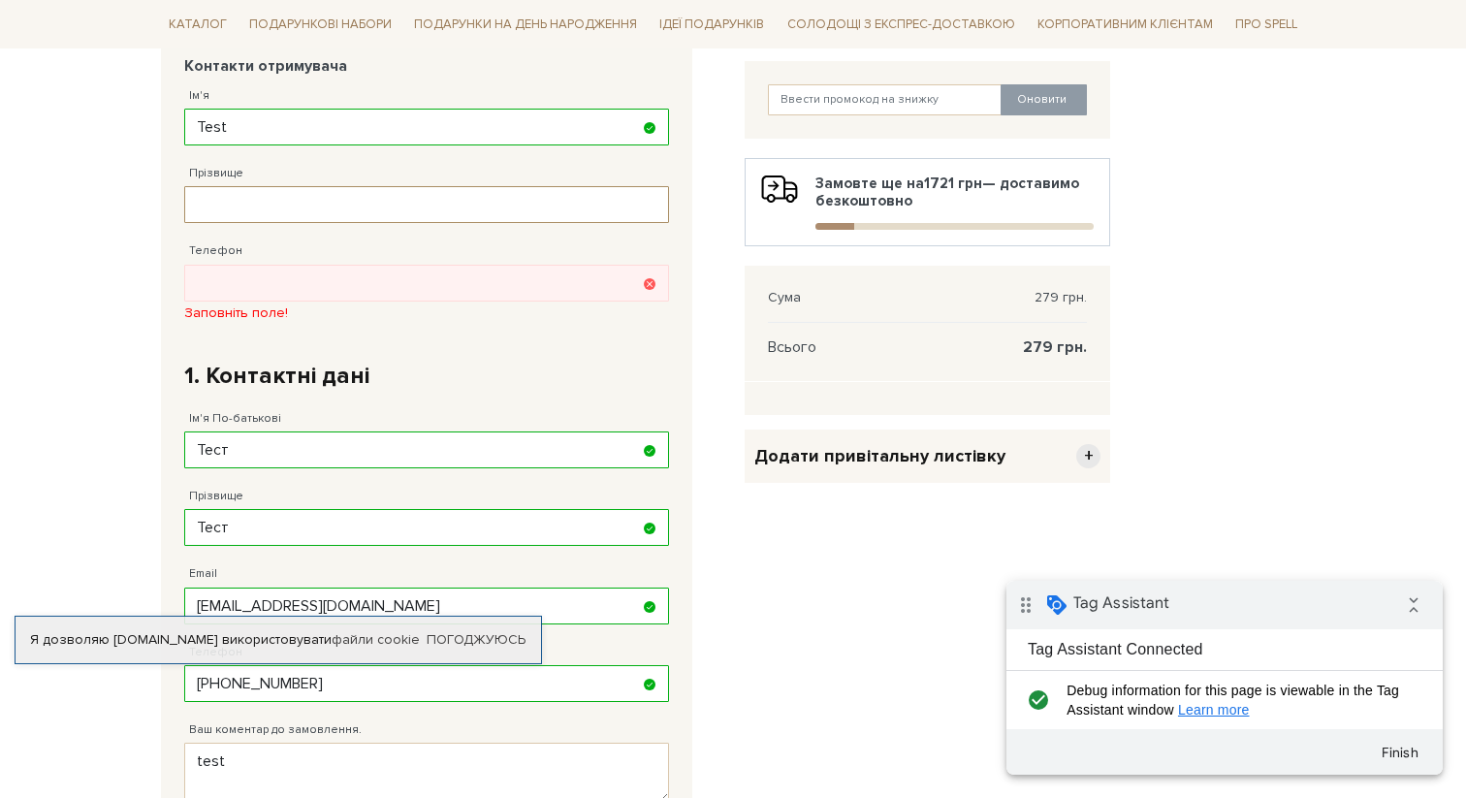
click at [321, 242] on fieldset "Відправити Для себе У подарунок Контакти отримувача Ім'я Test Заповніть поле! П…" at bounding box center [426, 466] width 485 height 885
type input "Test"
click at [328, 291] on input "Телефон" at bounding box center [426, 283] width 485 height 37
type input "38 (093) 333 33 33"
click at [538, 291] on input "38 (093) 333 33 33" at bounding box center [426, 283] width 485 height 37
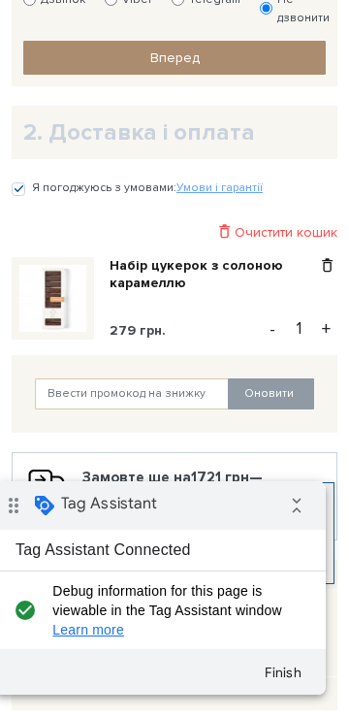
scroll to position [1053, 0]
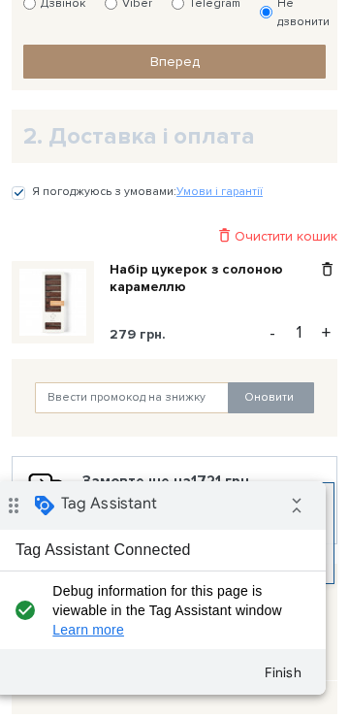
click at [244, 70] on link "Вперед" at bounding box center [174, 62] width 303 height 34
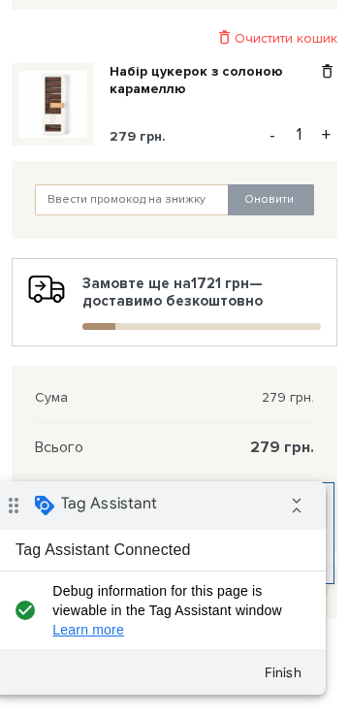
scroll to position [238, 0]
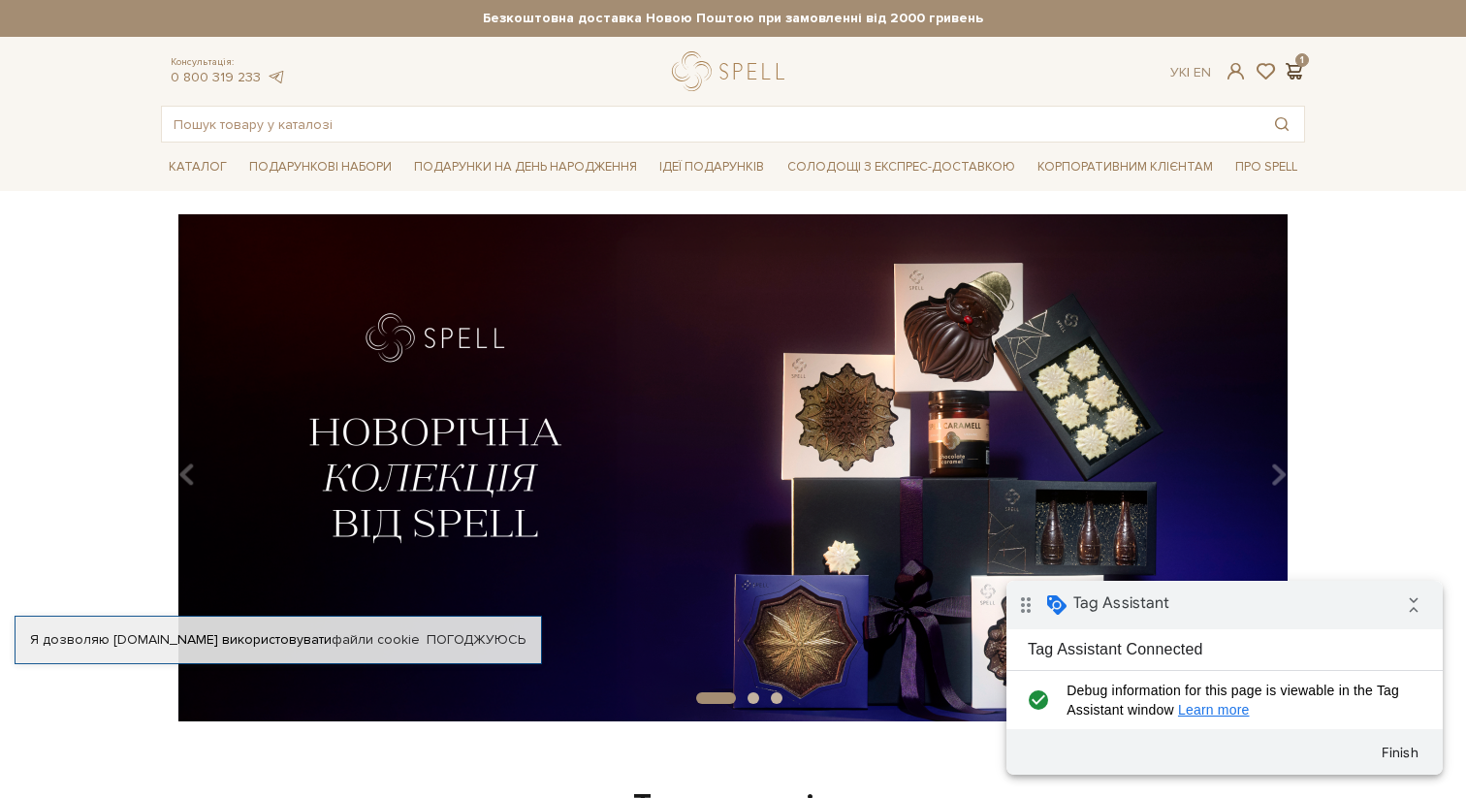
click at [1294, 69] on span at bounding box center [1293, 71] width 23 height 20
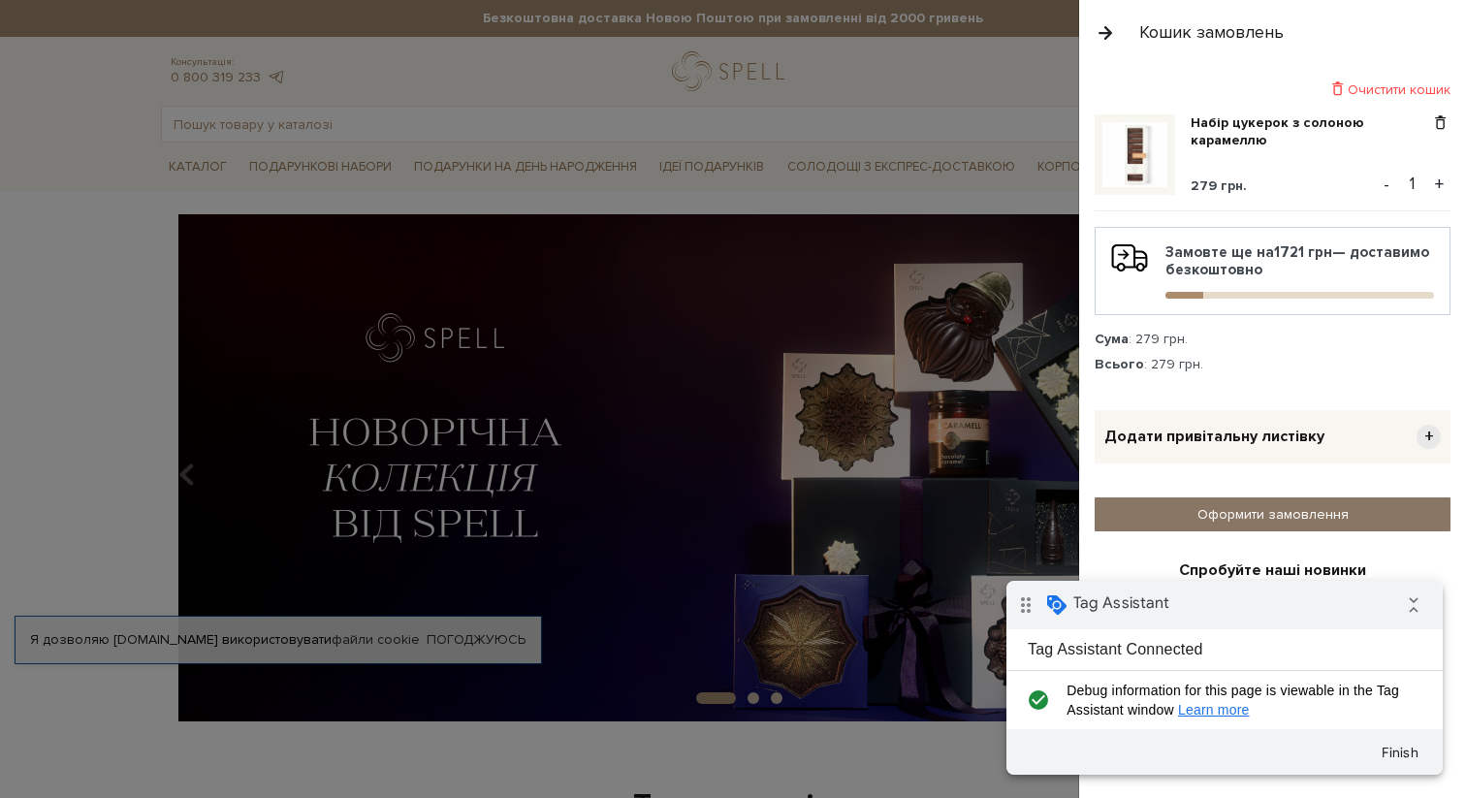
click at [1259, 500] on link "Оформити замовлення" at bounding box center [1273, 514] width 356 height 34
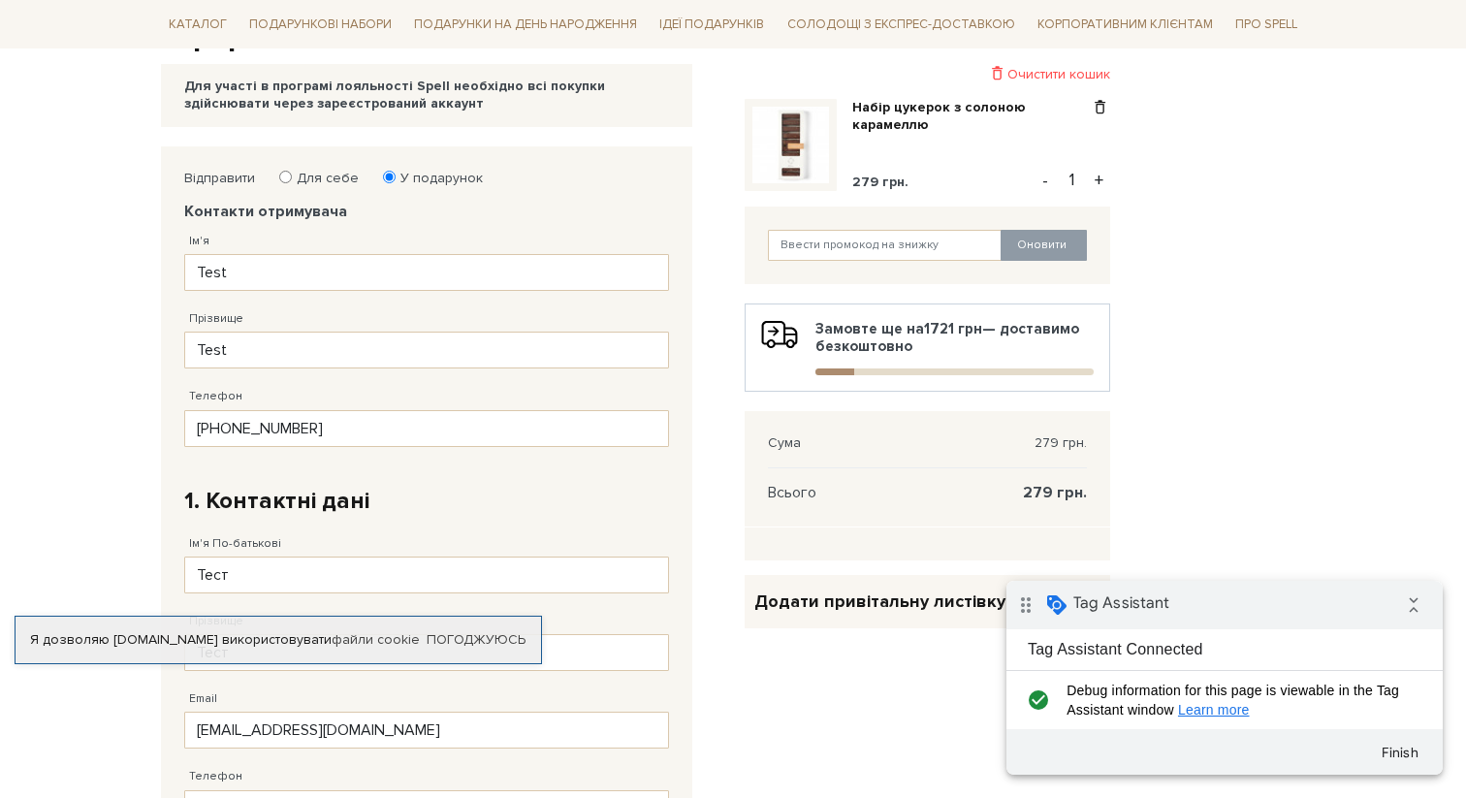
scroll to position [237, 0]
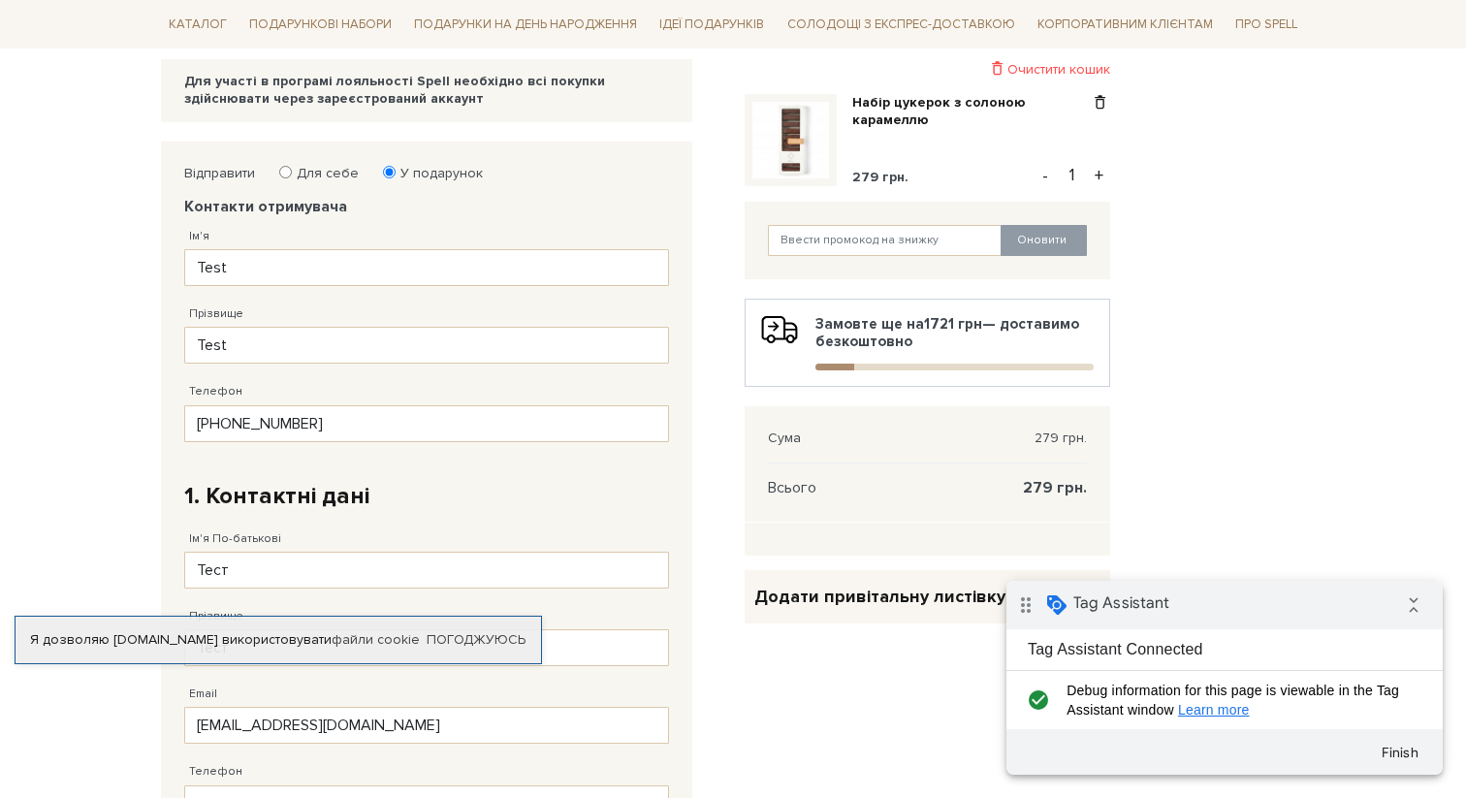
click at [314, 172] on label "Для себе" at bounding box center [321, 173] width 75 height 17
click at [292, 172] on input "Для себе" at bounding box center [285, 172] width 13 height 13
radio input "true"
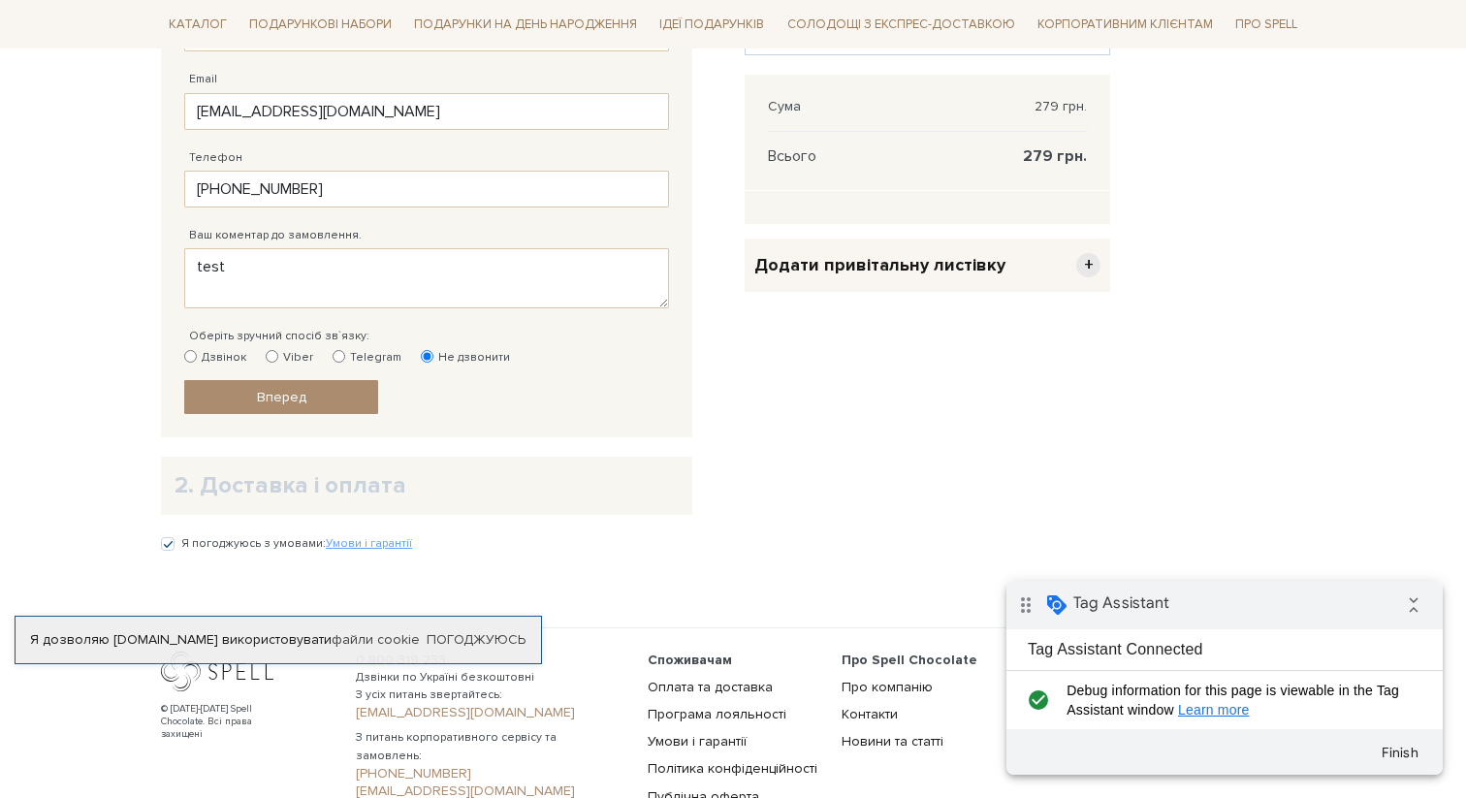
scroll to position [572, 0]
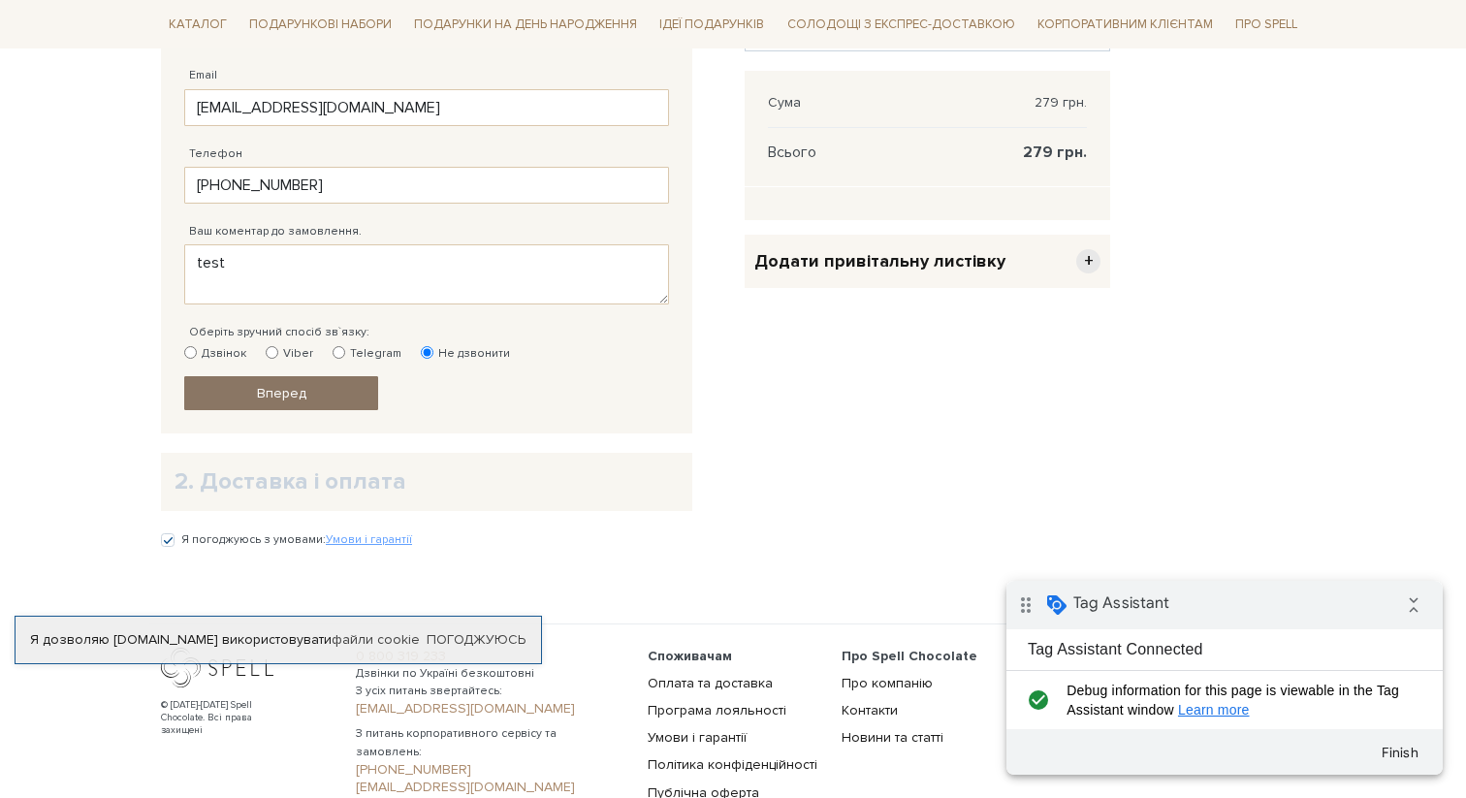
click at [277, 393] on span "Вперед" at bounding box center [281, 393] width 49 height 16
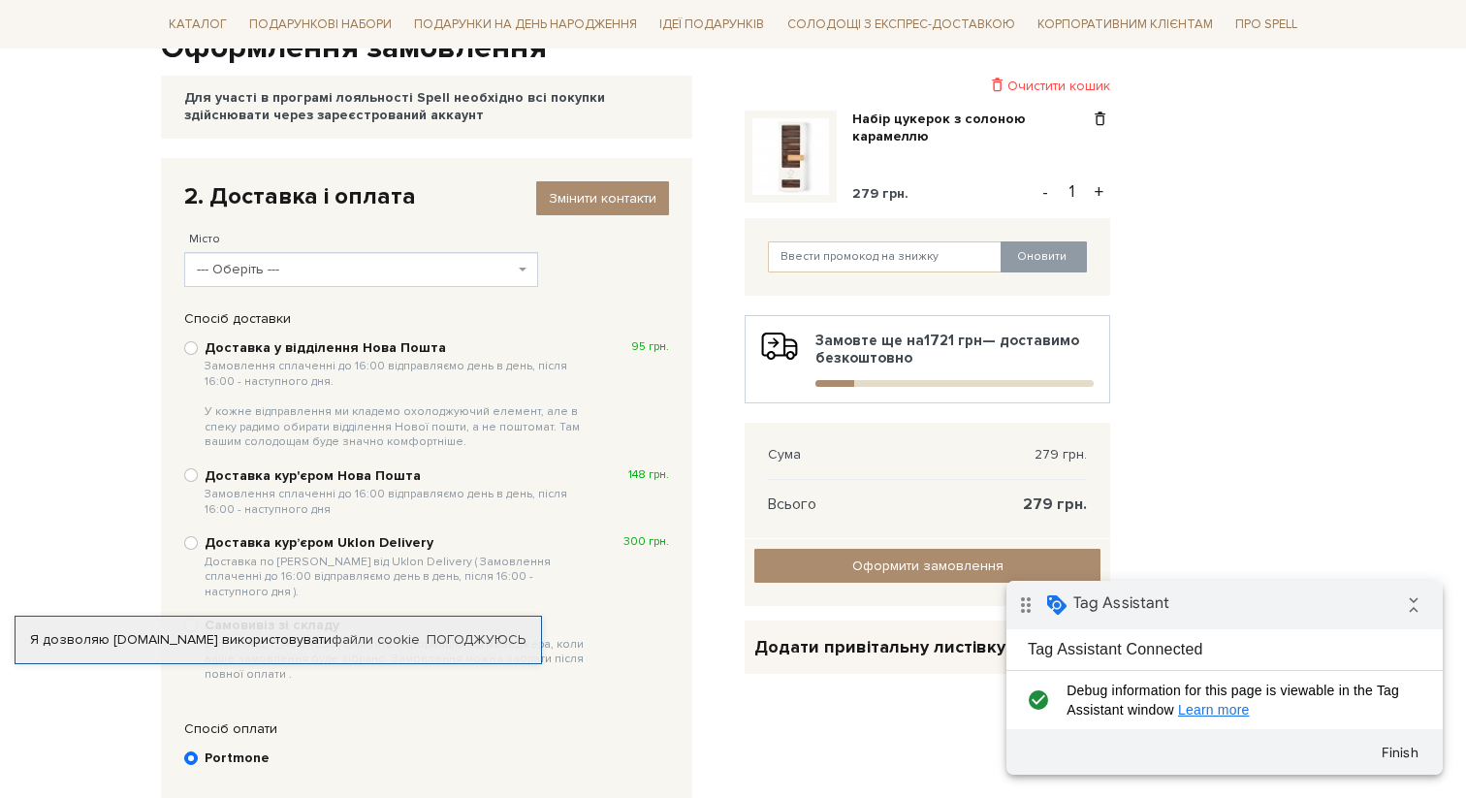
scroll to position [230, 0]
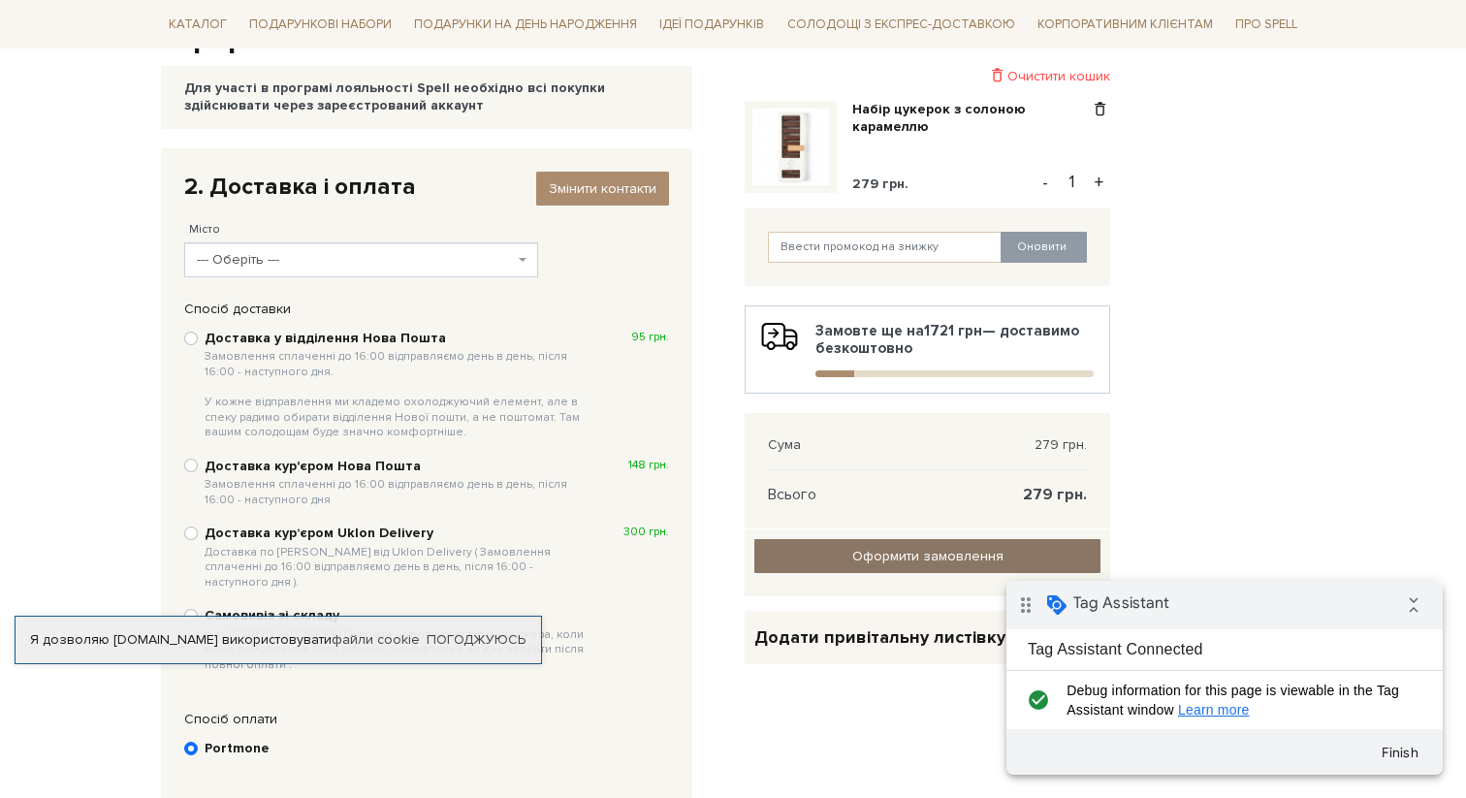
click at [891, 561] on span "Оформити замовлення" at bounding box center [927, 556] width 151 height 16
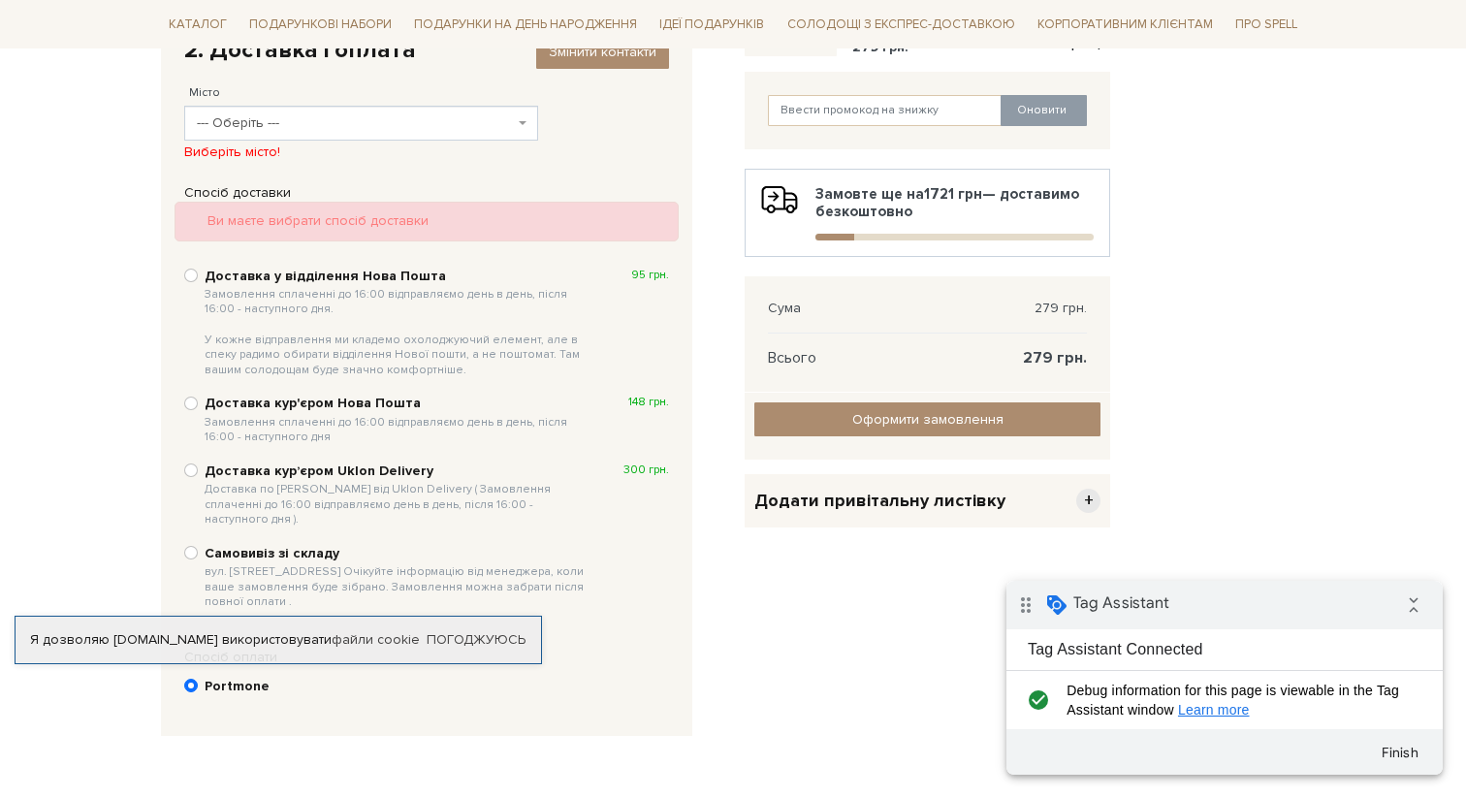
scroll to position [404, 0]
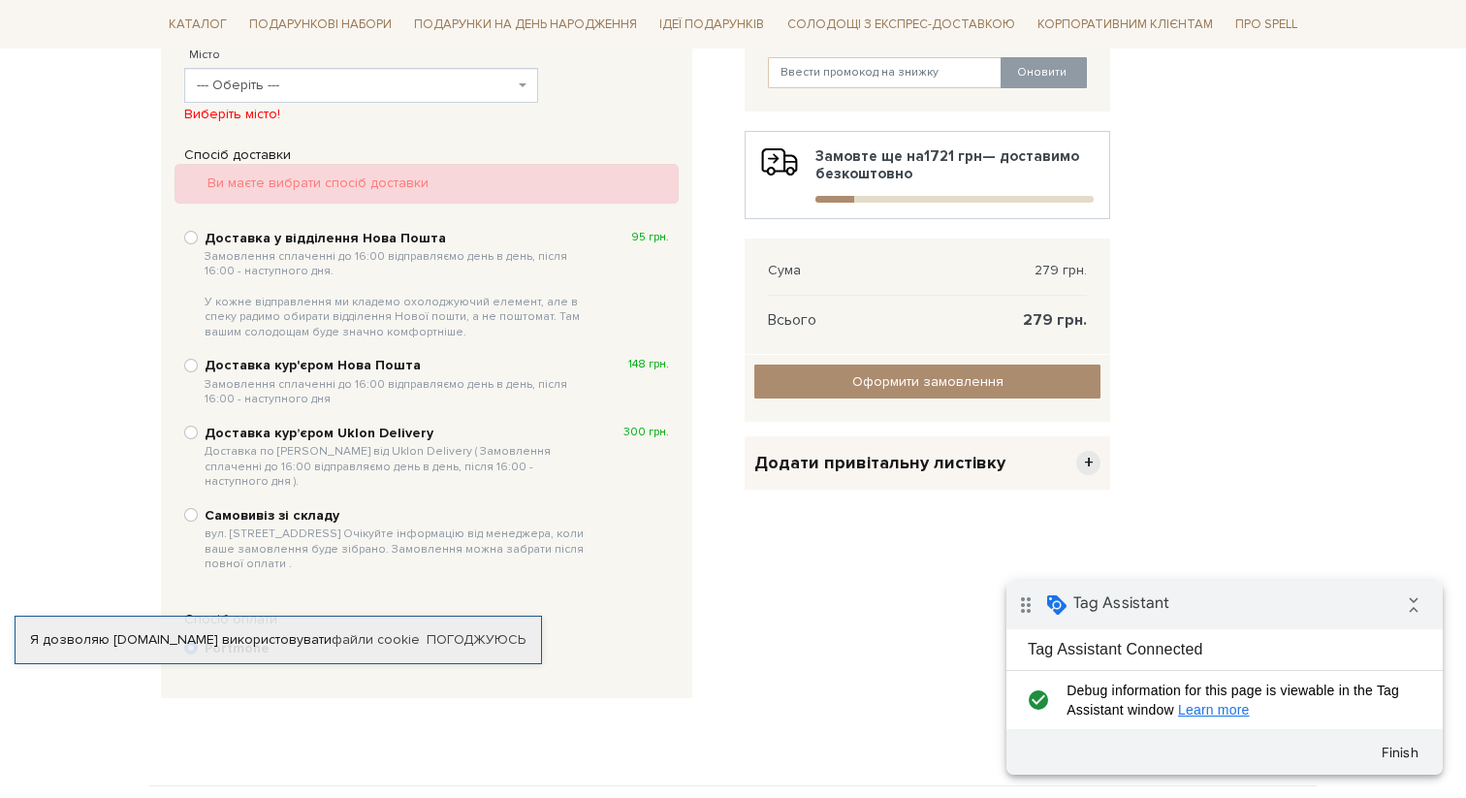
click at [197, 509] on div "Самовивіз зі складу вул. Велика Кільцева, 4-А. Очікуйте інформацію від менеджер…" at bounding box center [426, 539] width 485 height 69
click at [195, 508] on input "Самовивіз зі складу вул. Велика Кільцева, 4-А. Очікуйте інформацію від менеджер…" at bounding box center [191, 515] width 14 height 14
radio input "true"
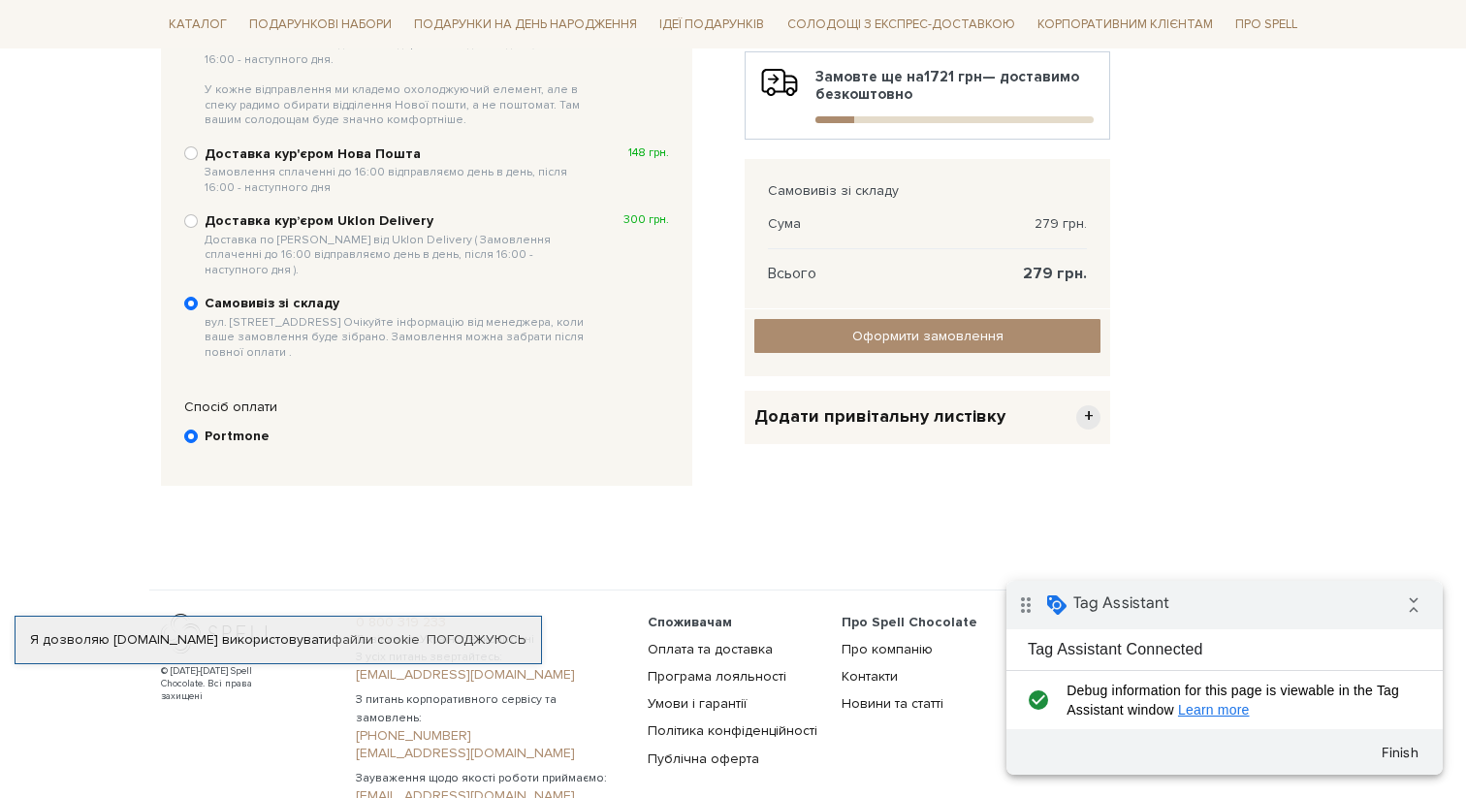
scroll to position [491, 0]
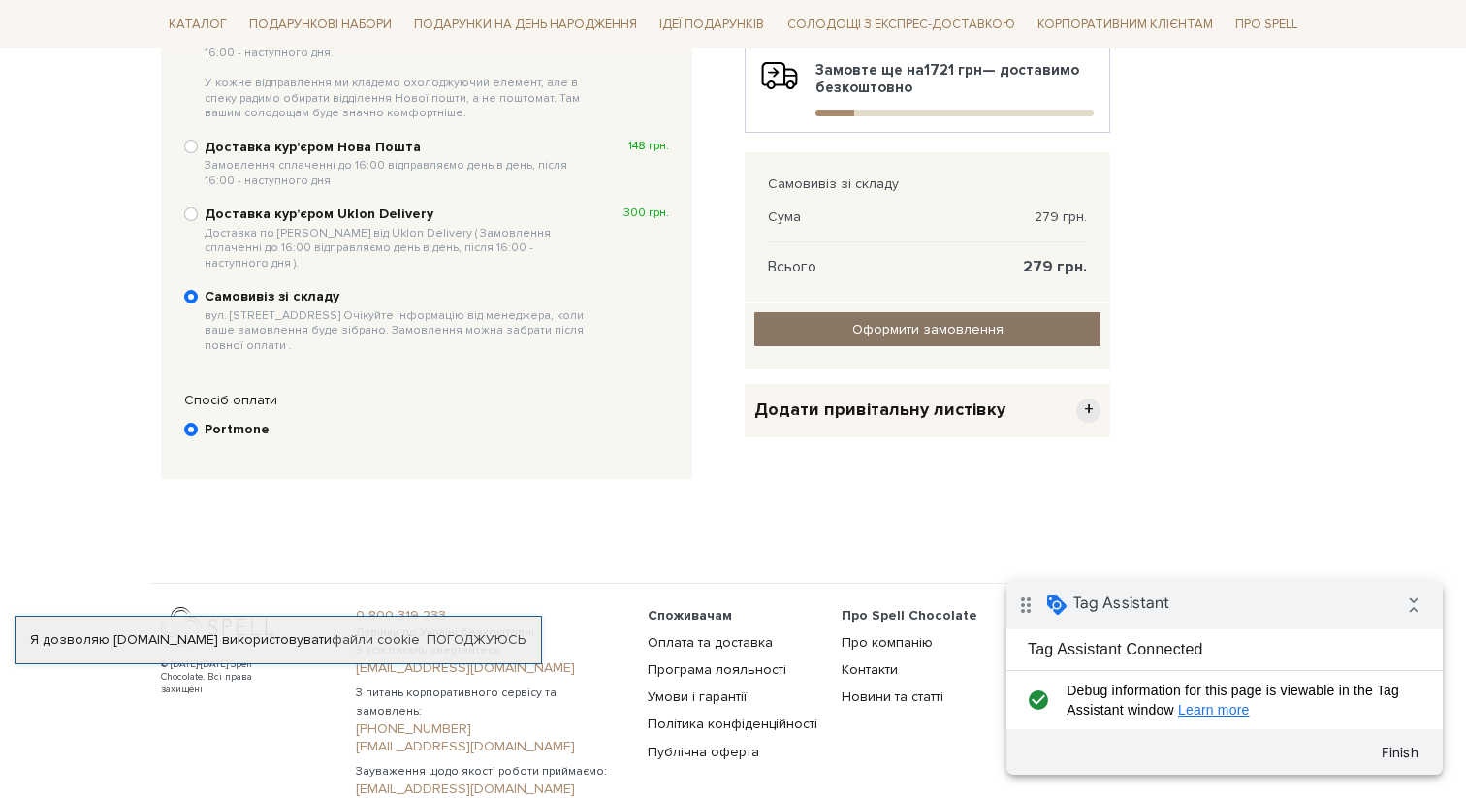
click at [921, 326] on input "Оформити замовлення" at bounding box center [927, 329] width 346 height 34
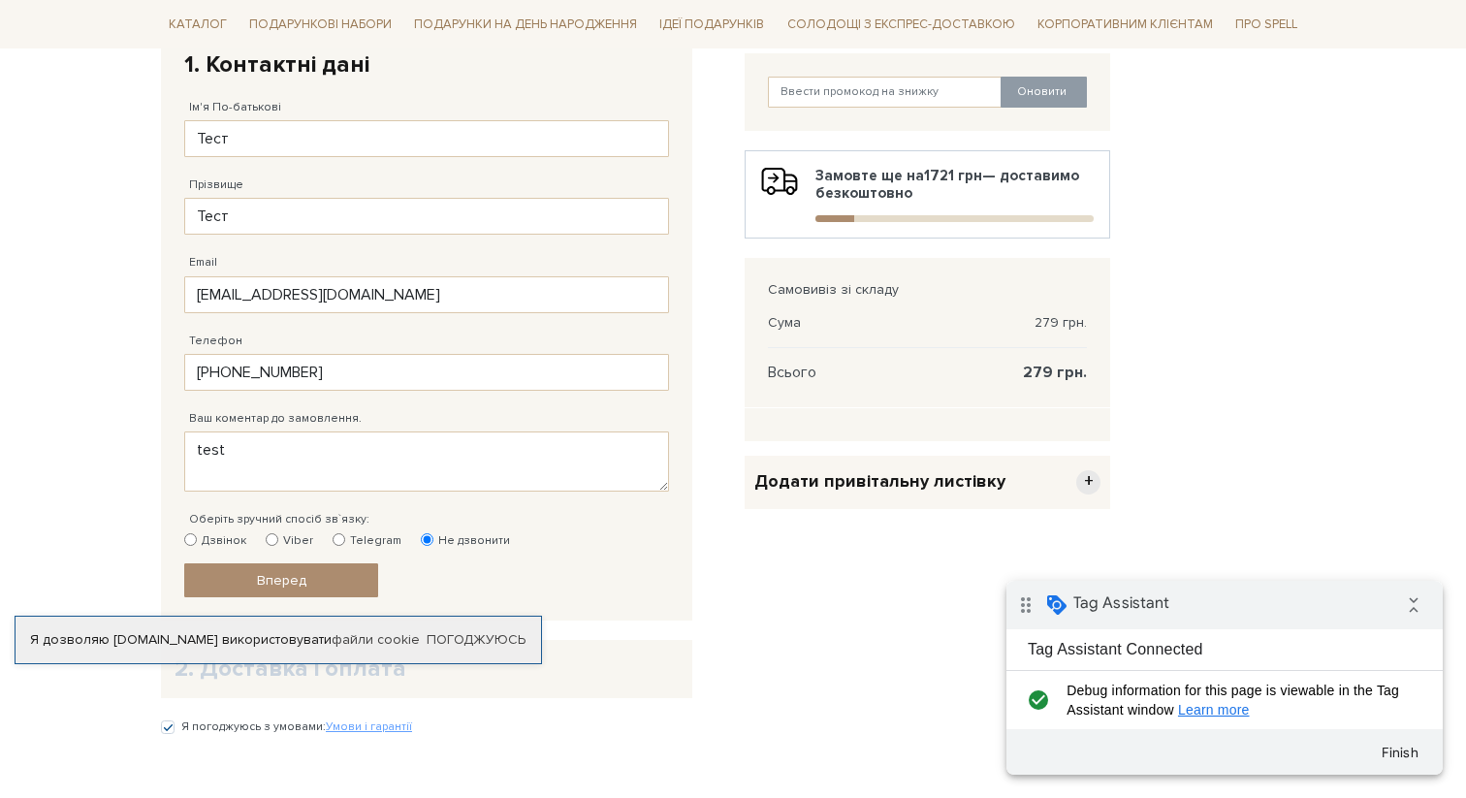
scroll to position [394, 0]
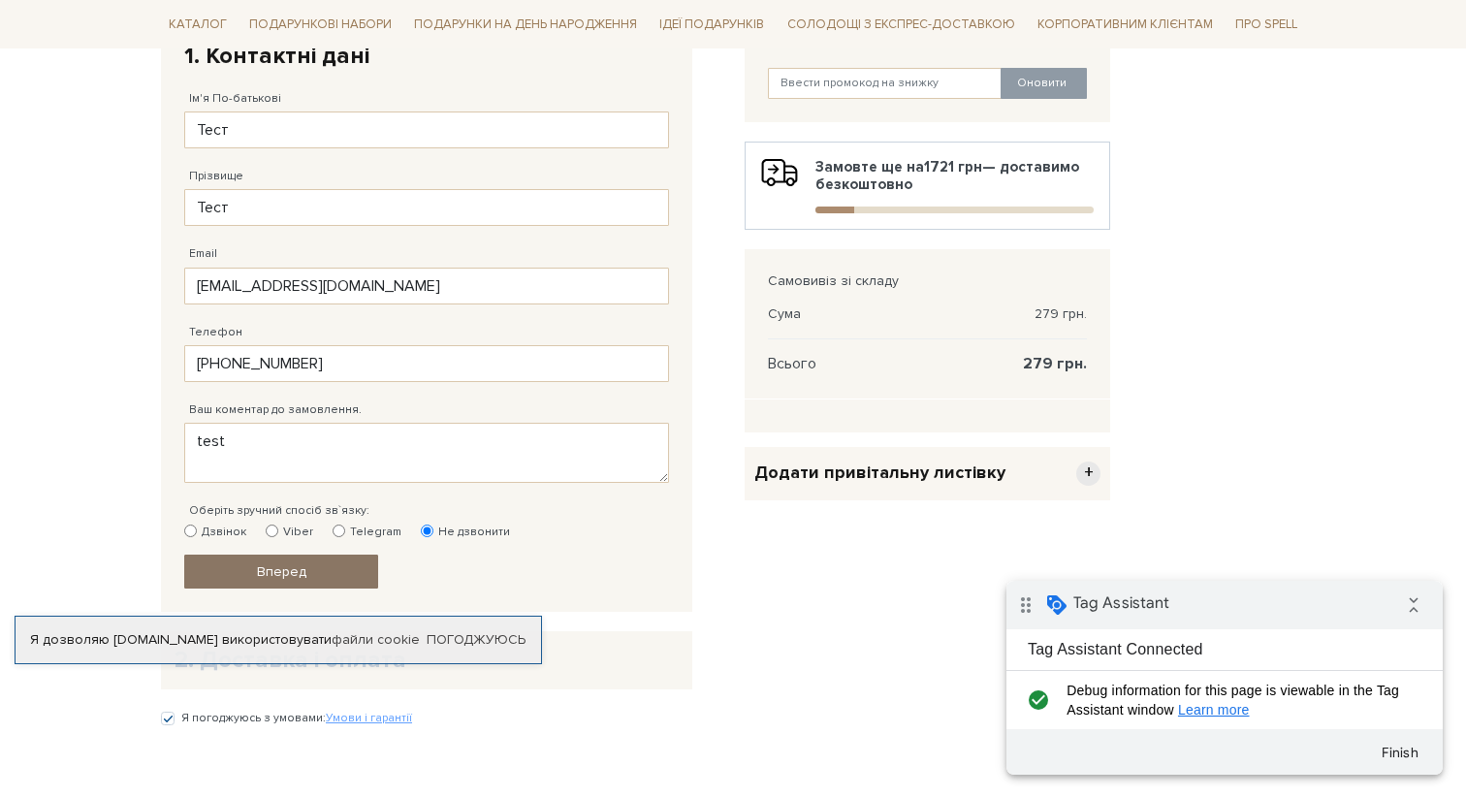
click at [307, 570] on link "Вперед" at bounding box center [281, 572] width 194 height 34
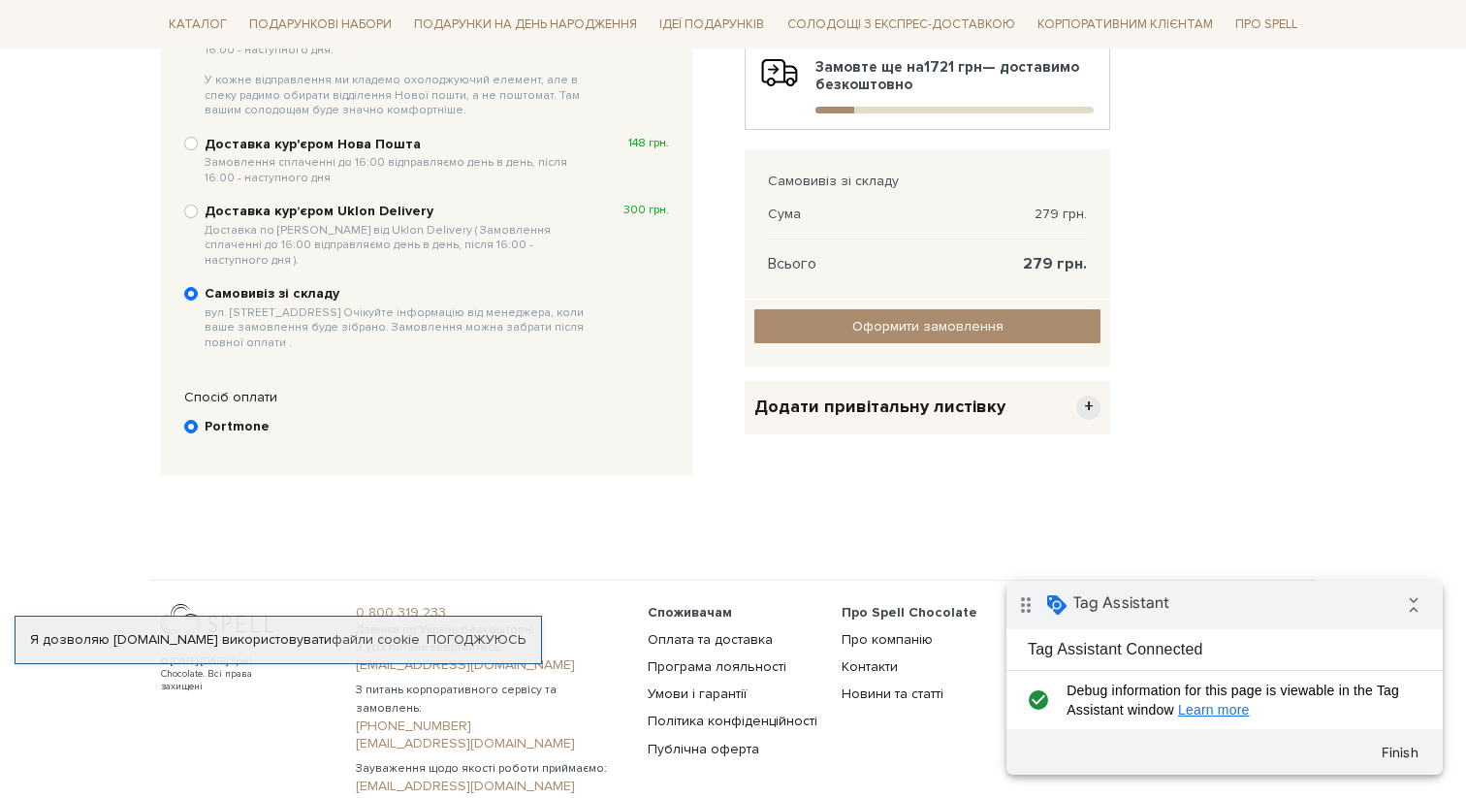
scroll to position [506, 0]
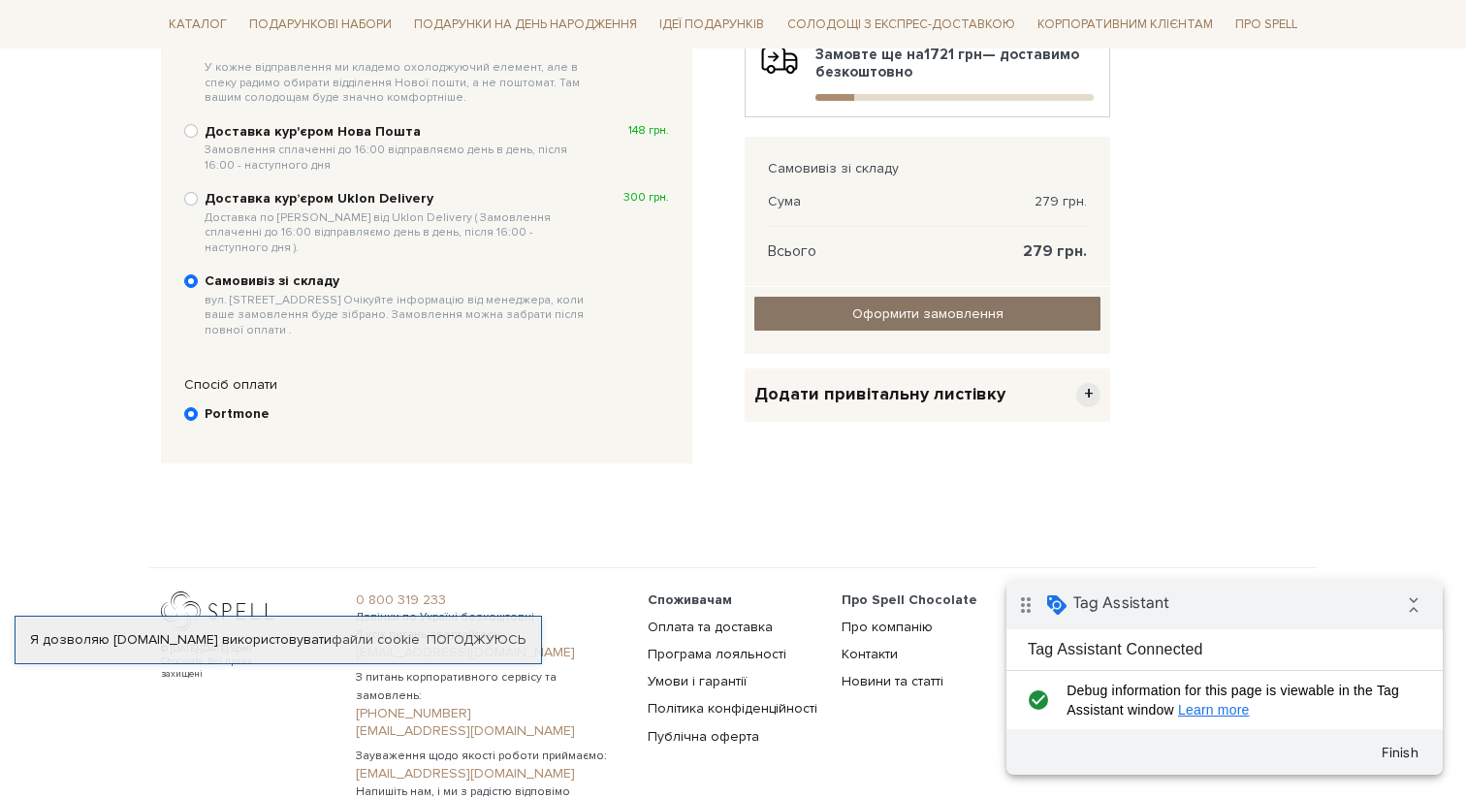
click at [910, 311] on input "Оформити замовлення" at bounding box center [927, 314] width 346 height 34
